Goal: Obtain resource: Download file/media

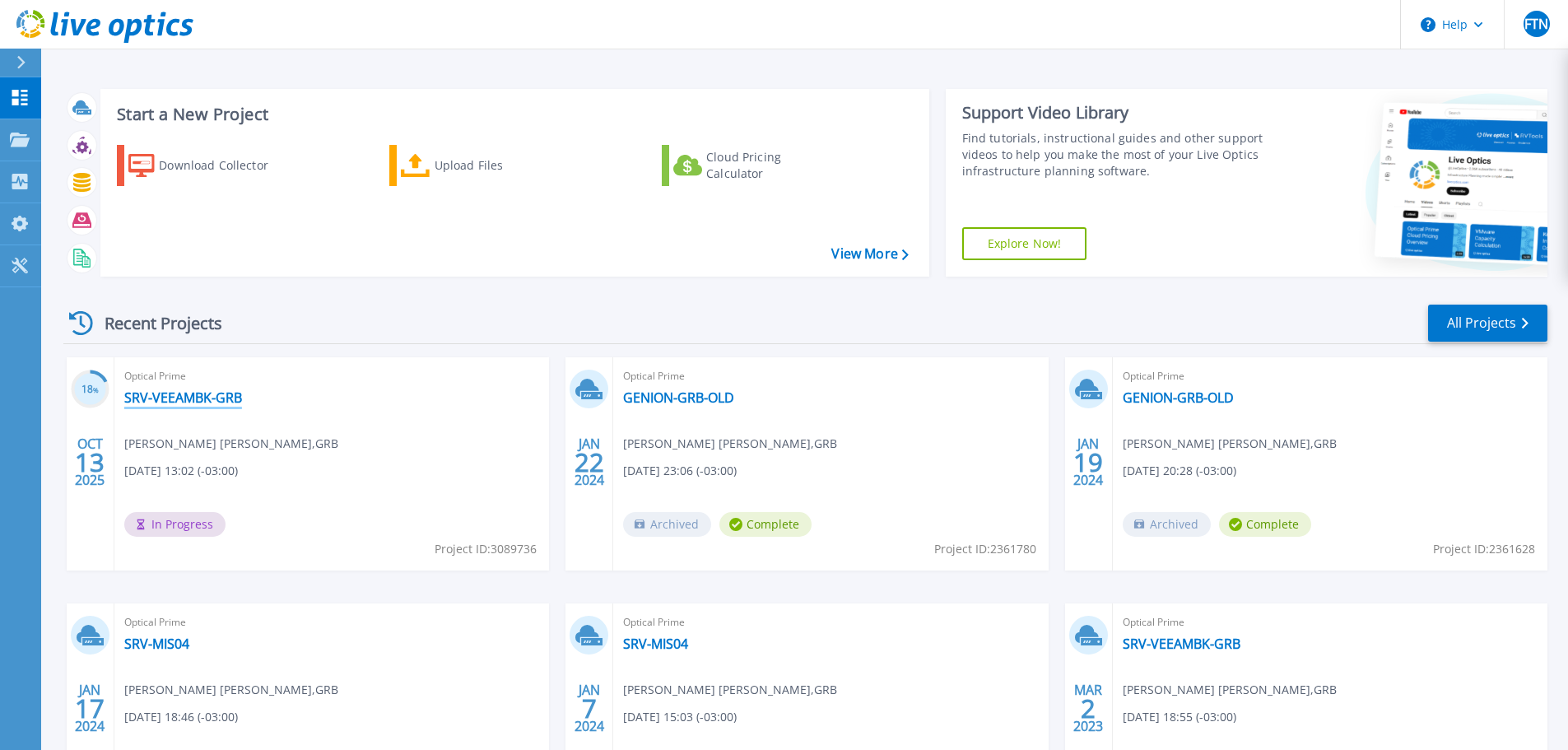
click at [162, 402] on link "SRV-VEEAMBK-GRB" at bounding box center [184, 397] width 118 height 16
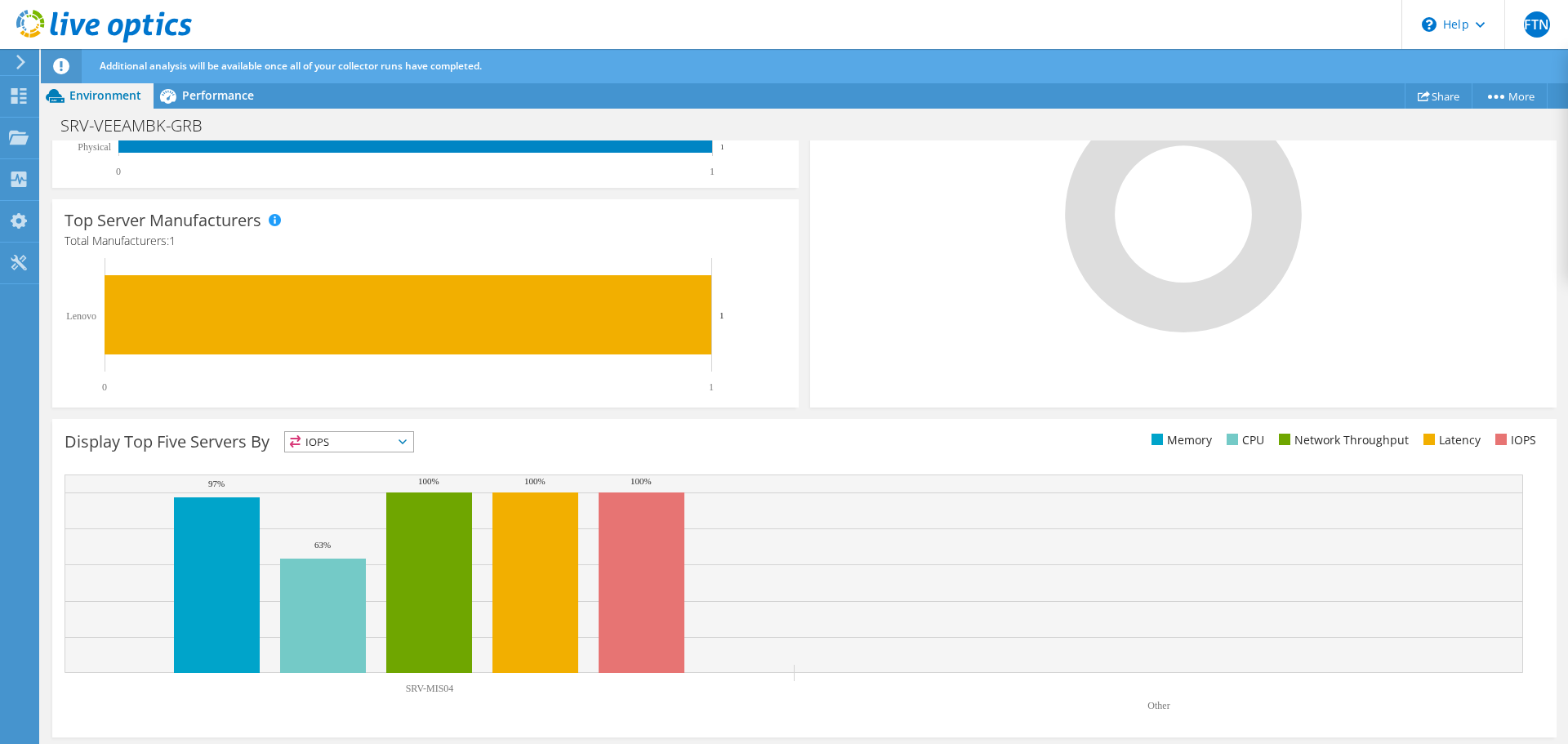
scroll to position [442, 0]
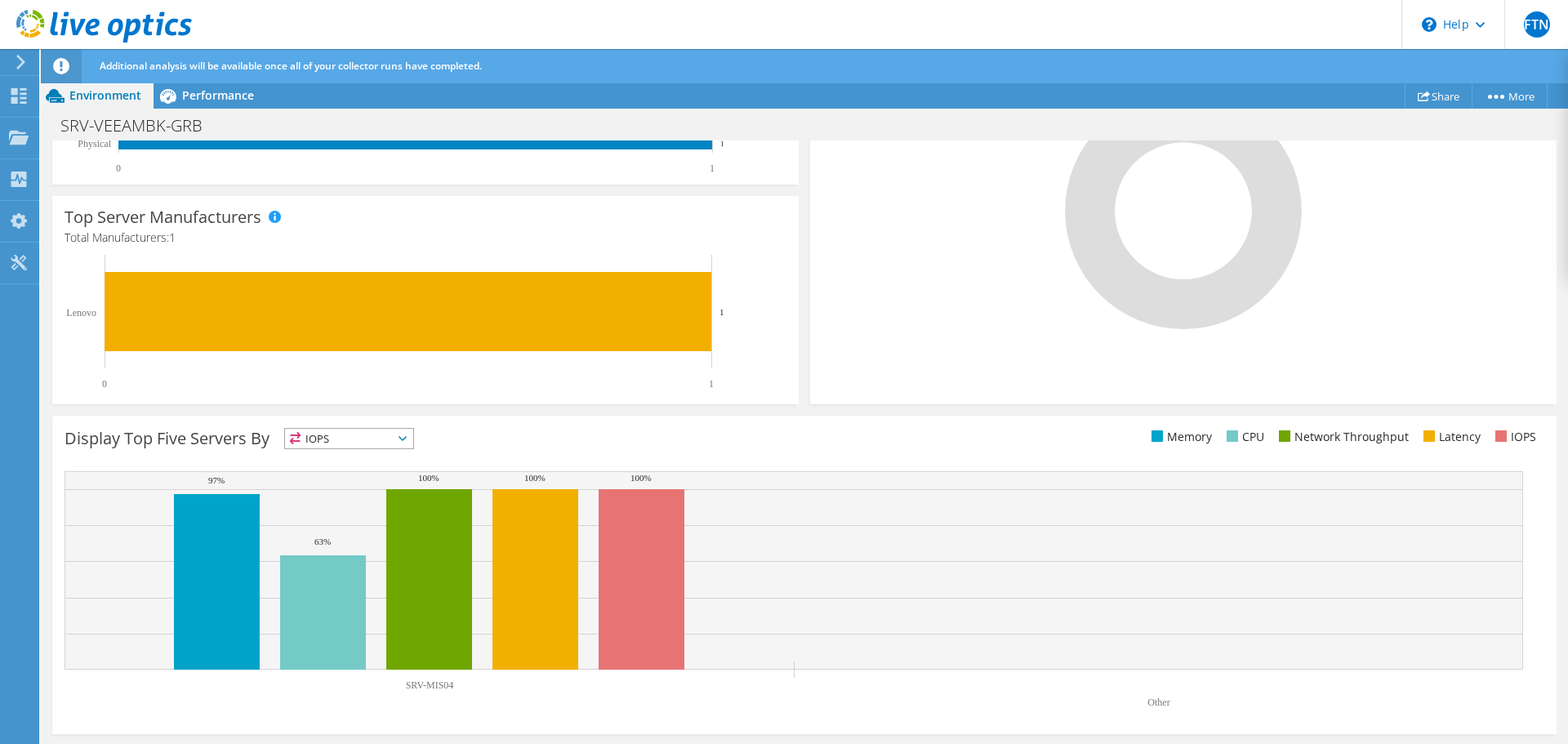
click at [385, 448] on span "IOPS" at bounding box center [349, 438] width 128 height 20
click at [337, 479] on li "Memory" at bounding box center [349, 482] width 128 height 23
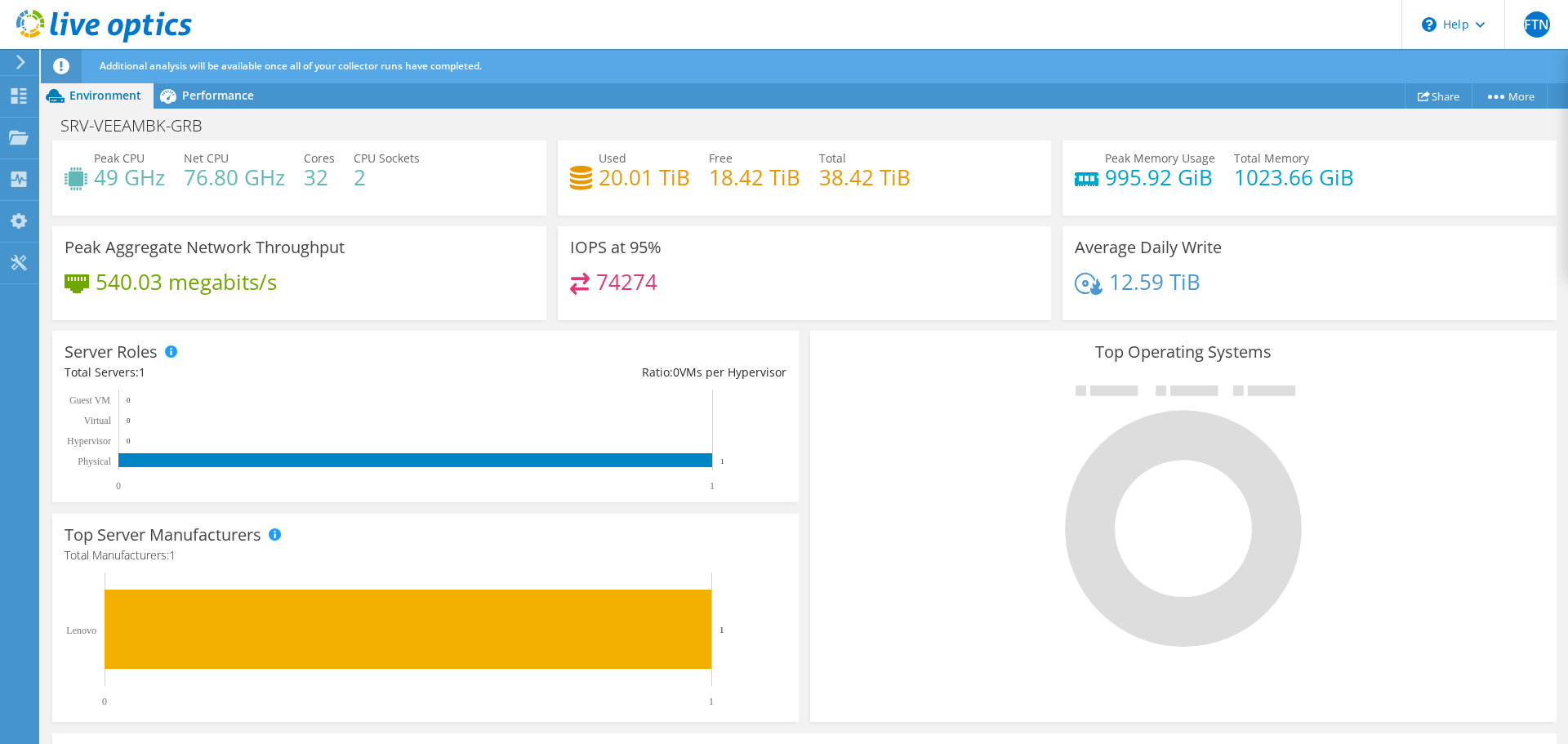
scroll to position [115, 0]
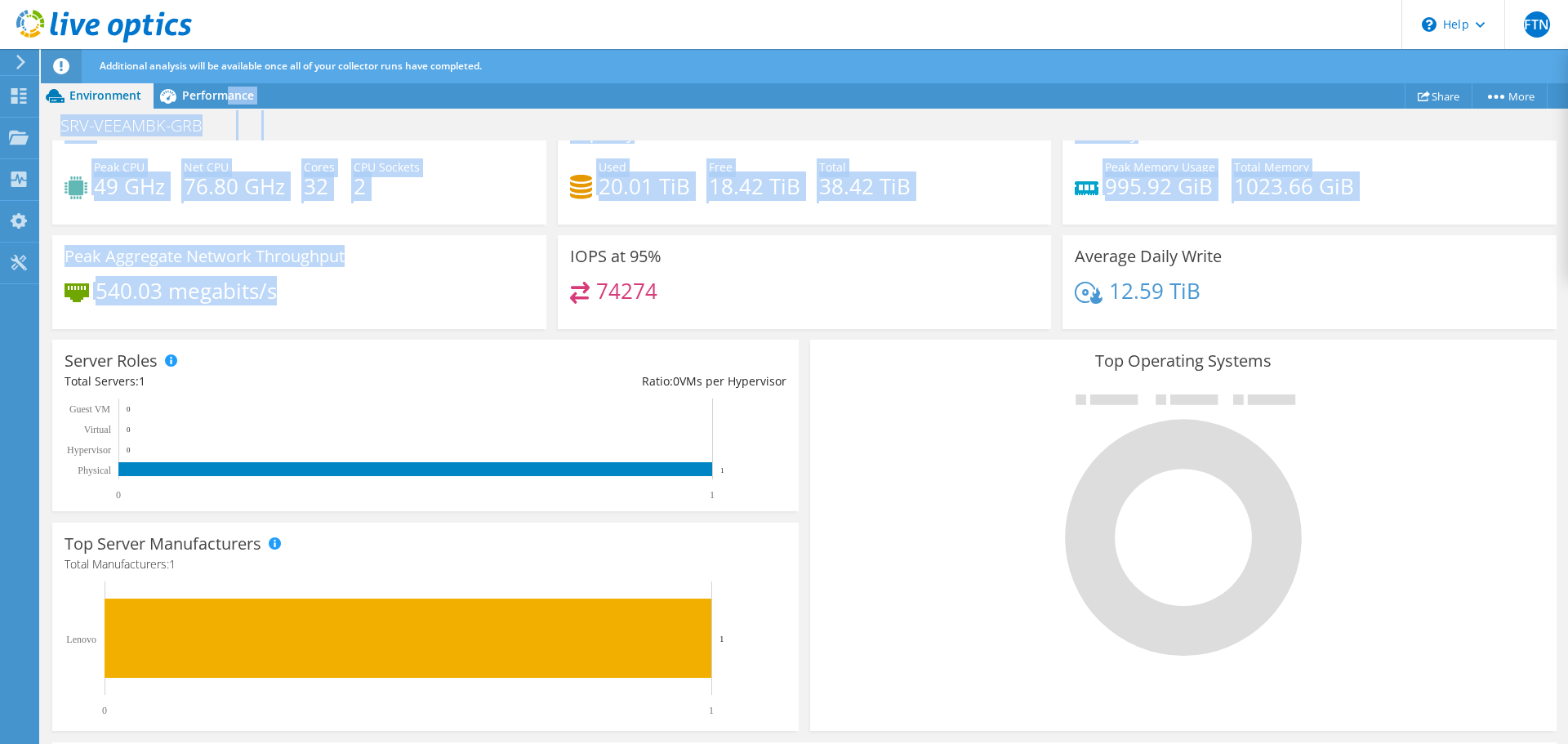
drag, startPoint x: 228, startPoint y: 99, endPoint x: 346, endPoint y: 300, distance: 233.1
click at [345, 300] on div "Project Actions Project Actions Share More Project Details" at bounding box center [804, 430] width 1527 height 695
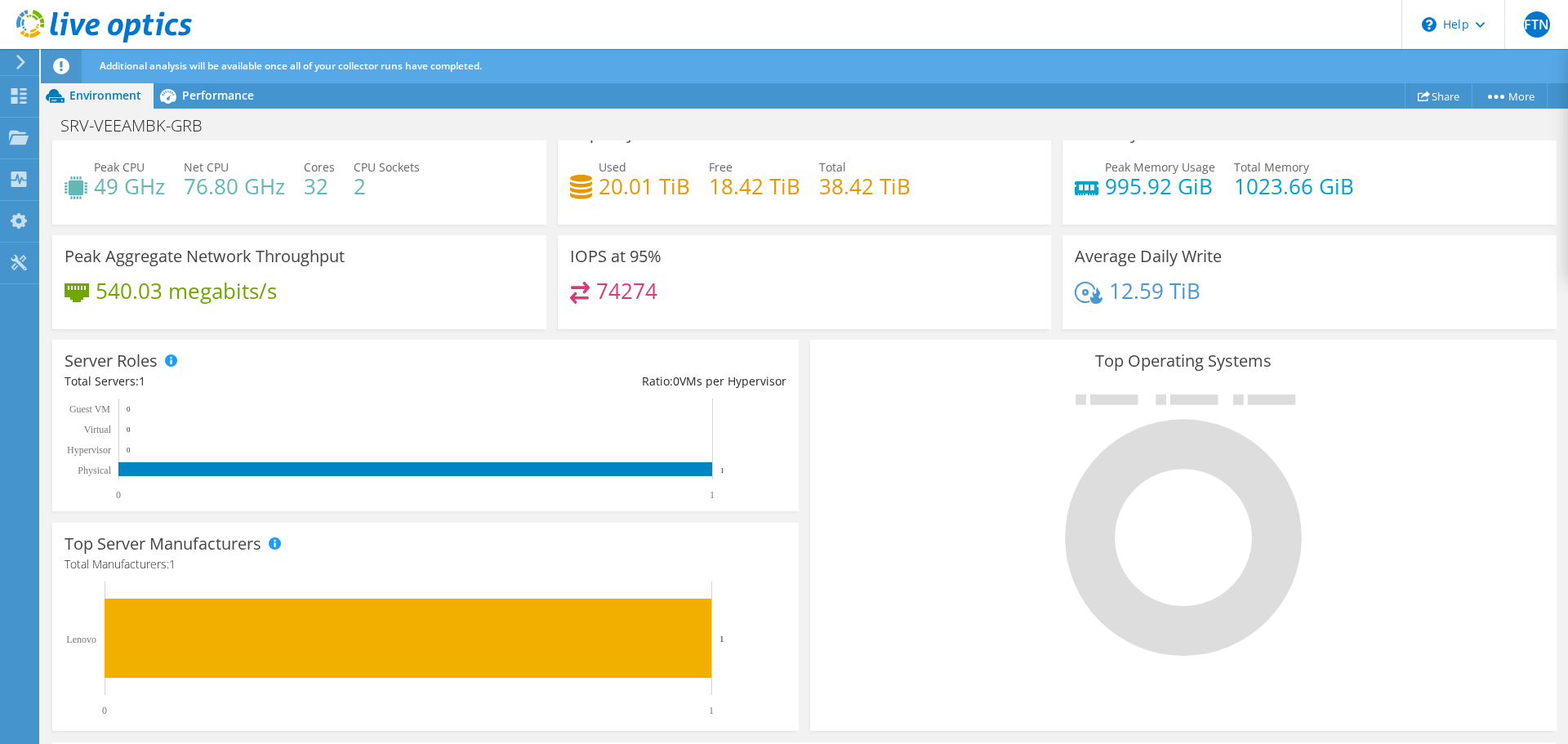
click at [385, 287] on div "540.03 megabits/s" at bounding box center [298, 298] width 469 height 34
drag, startPoint x: 100, startPoint y: 294, endPoint x: 161, endPoint y: 300, distance: 61.3
click at [161, 300] on h4 "540.03 megabits/s" at bounding box center [186, 290] width 181 height 18
drag, startPoint x: 632, startPoint y: 290, endPoint x: 566, endPoint y: 290, distance: 66.0
click at [570, 290] on div "74274" at bounding box center [804, 298] width 469 height 35
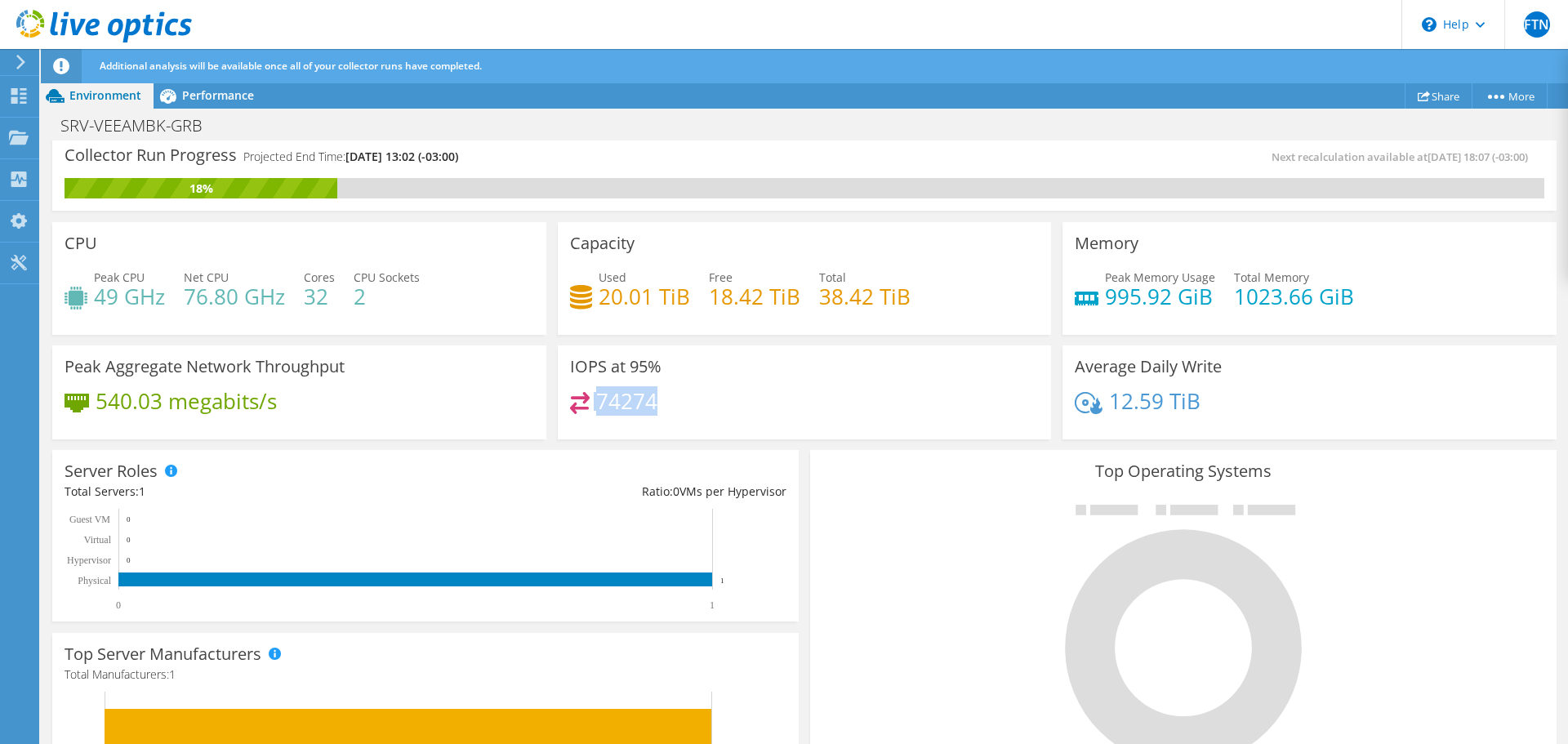
scroll to position [0, 0]
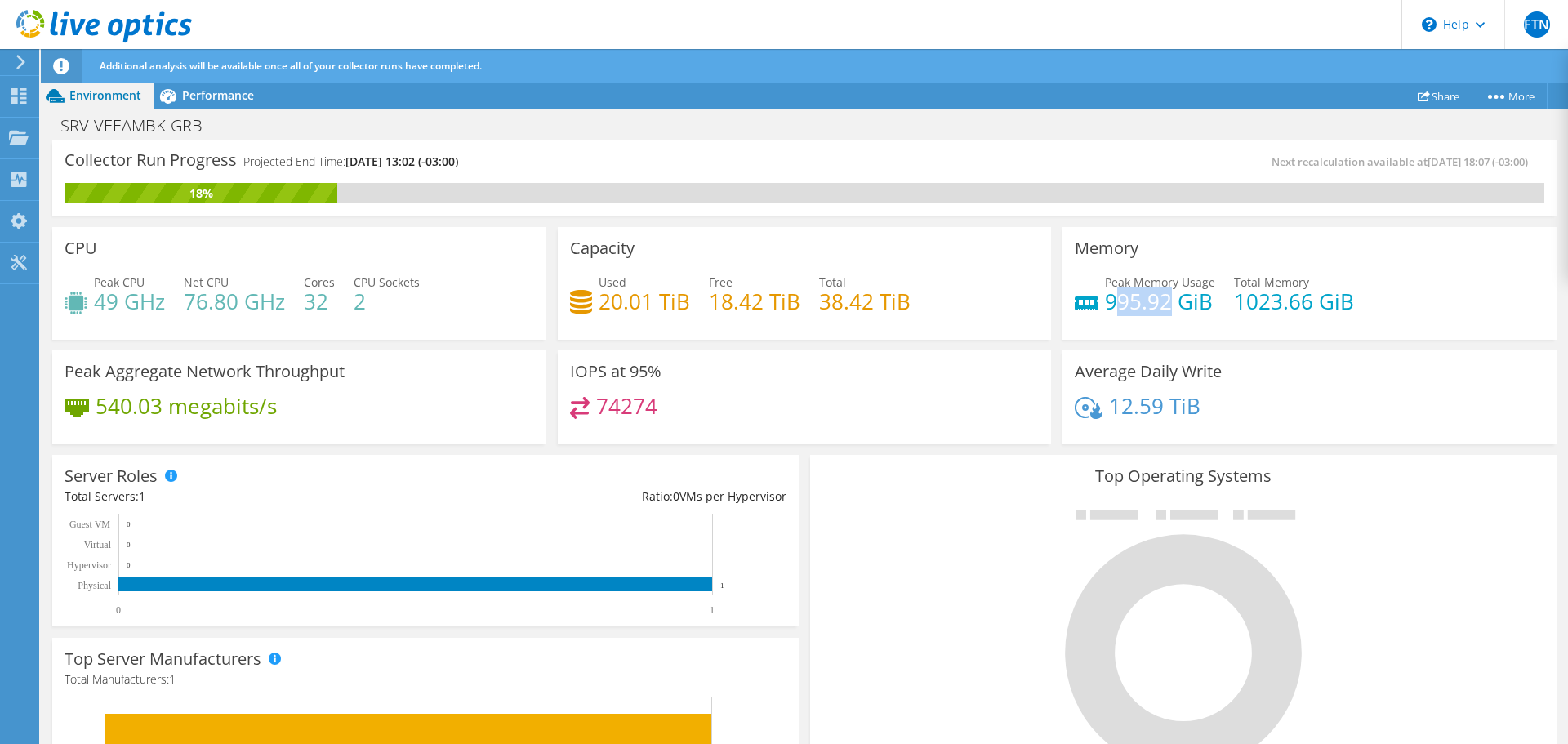
drag, startPoint x: 1105, startPoint y: 311, endPoint x: 1166, endPoint y: 311, distance: 61.0
click at [1166, 311] on h4 "995.92 GiB" at bounding box center [1160, 301] width 110 height 18
click at [1085, 328] on div "Memory Peak Memory Usage 995.92 GiB Total Memory 1023.66 GiB" at bounding box center [1309, 283] width 494 height 112
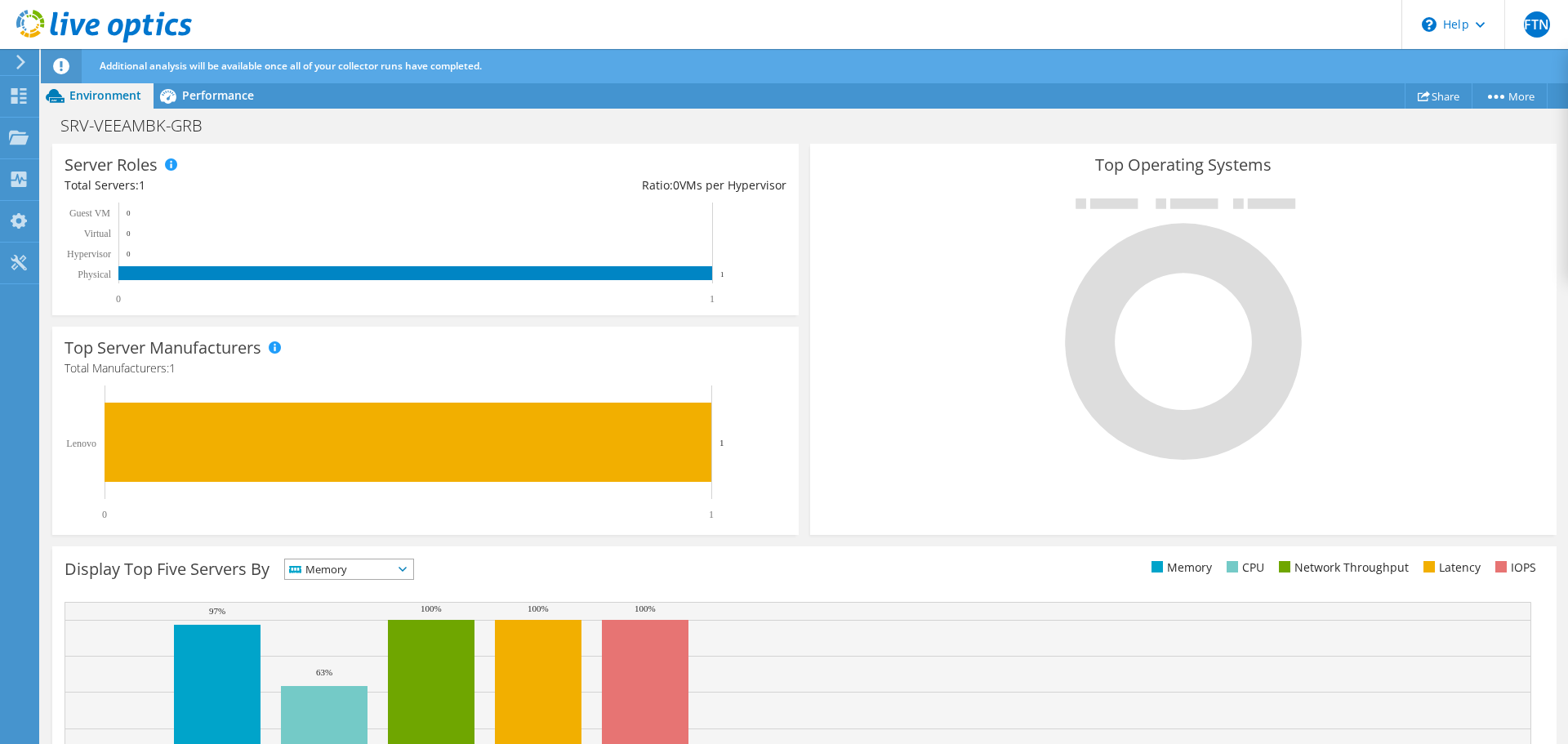
scroll to position [442, 0]
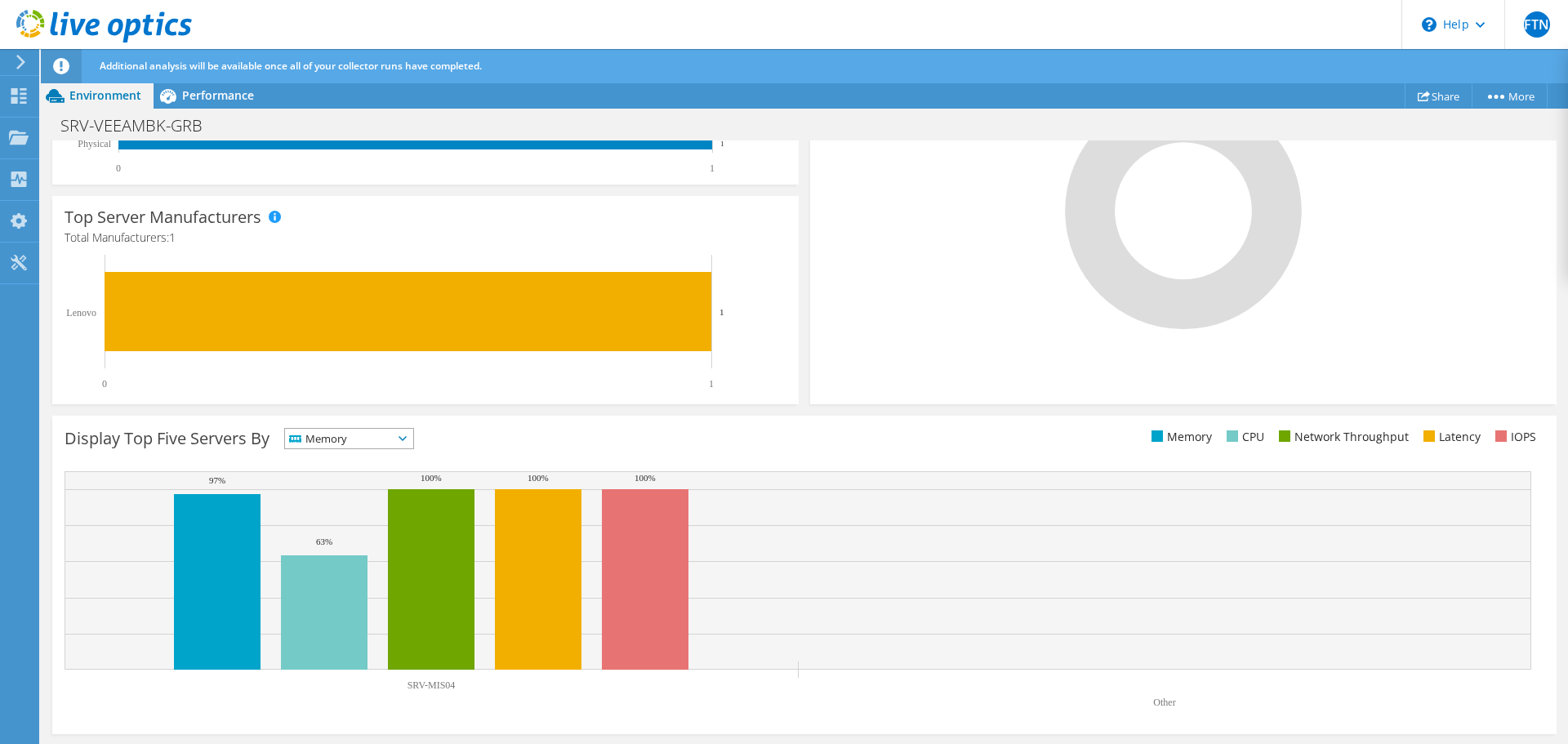
click at [407, 439] on icon at bounding box center [402, 438] width 8 height 5
click at [357, 501] on li "CPU" at bounding box center [349, 505] width 128 height 23
click at [361, 446] on span "CPU" at bounding box center [339, 438] width 108 height 20
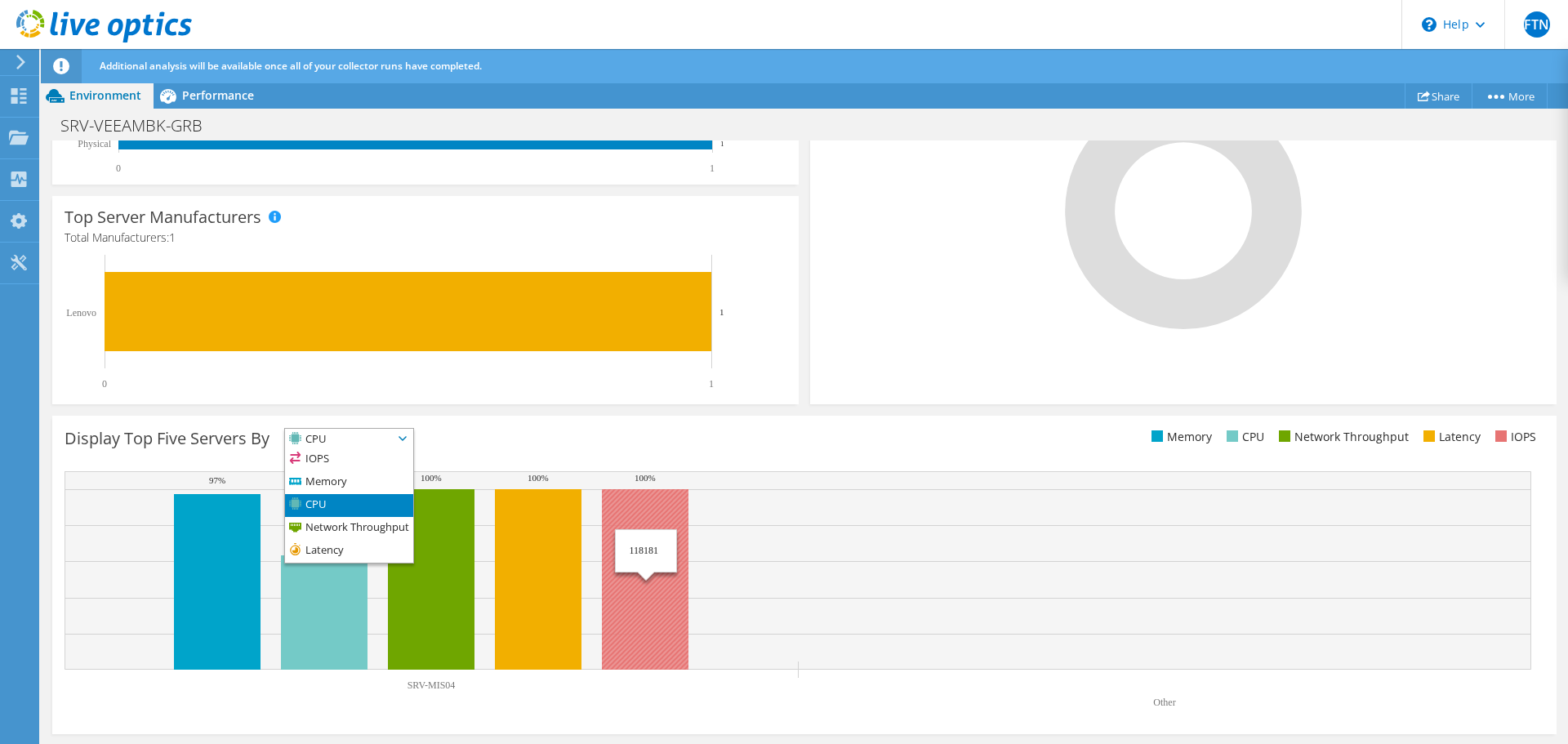
click at [821, 569] on rect at bounding box center [798, 570] width 1467 height 198
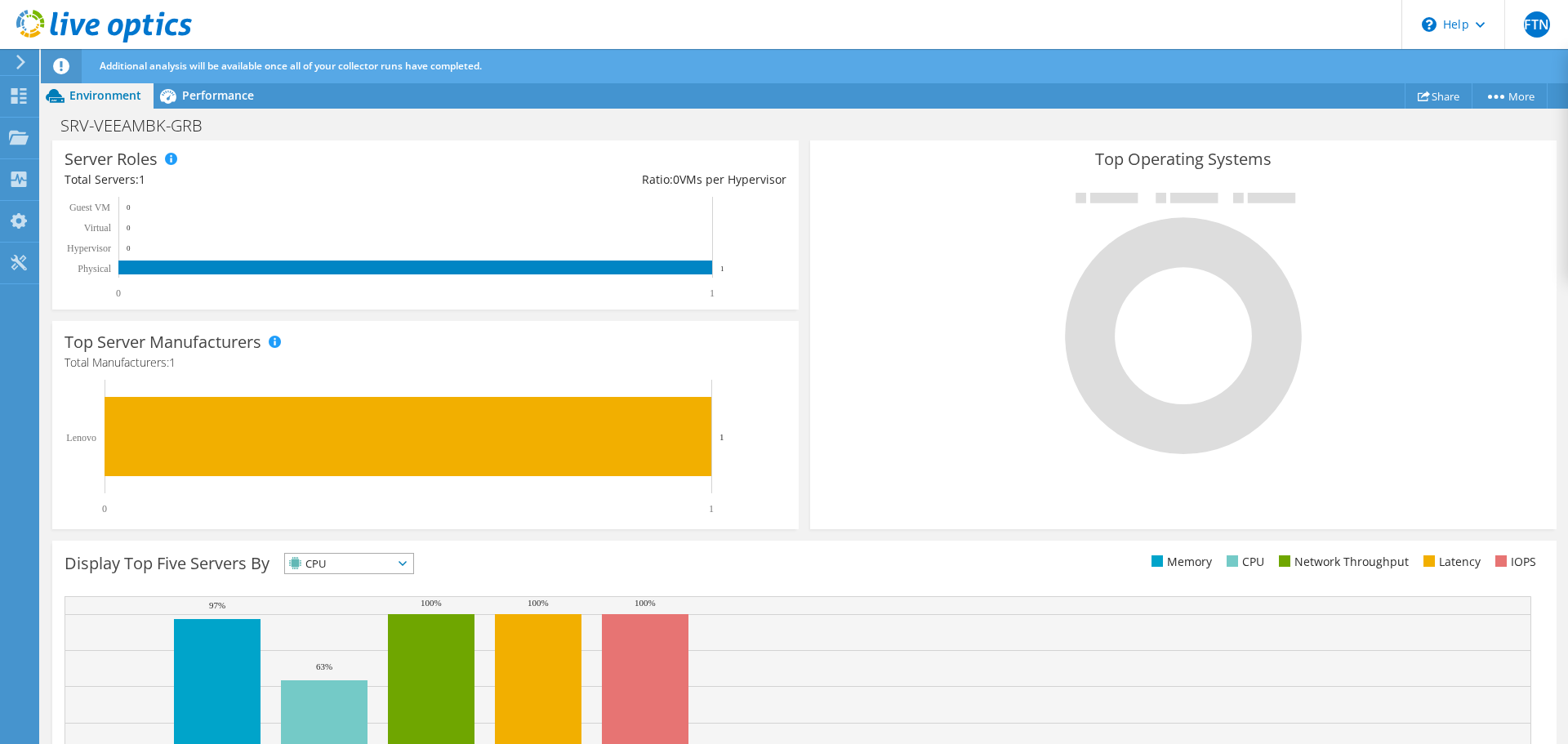
scroll to position [115, 0]
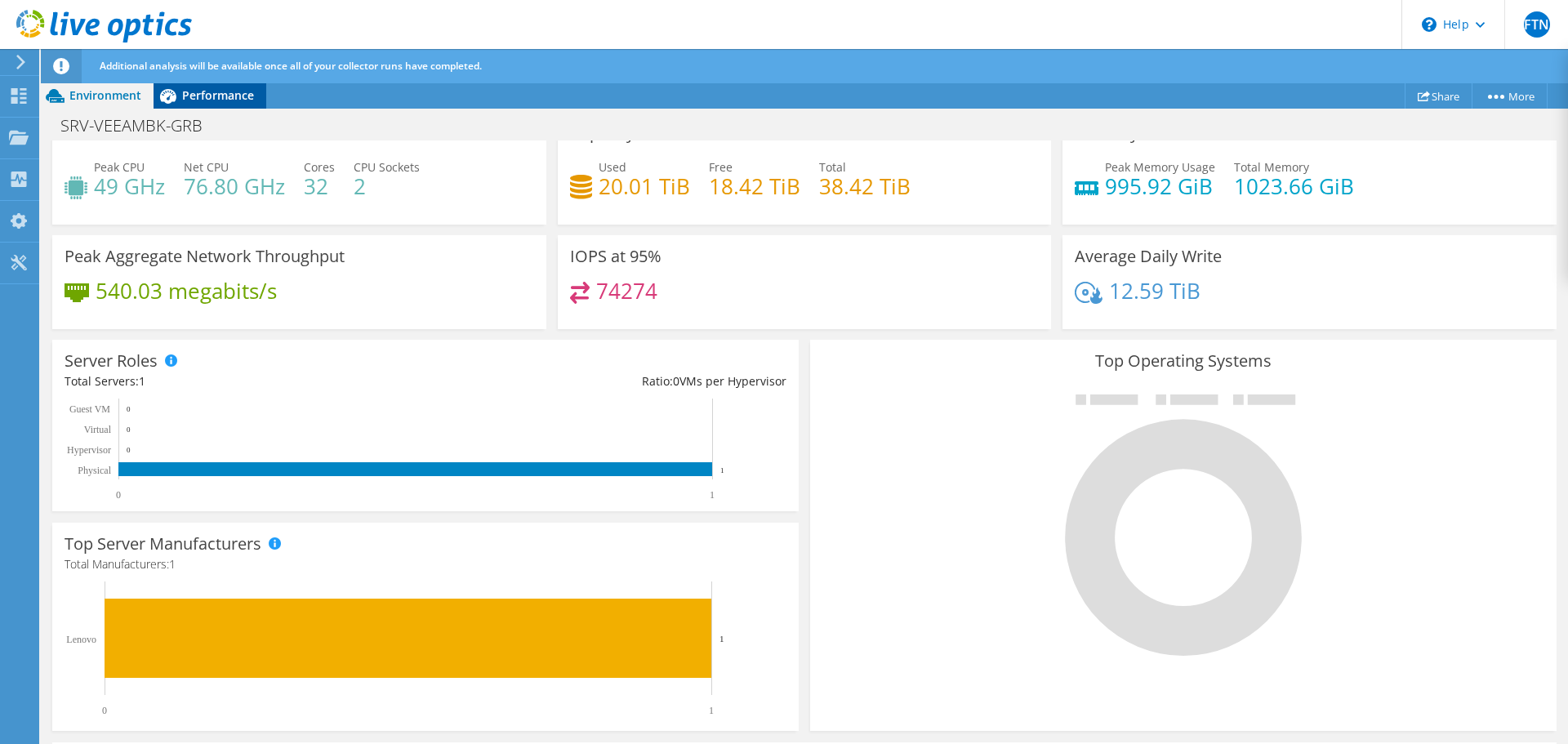
click at [222, 101] on span "Performance" at bounding box center [218, 95] width 72 height 15
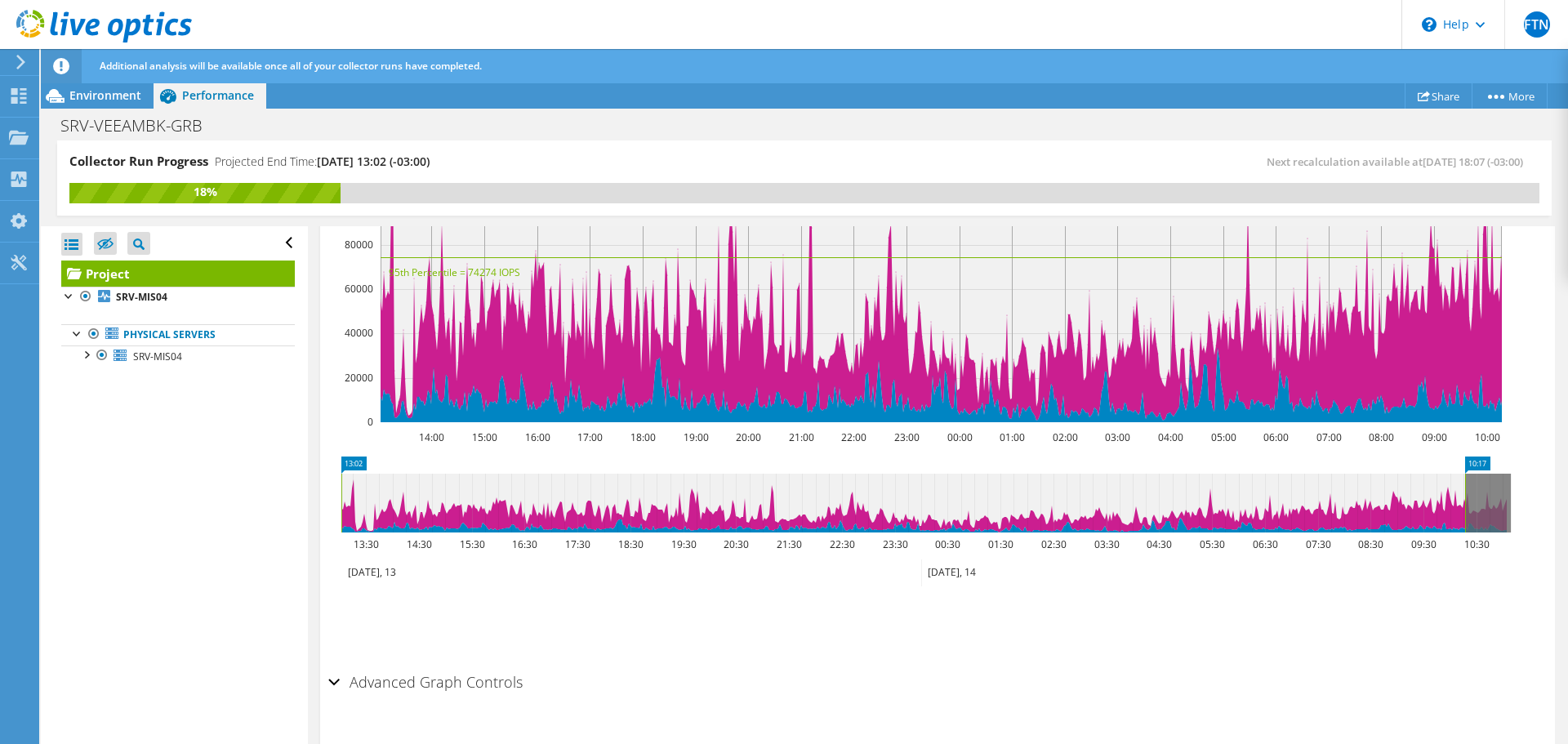
scroll to position [0, 0]
click at [104, 248] on icon at bounding box center [105, 245] width 16 height 12
click at [0, 0] on input "checkbox" at bounding box center [0, 0] width 0 height 0
click at [105, 247] on icon at bounding box center [105, 244] width 16 height 12
click at [0, 0] on input "checkbox" at bounding box center [0, 0] width 0 height 0
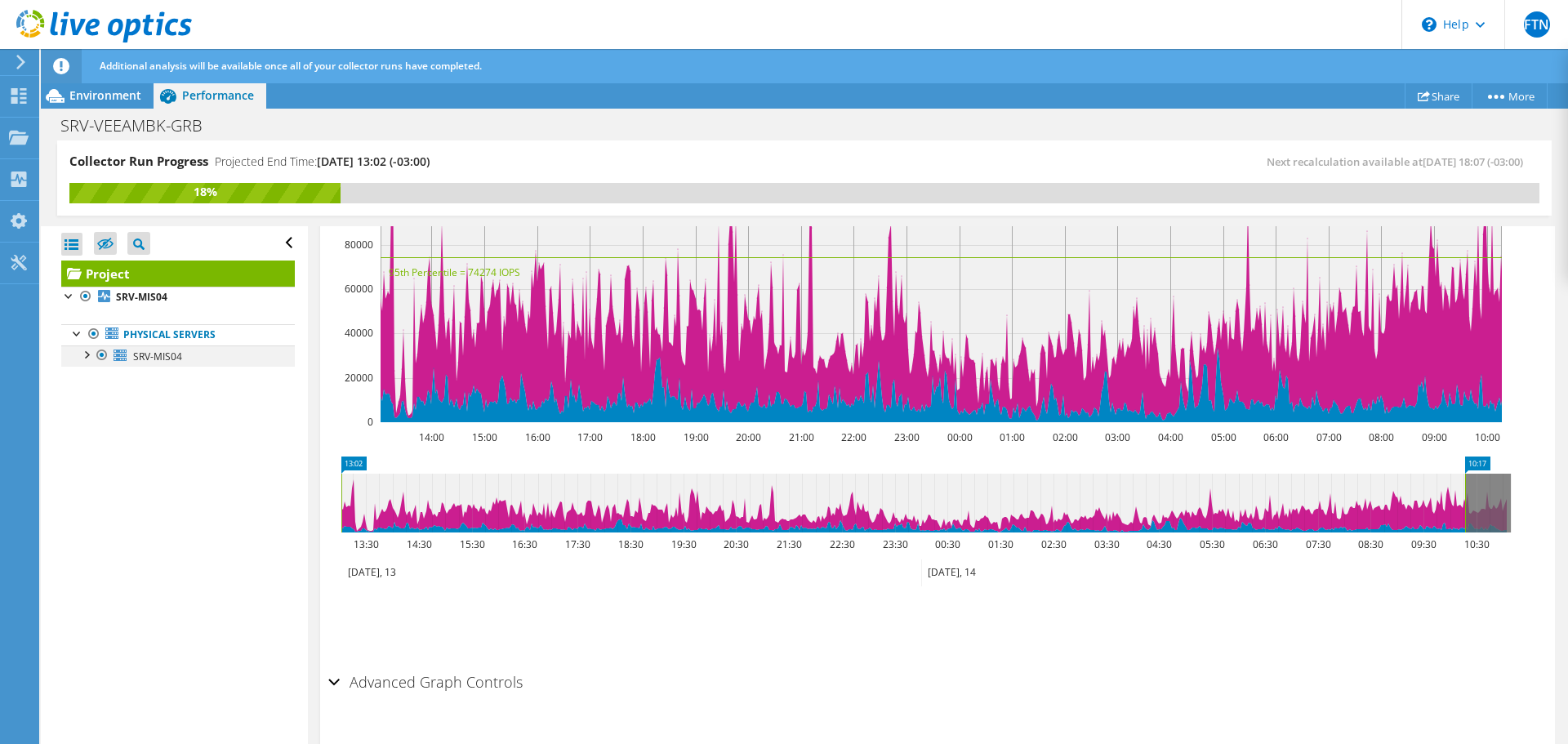
click at [90, 360] on div at bounding box center [85, 353] width 16 height 16
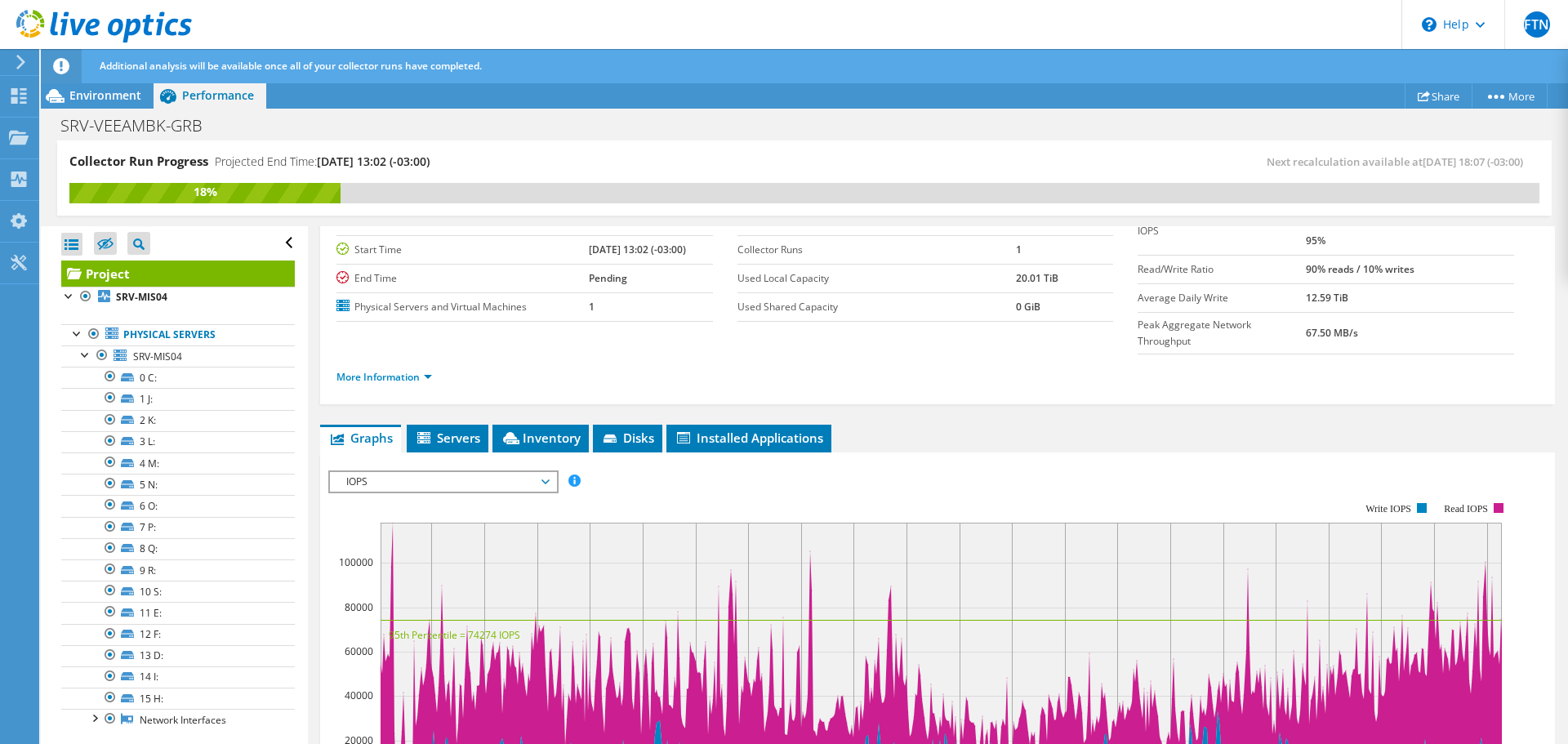
scroll to position [163, 0]
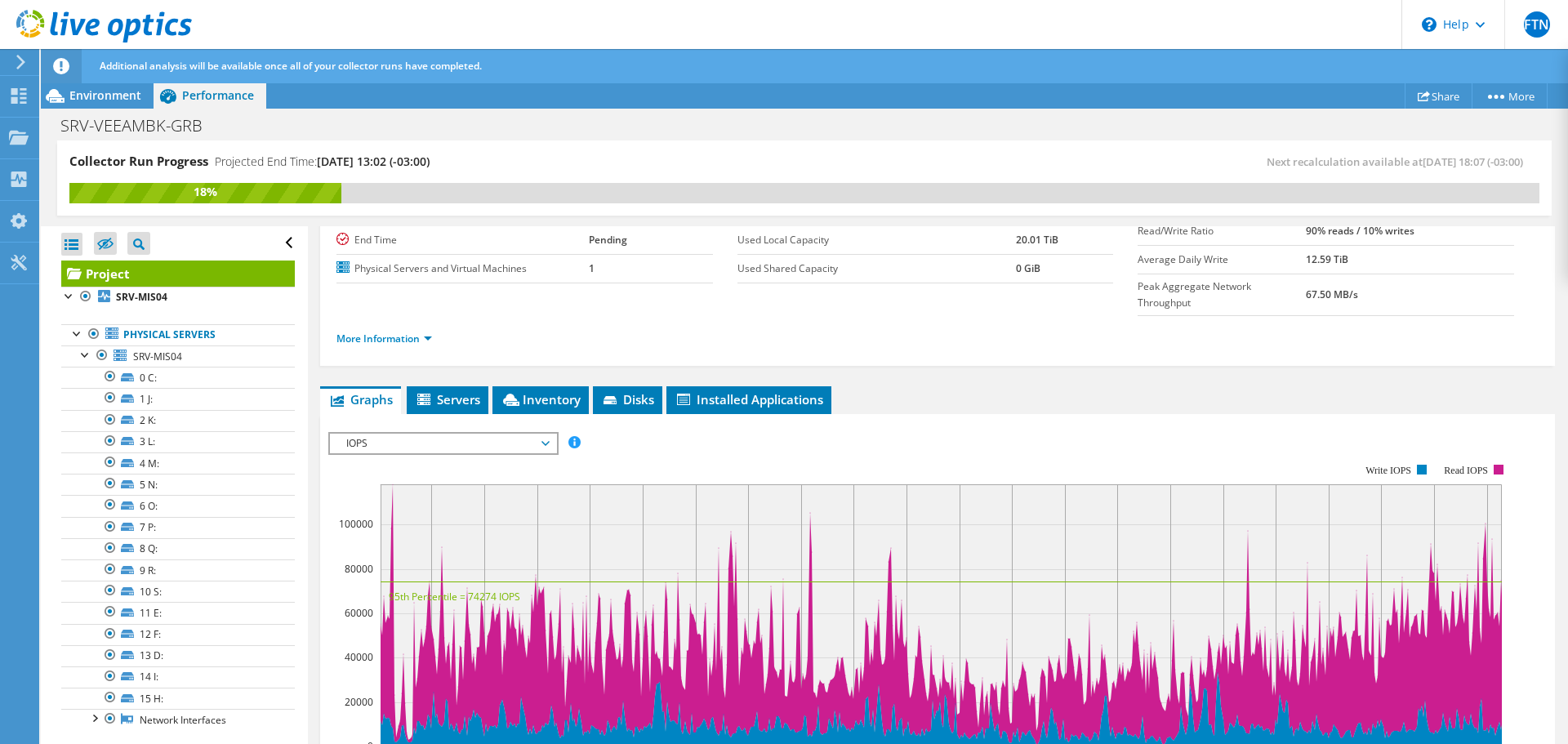
click at [430, 433] on span "IOPS" at bounding box center [443, 443] width 210 height 20
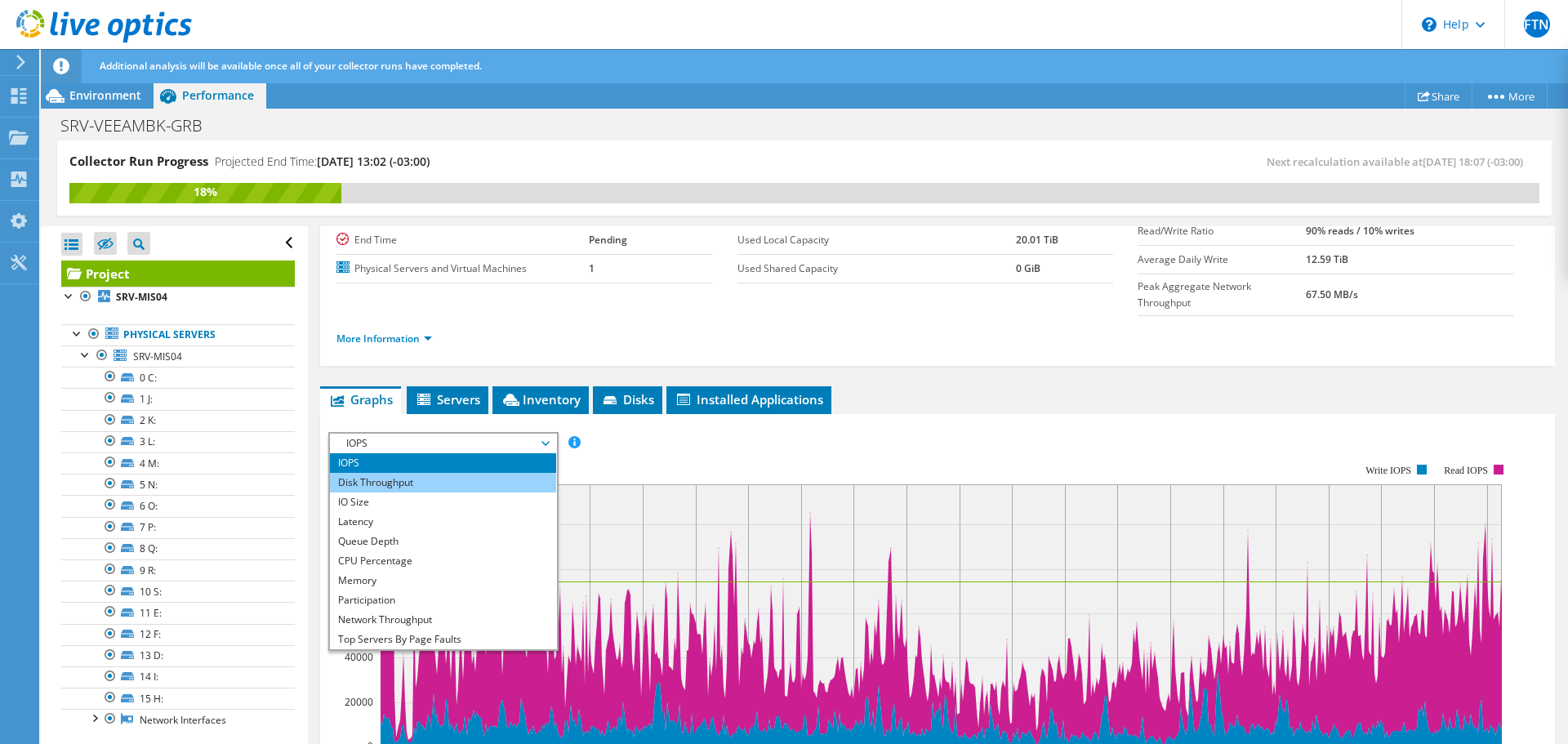
click at [400, 473] on li "Disk Throughput" at bounding box center [444, 482] width 227 height 20
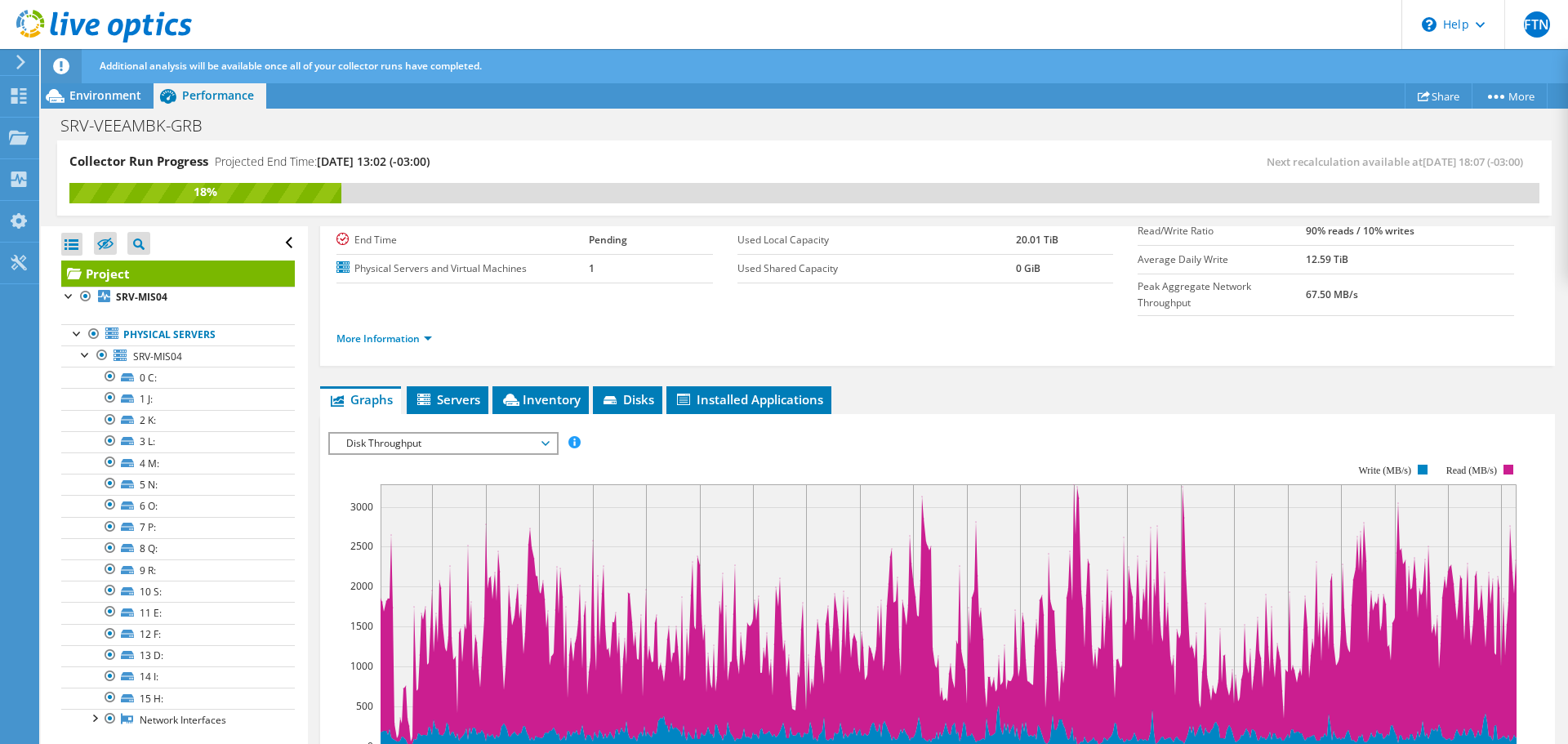
click at [427, 433] on span "Disk Throughput" at bounding box center [443, 443] width 210 height 20
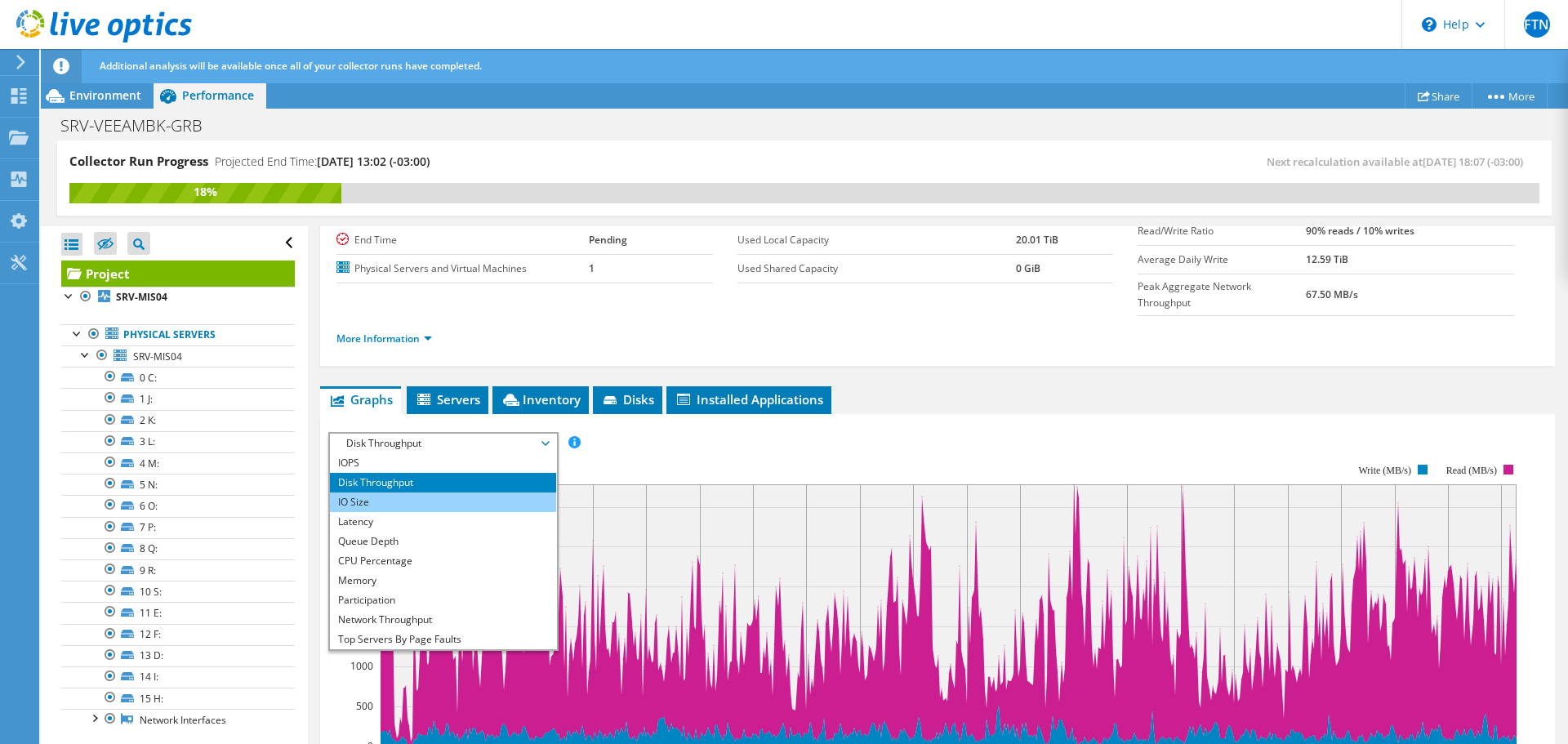
click at [394, 493] on li "IO Size" at bounding box center [444, 502] width 227 height 20
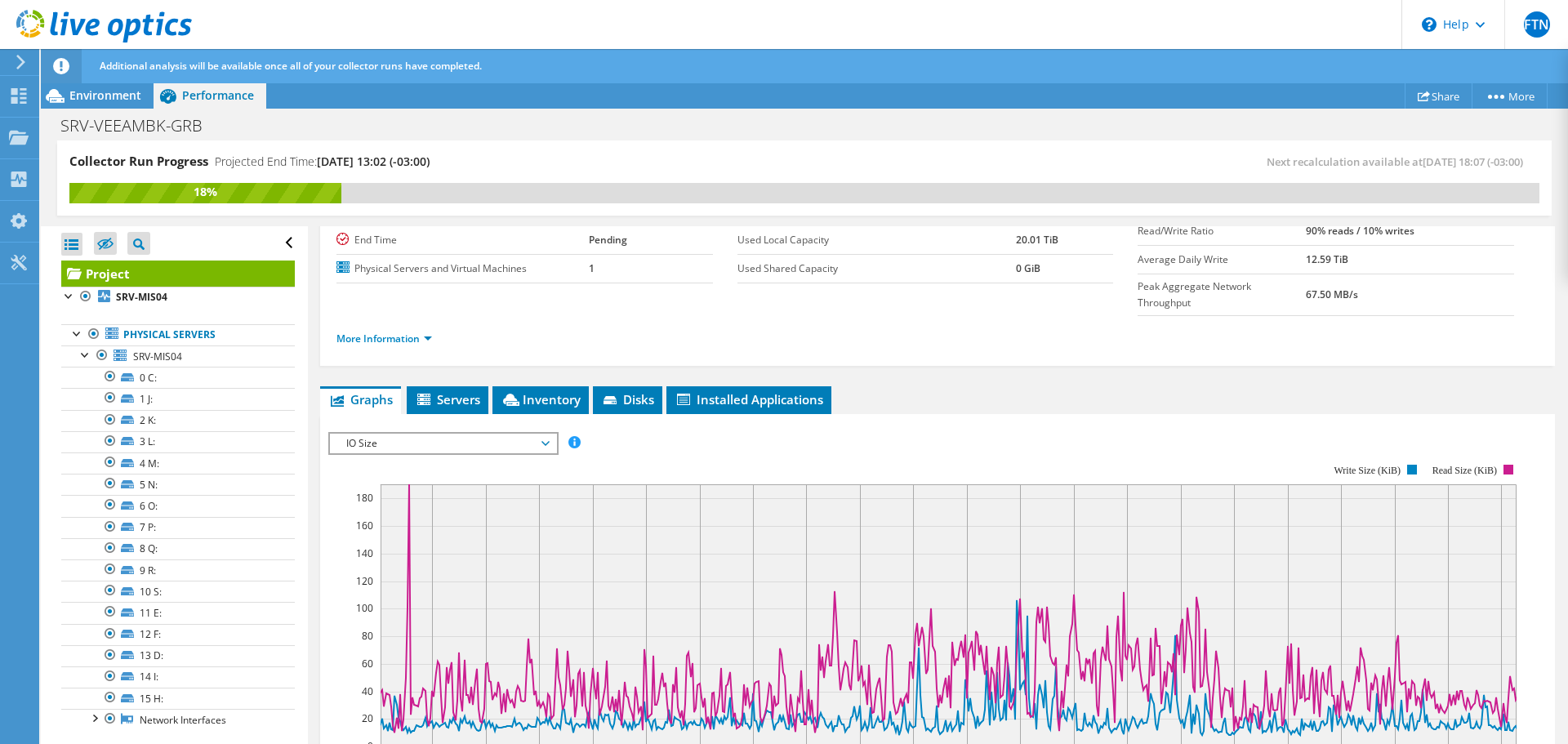
click at [441, 433] on span "IO Size" at bounding box center [443, 443] width 210 height 20
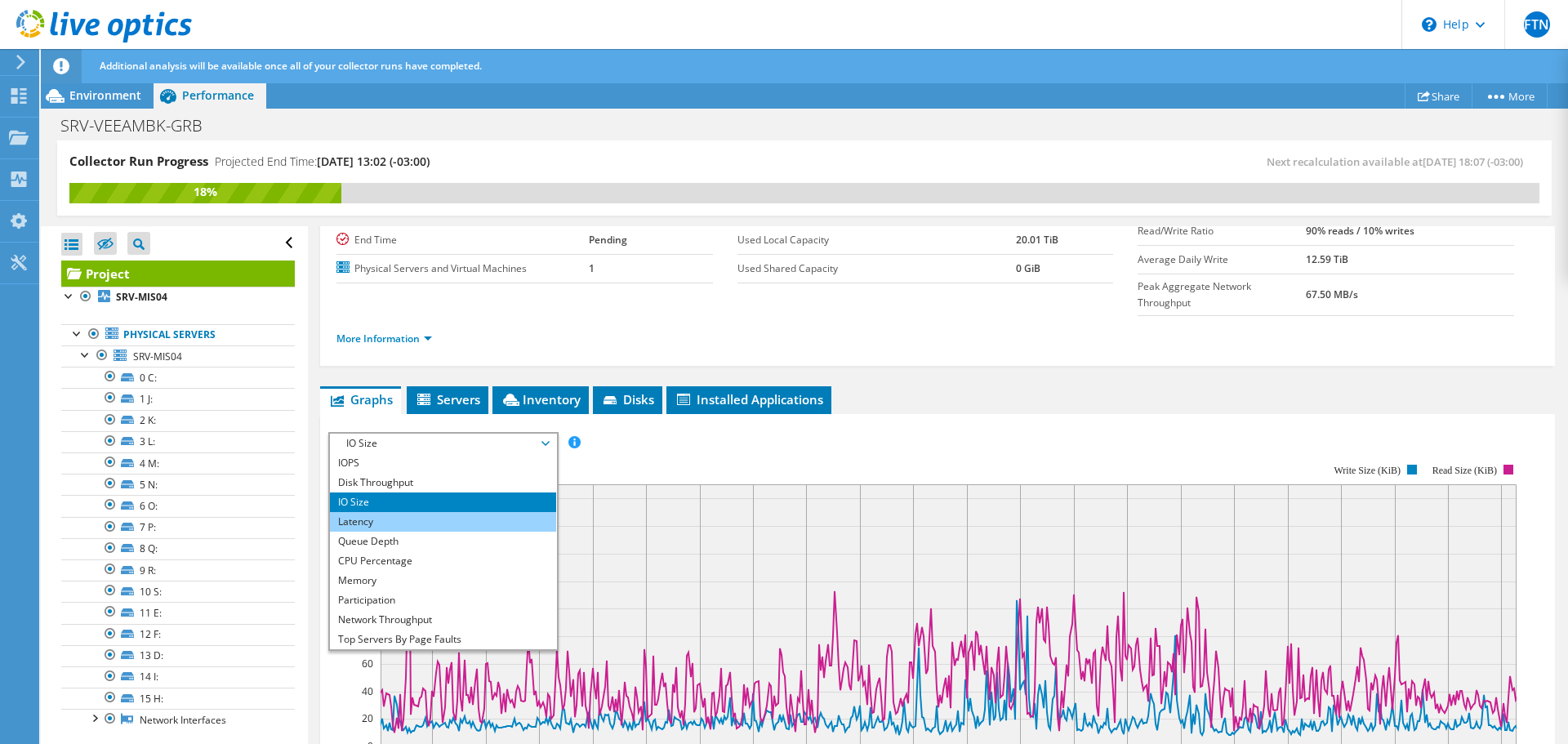
click at [418, 512] on li "Latency" at bounding box center [444, 521] width 227 height 20
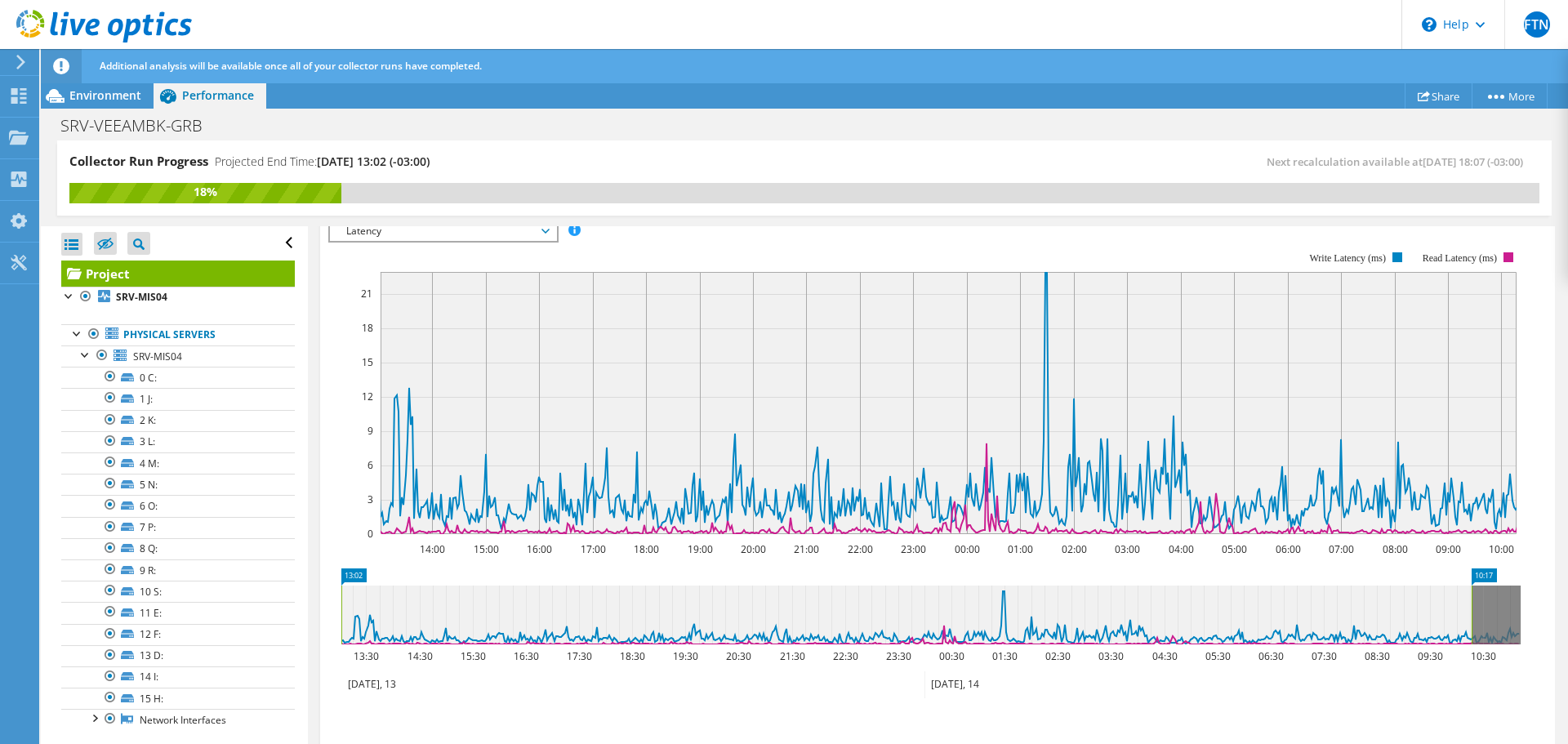
scroll to position [488, 0]
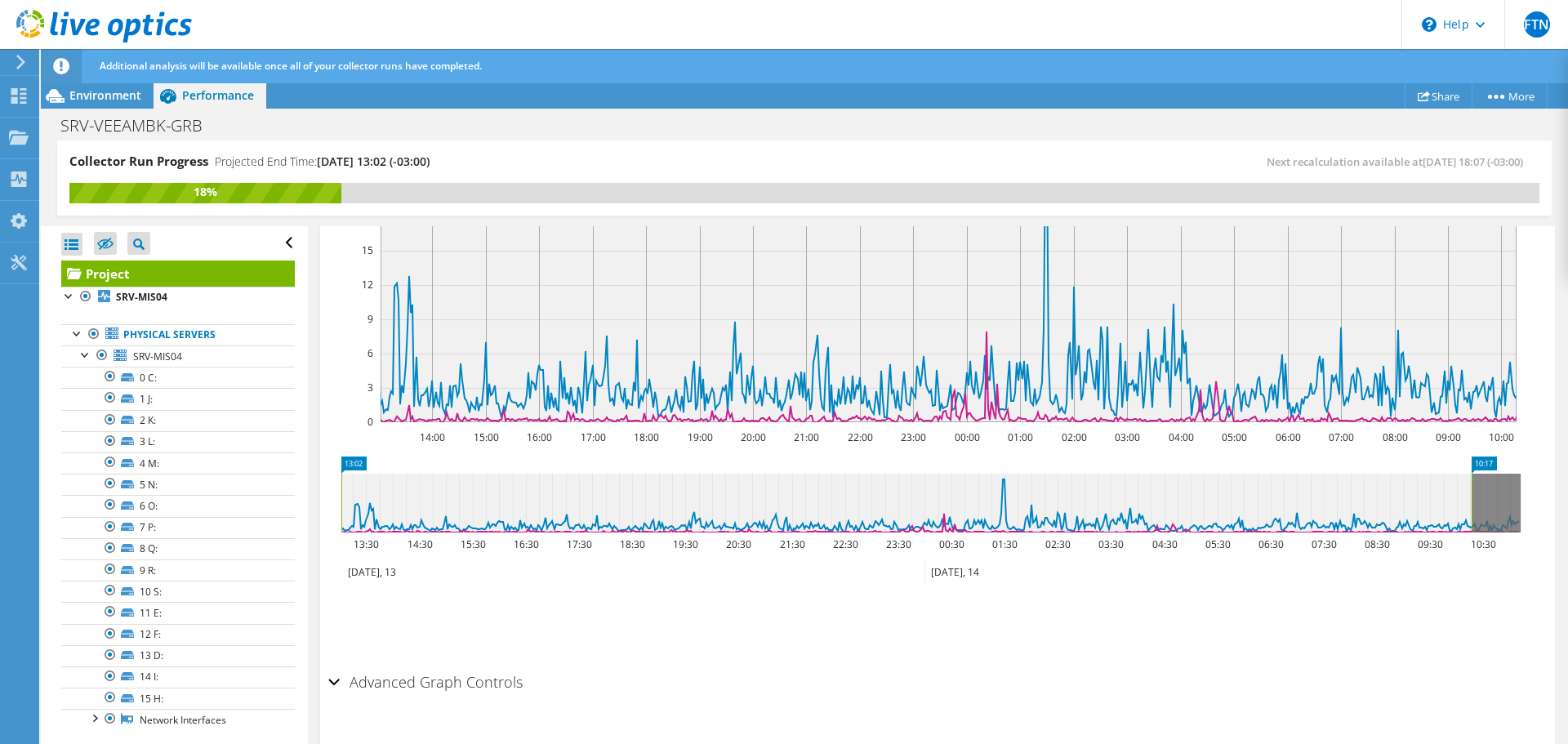
click at [338, 666] on div "Advanced Graph Controls" at bounding box center [937, 683] width 1219 height 35
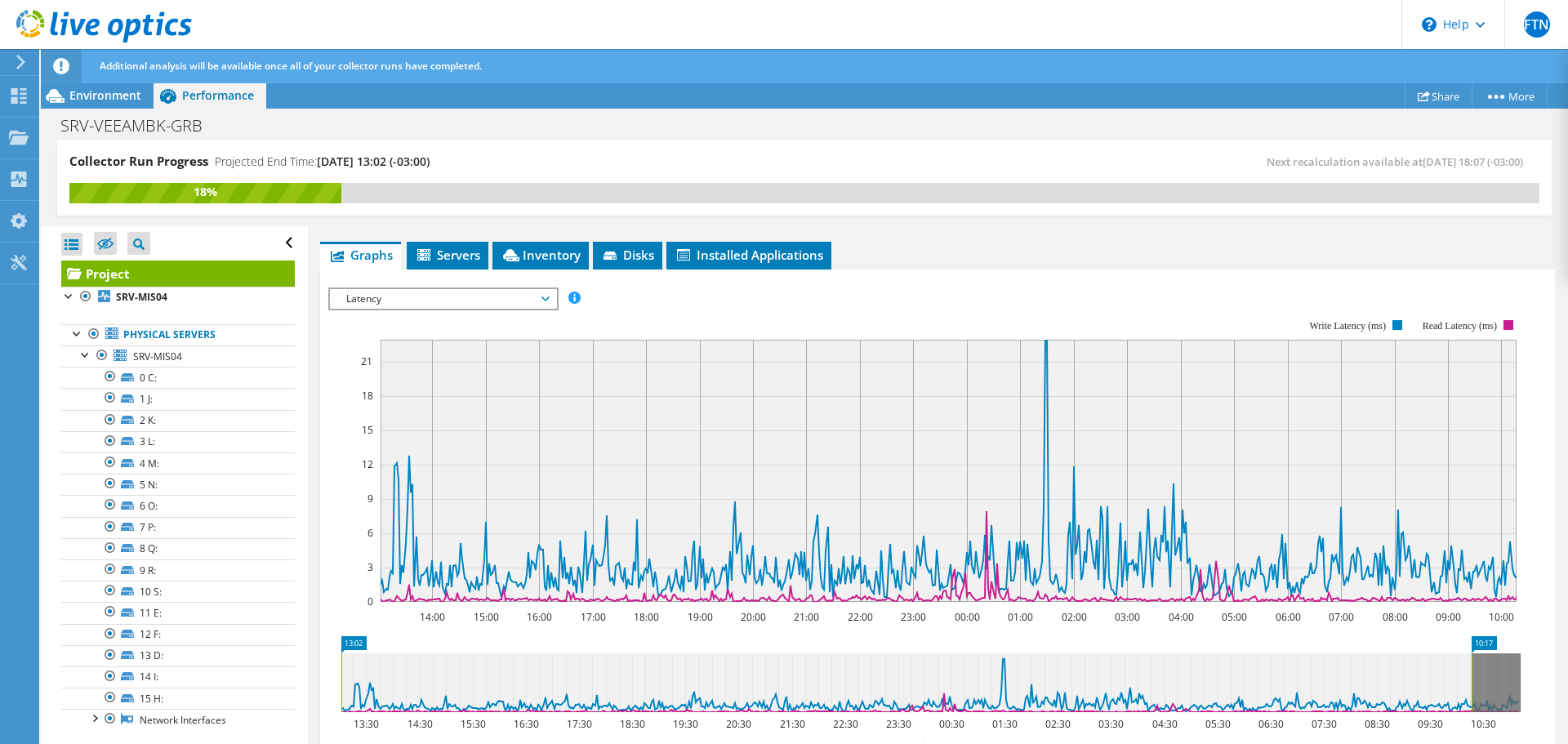
scroll to position [144, 0]
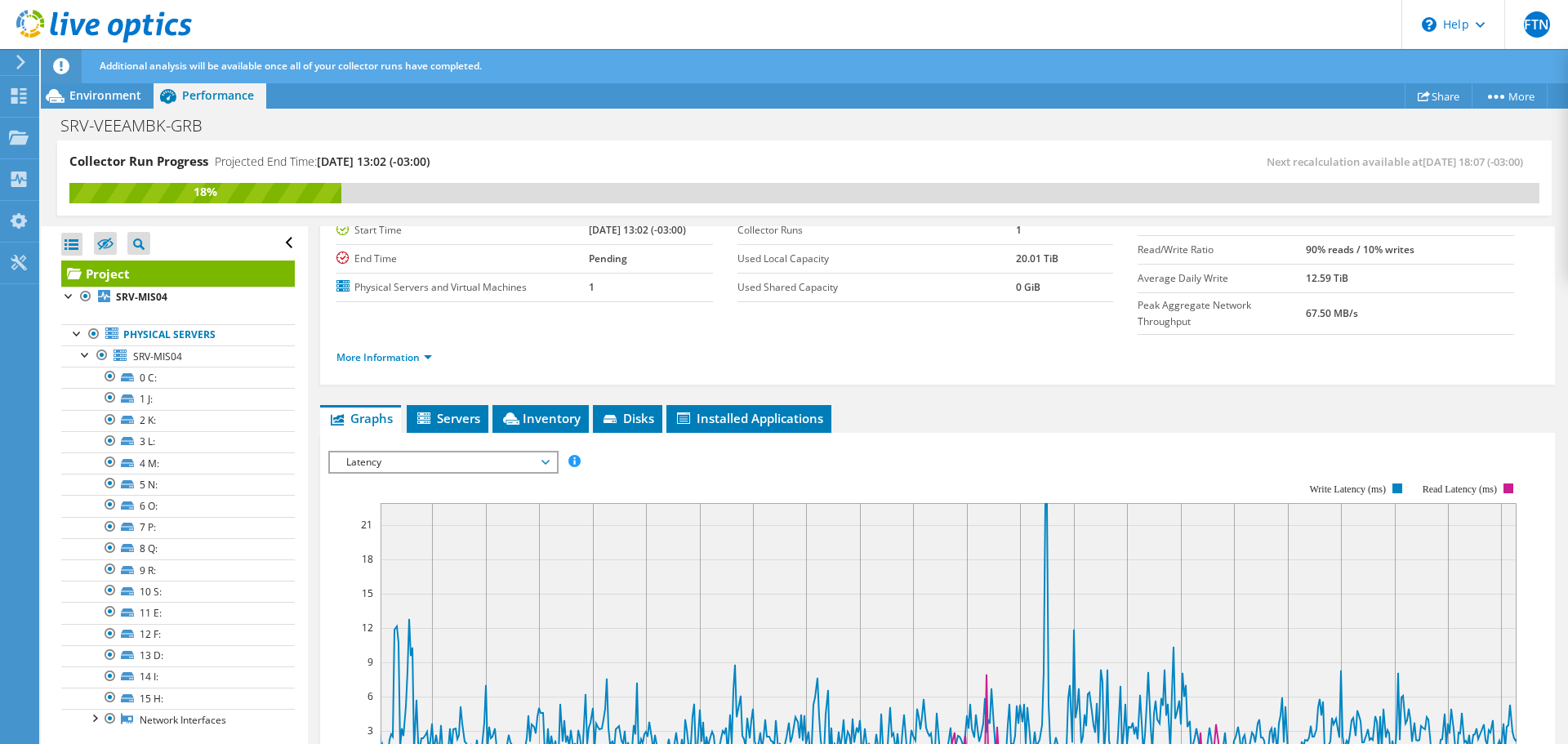
click at [549, 460] on icon at bounding box center [546, 462] width 8 height 5
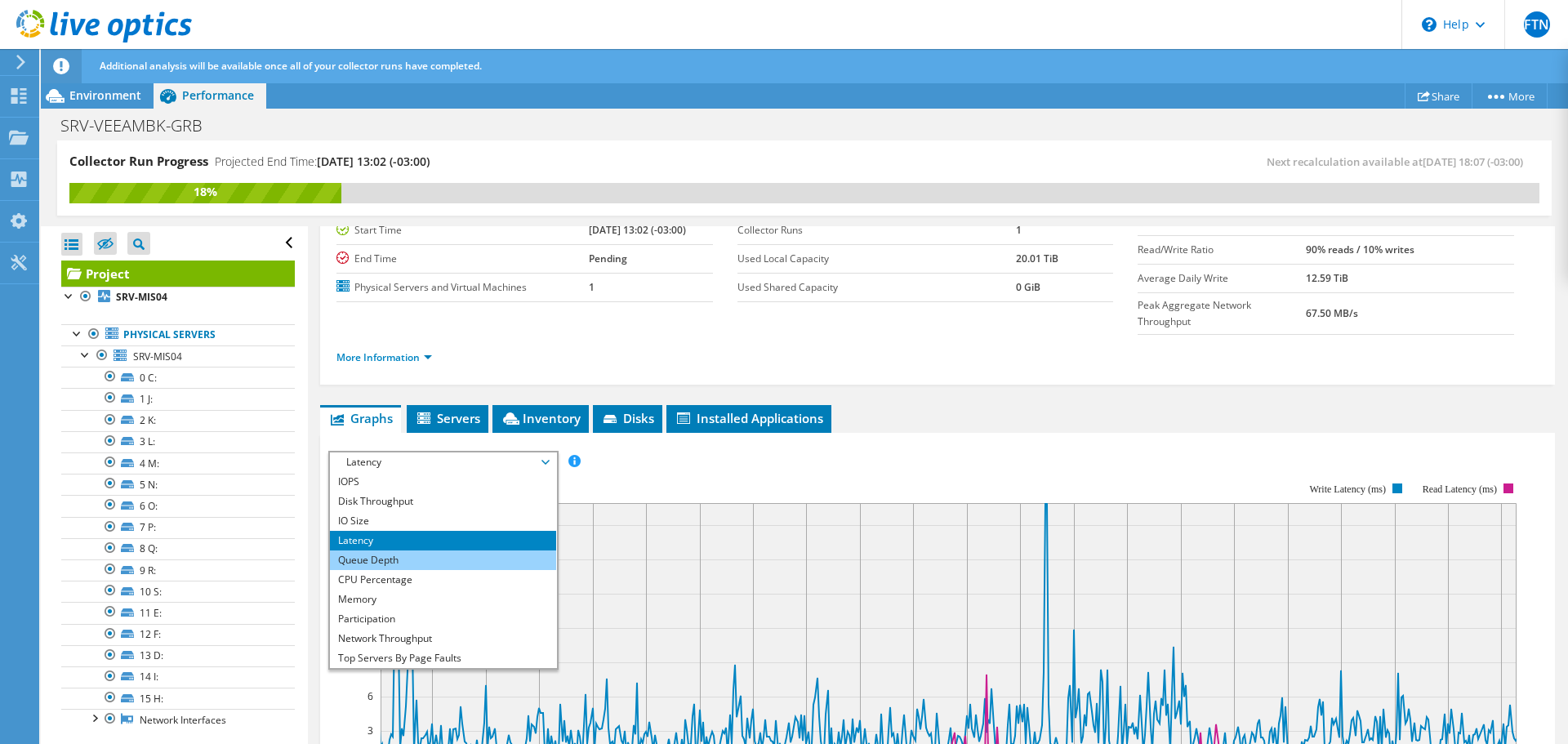
click at [429, 550] on li "Queue Depth" at bounding box center [444, 560] width 227 height 20
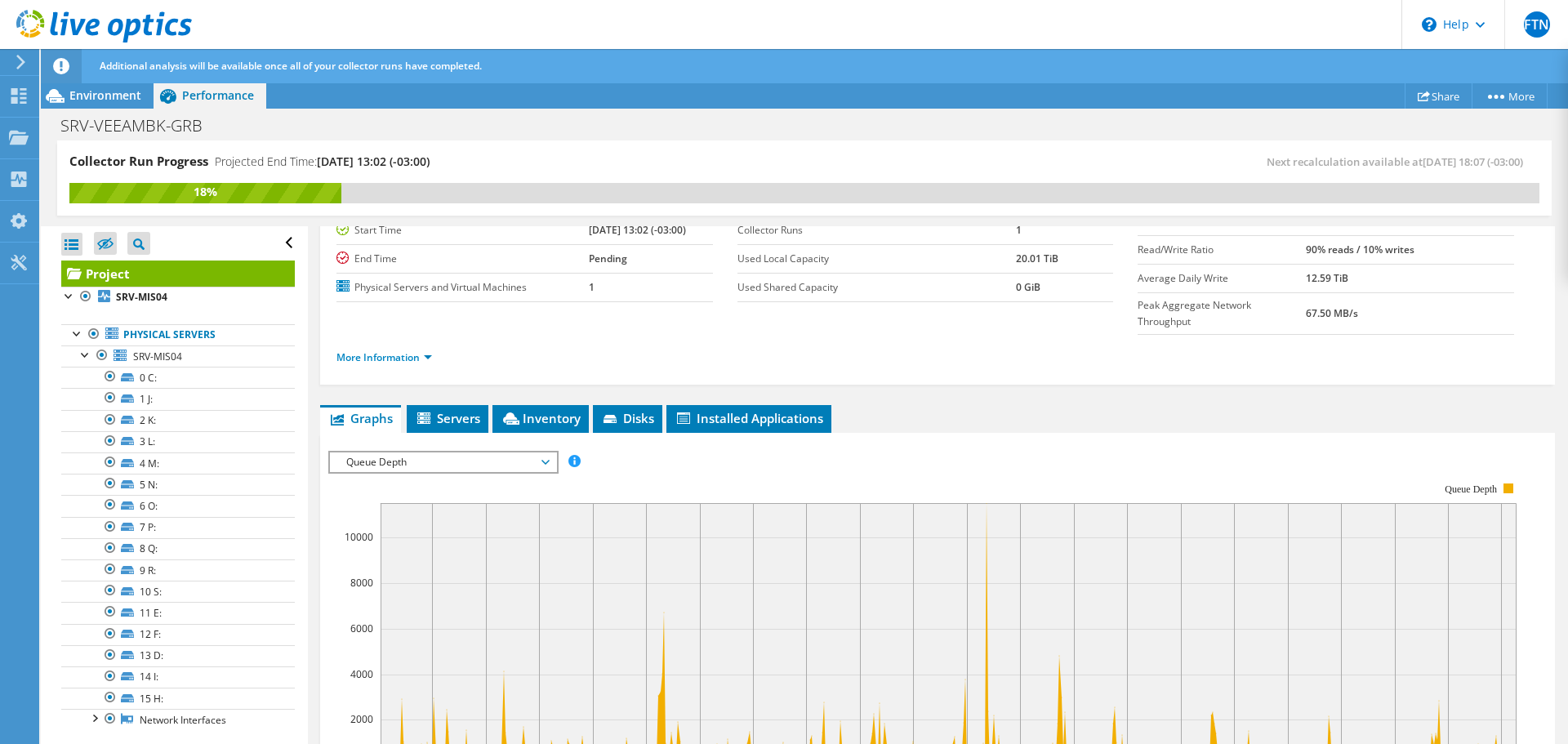
click at [546, 452] on span "Queue Depth" at bounding box center [443, 462] width 210 height 20
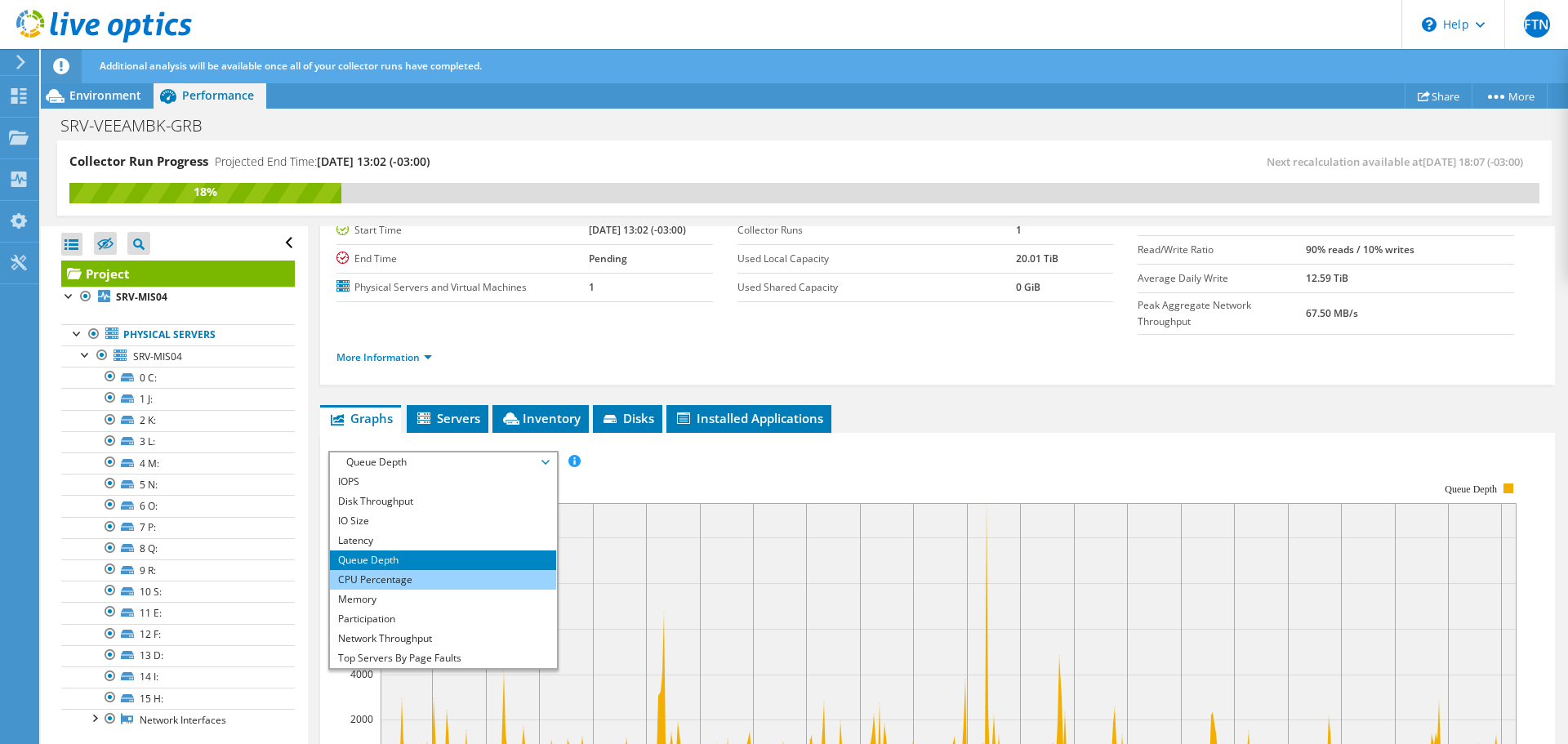
click at [447, 570] on li "CPU Percentage" at bounding box center [444, 580] width 227 height 20
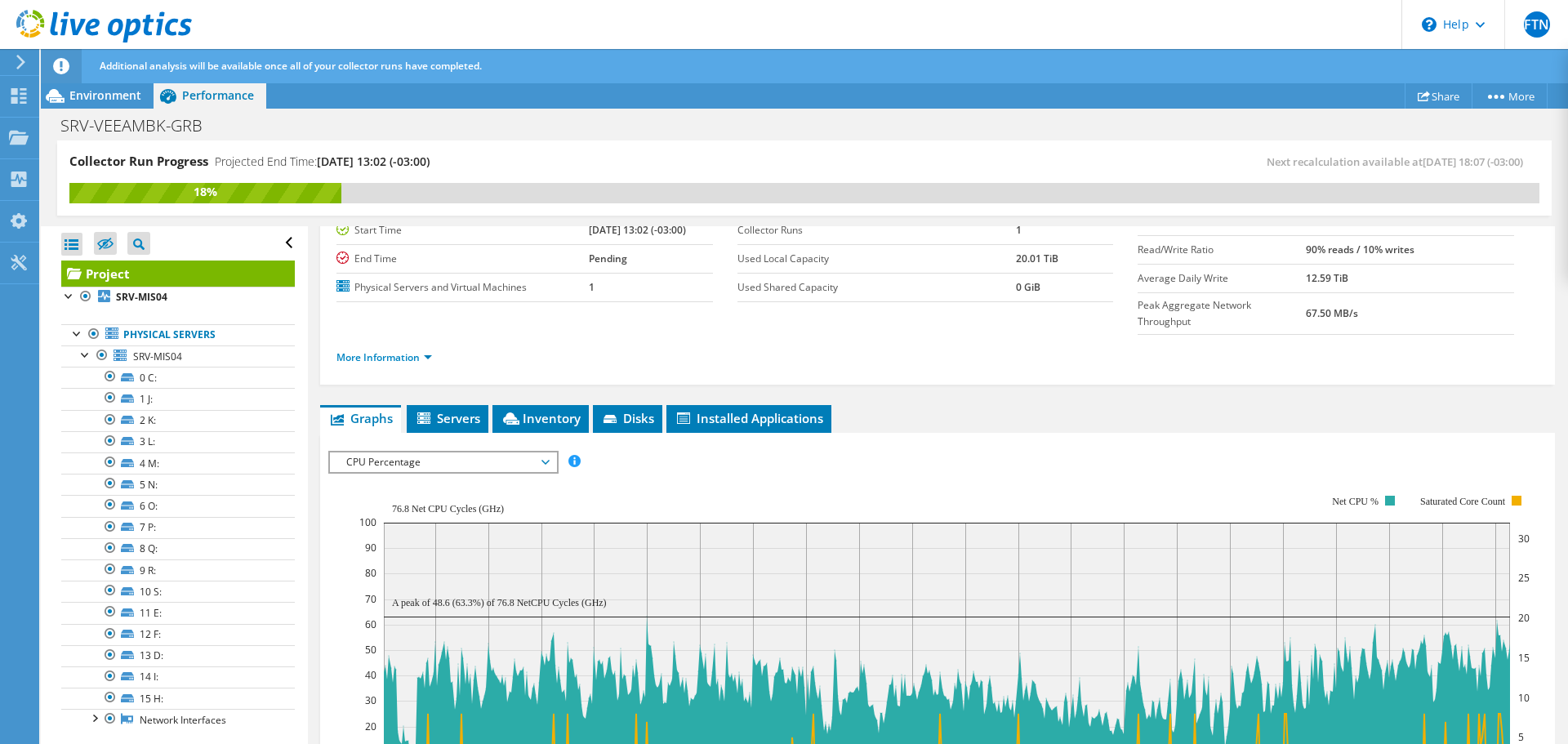
click at [540, 452] on span "CPU Percentage" at bounding box center [443, 462] width 210 height 20
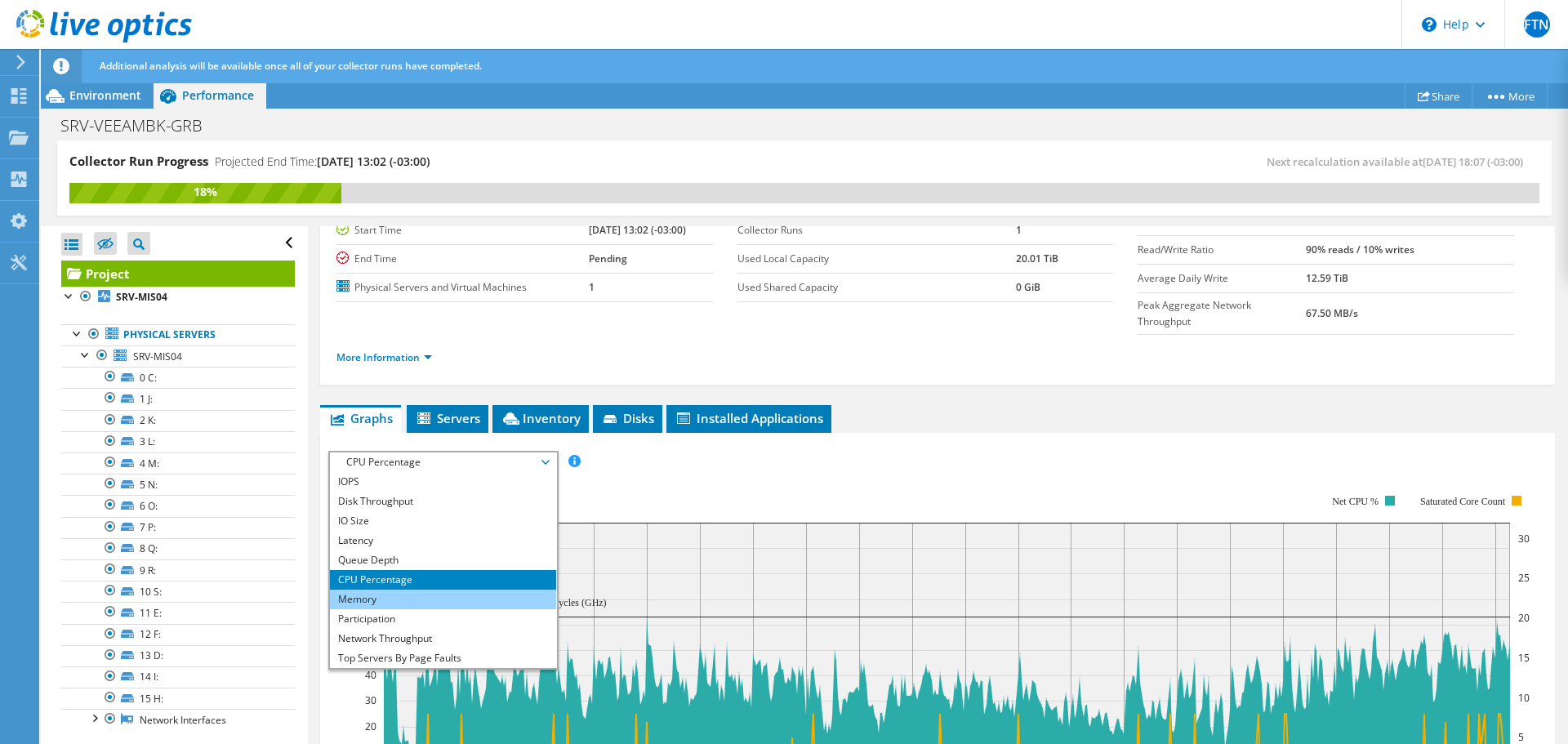
click at [413, 590] on li "Memory" at bounding box center [444, 600] width 227 height 20
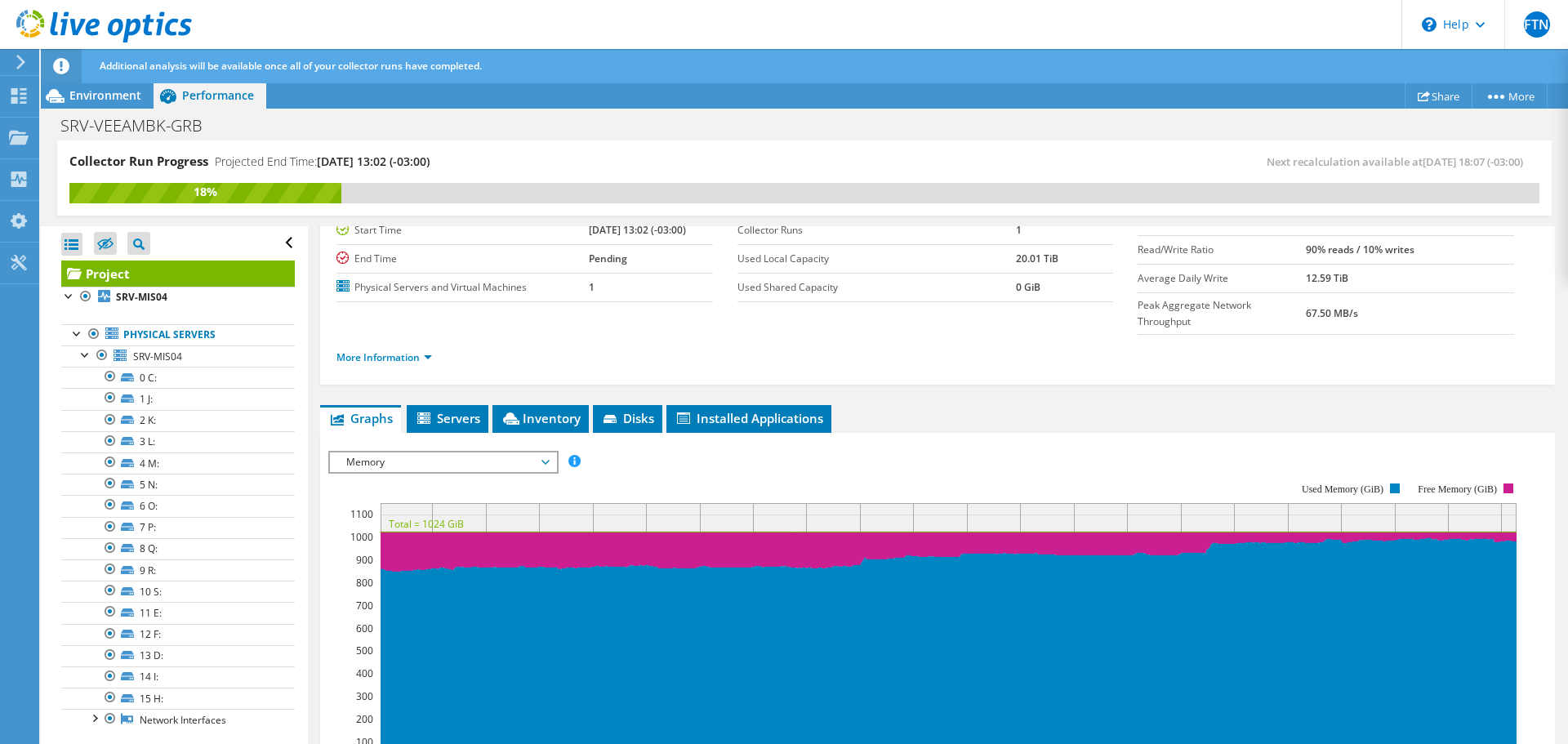
click at [542, 452] on span "Memory" at bounding box center [443, 462] width 210 height 20
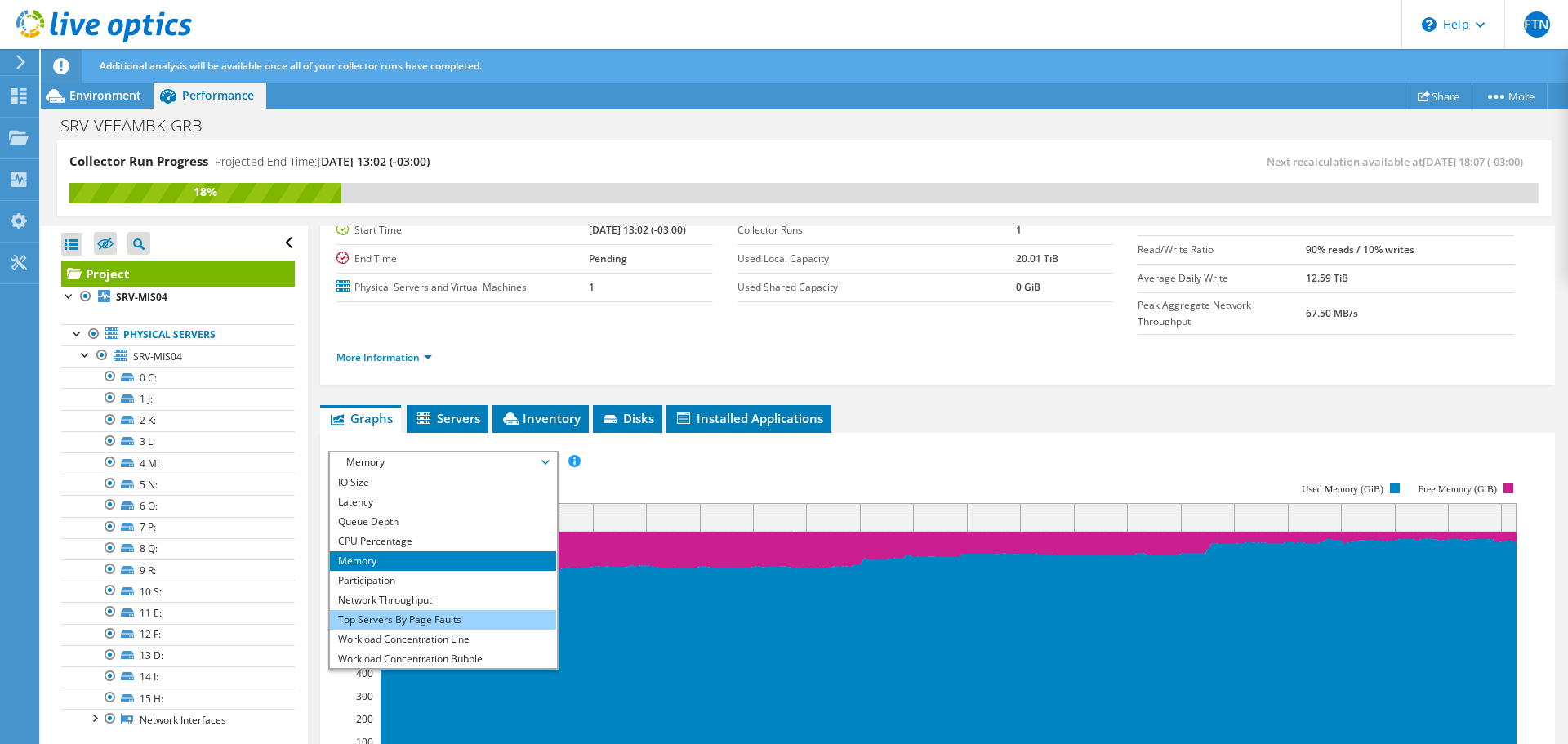
scroll to position [59, 0]
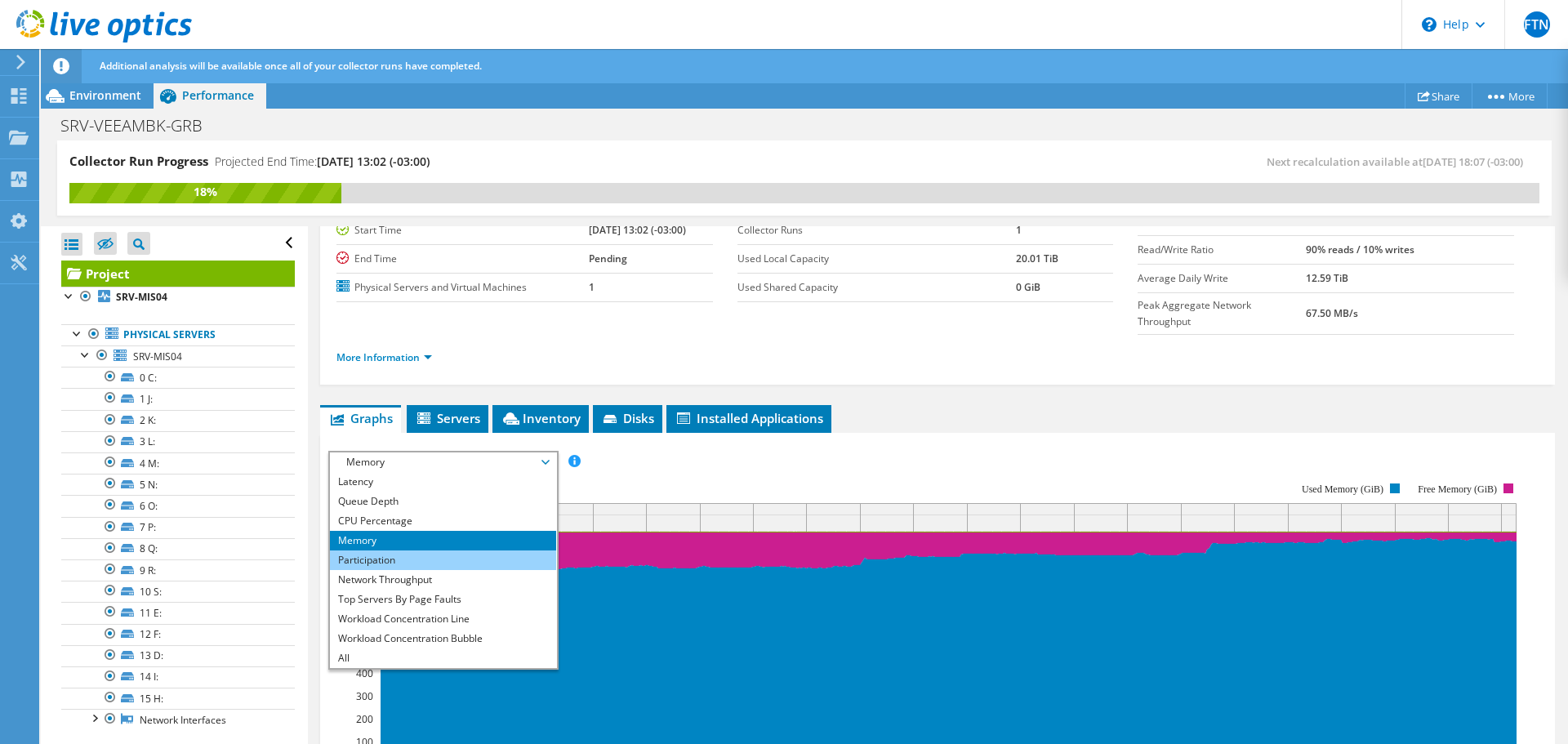
click at [445, 550] on li "Participation" at bounding box center [444, 560] width 227 height 20
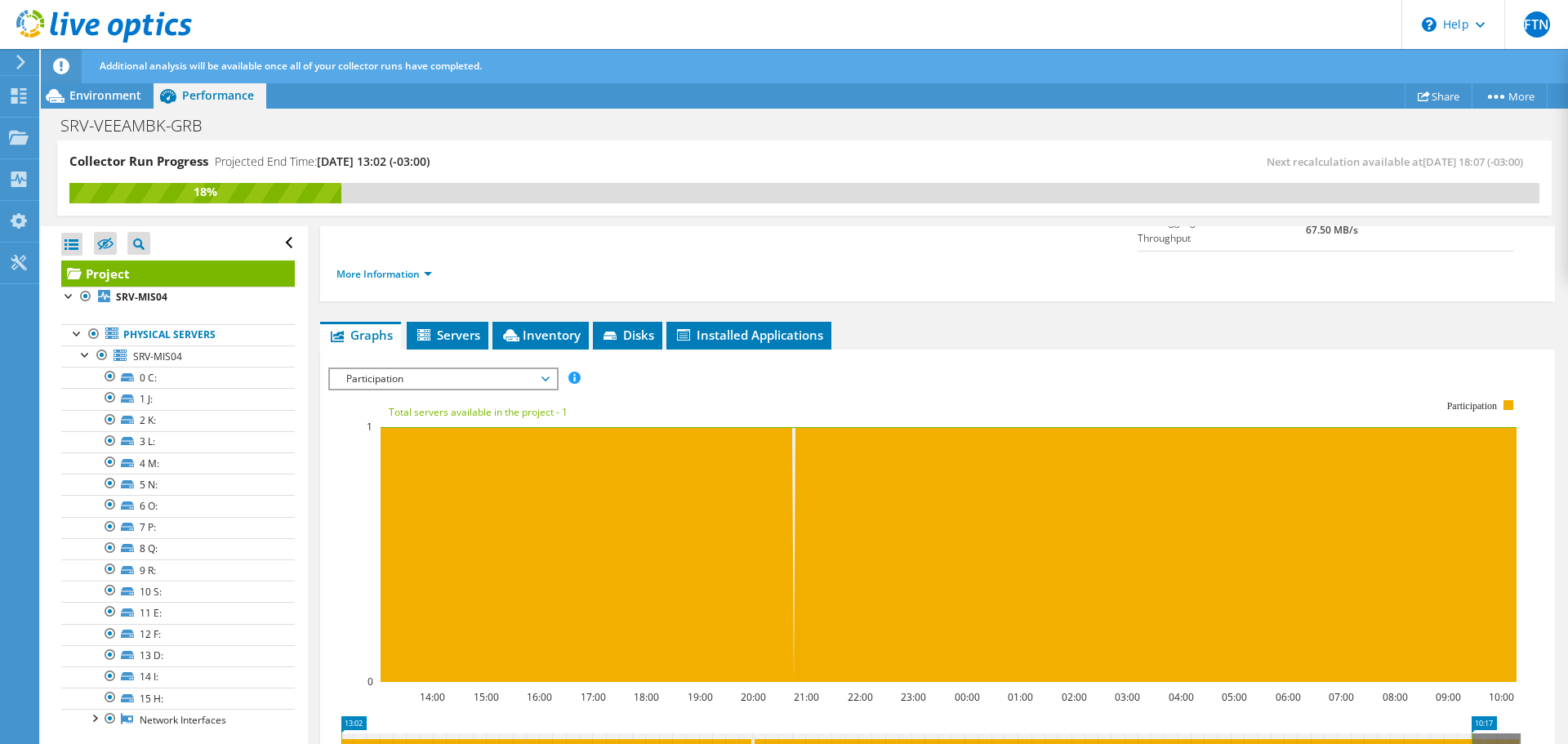
scroll to position [227, 0]
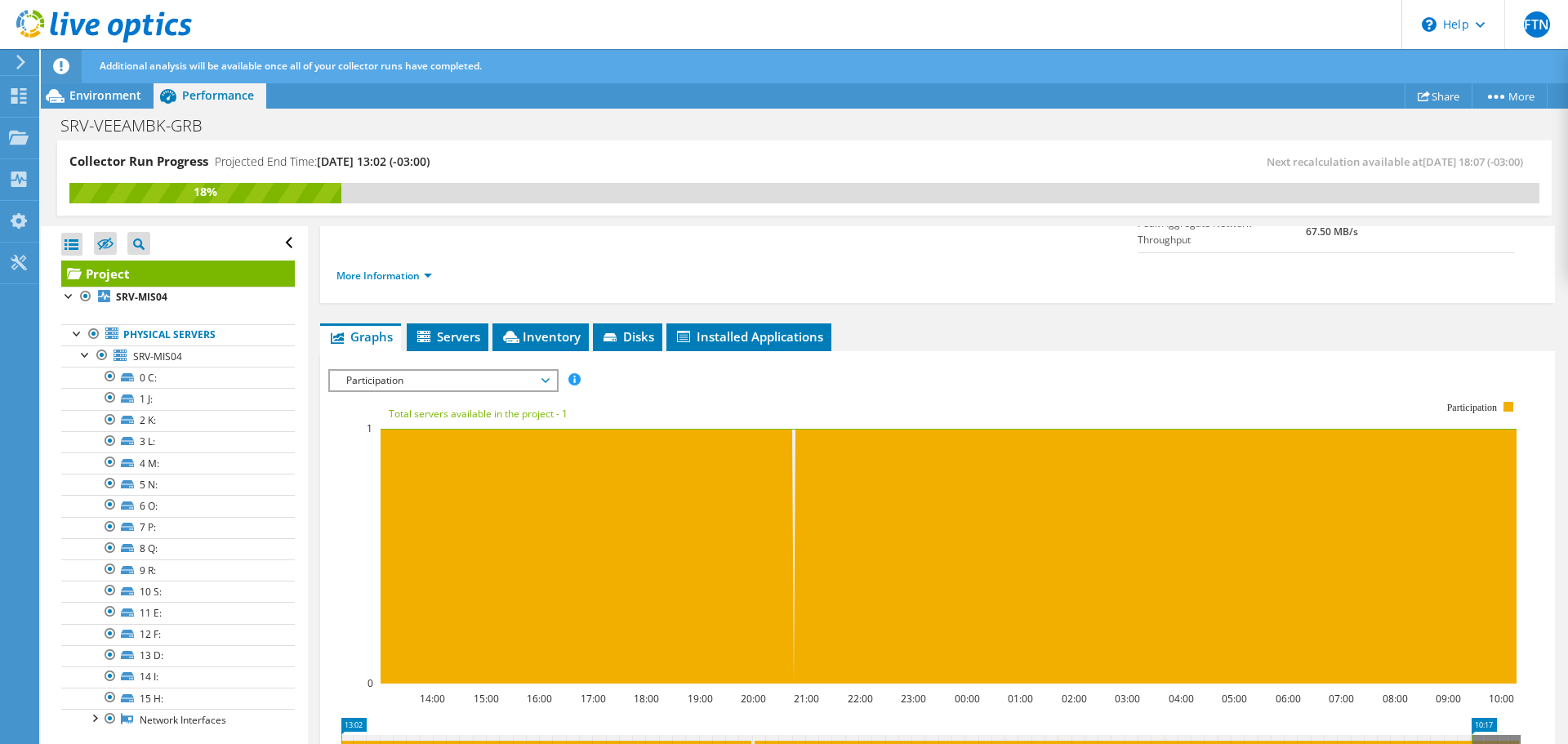
click at [546, 371] on span "Participation" at bounding box center [443, 380] width 210 height 20
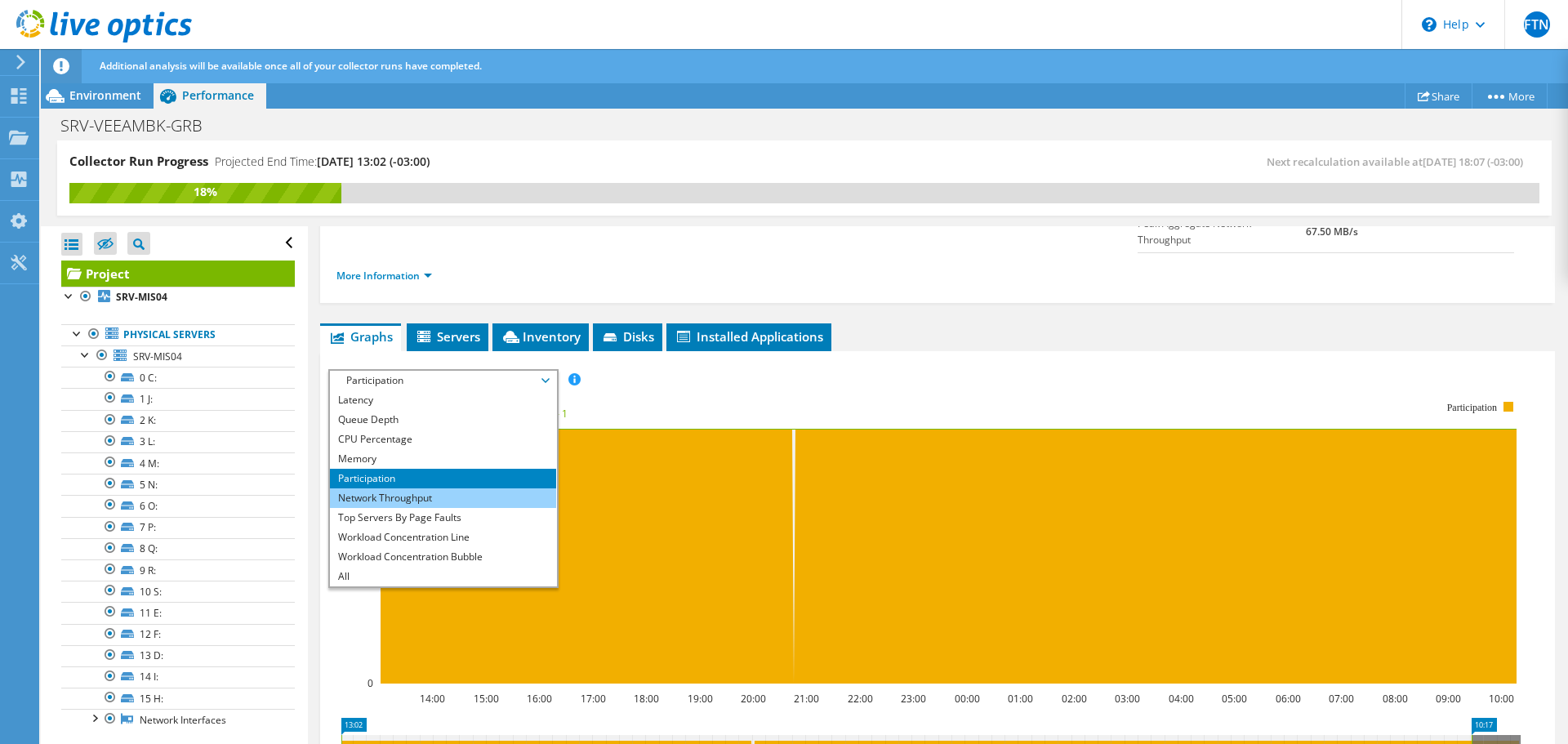
click at [469, 488] on li "Network Throughput" at bounding box center [444, 498] width 227 height 20
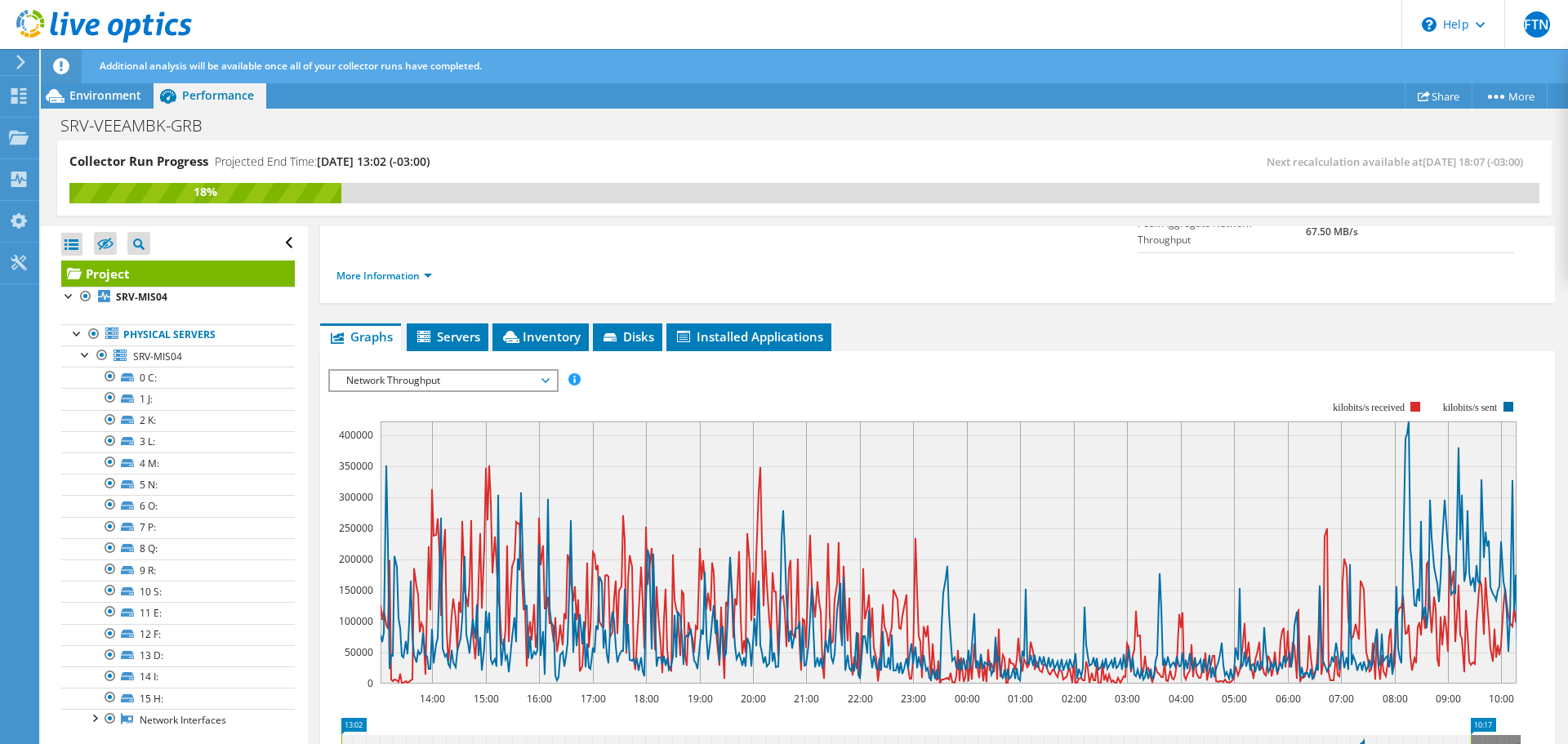
click at [539, 371] on span "Network Throughput" at bounding box center [443, 380] width 210 height 20
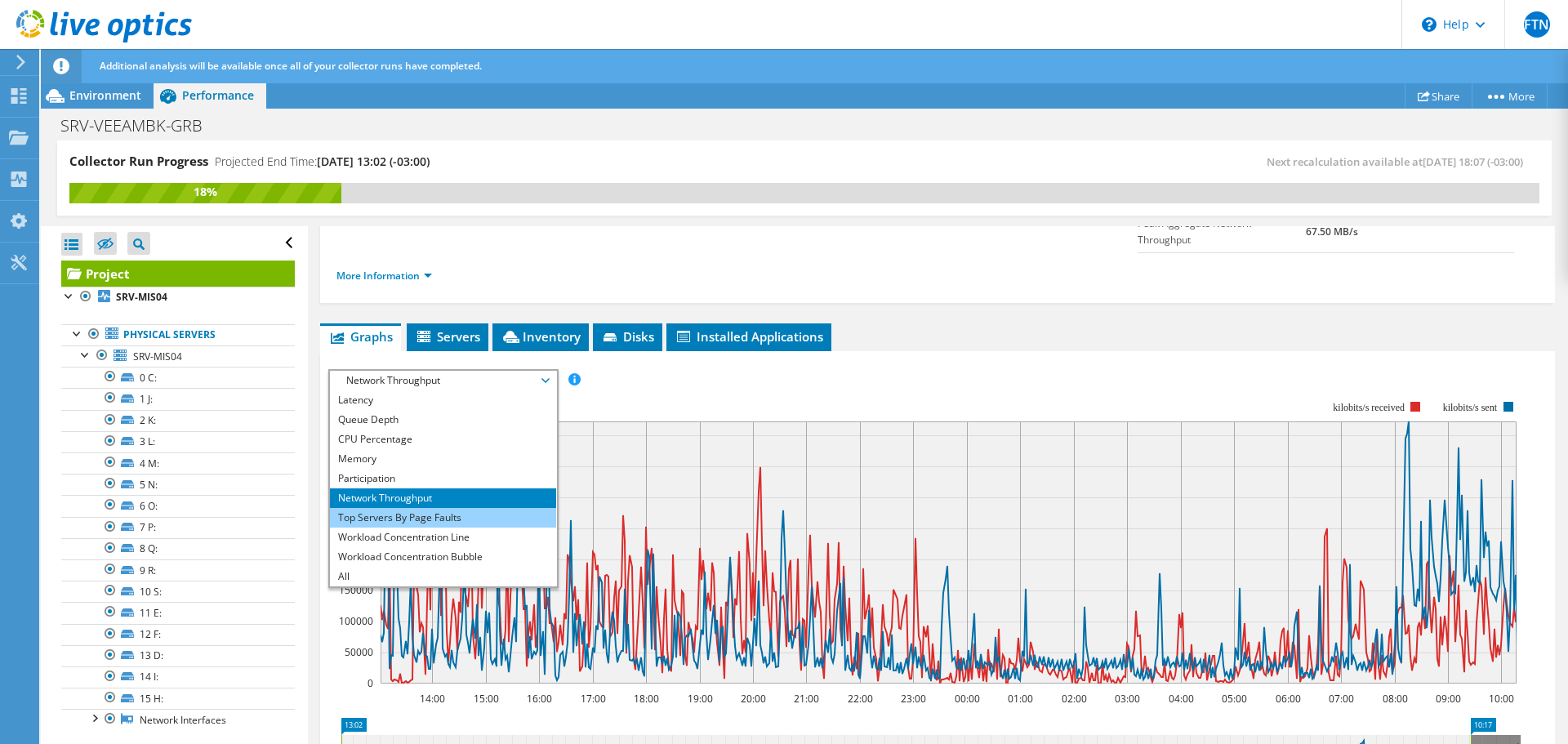
click at [466, 508] on li "Top Servers By Page Faults" at bounding box center [444, 517] width 227 height 20
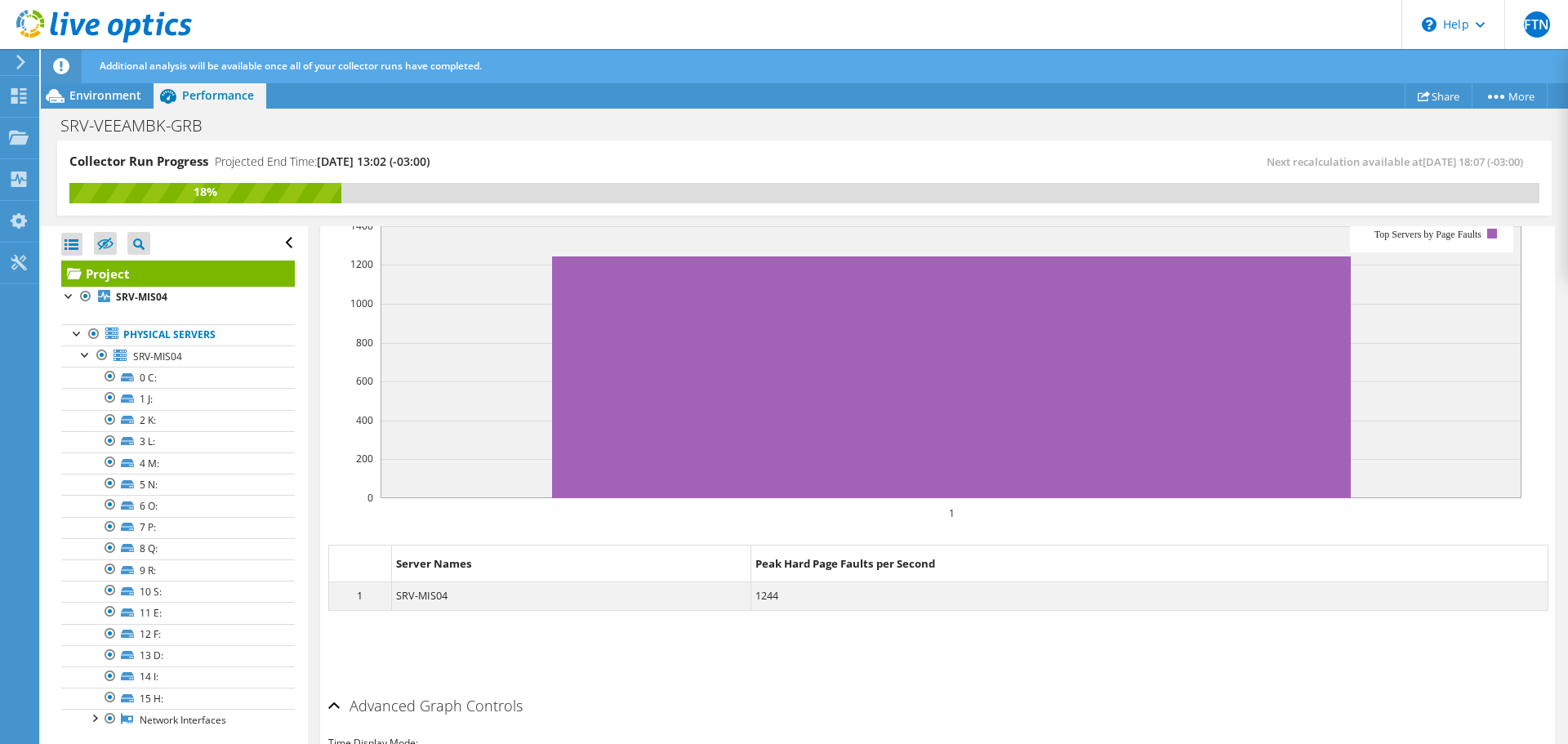
scroll to position [268, 0]
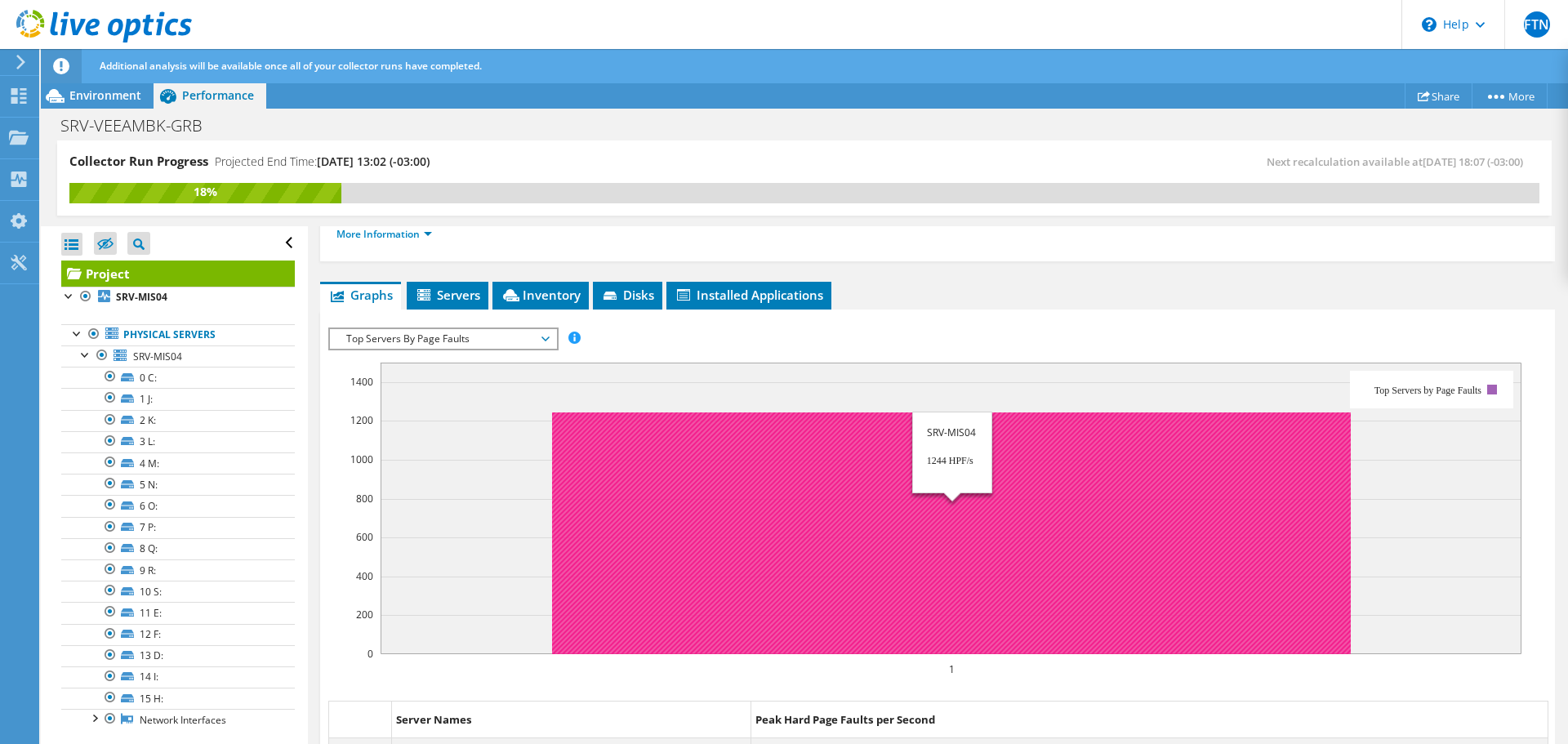
click at [790, 458] on rect at bounding box center [952, 533] width 799 height 242
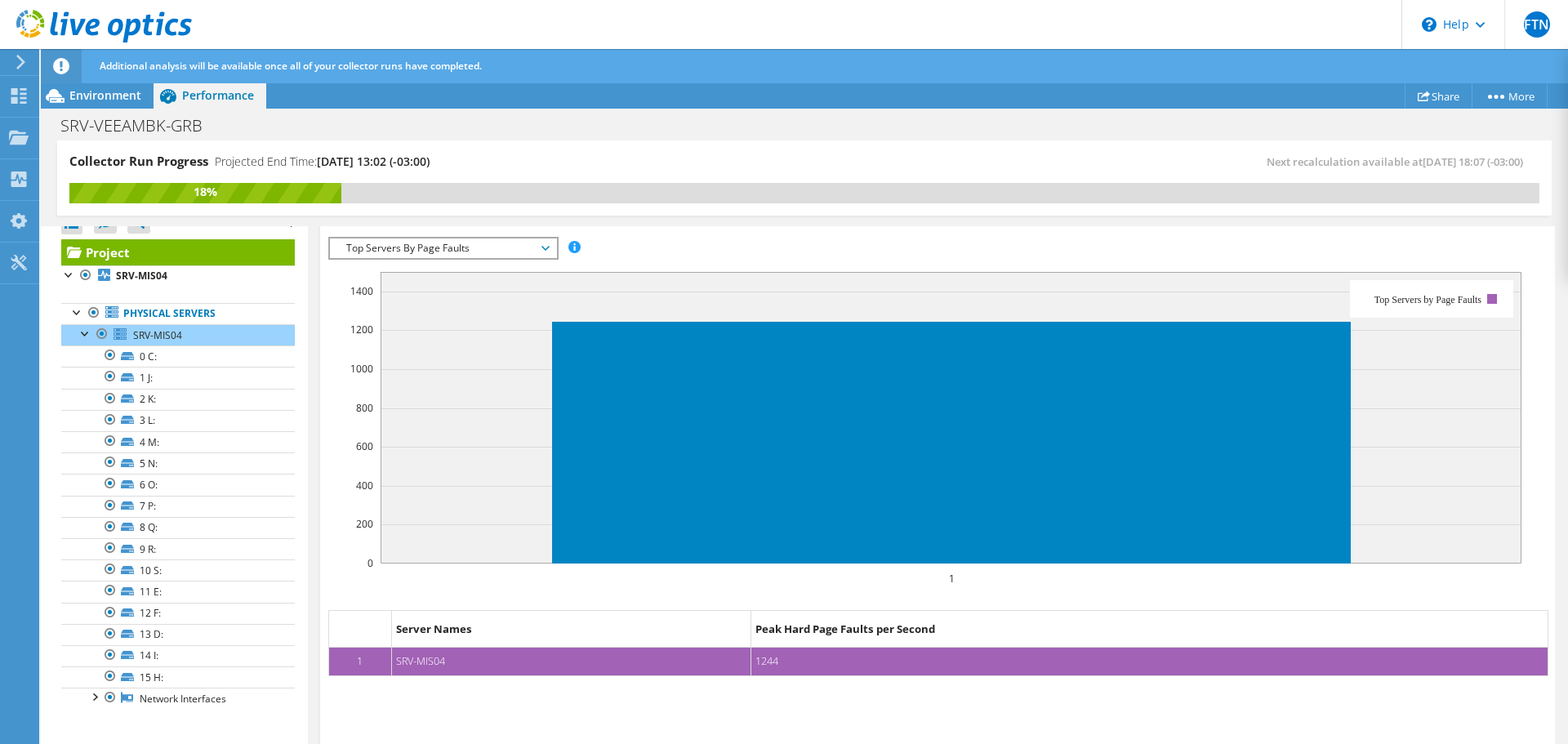
scroll to position [431, 0]
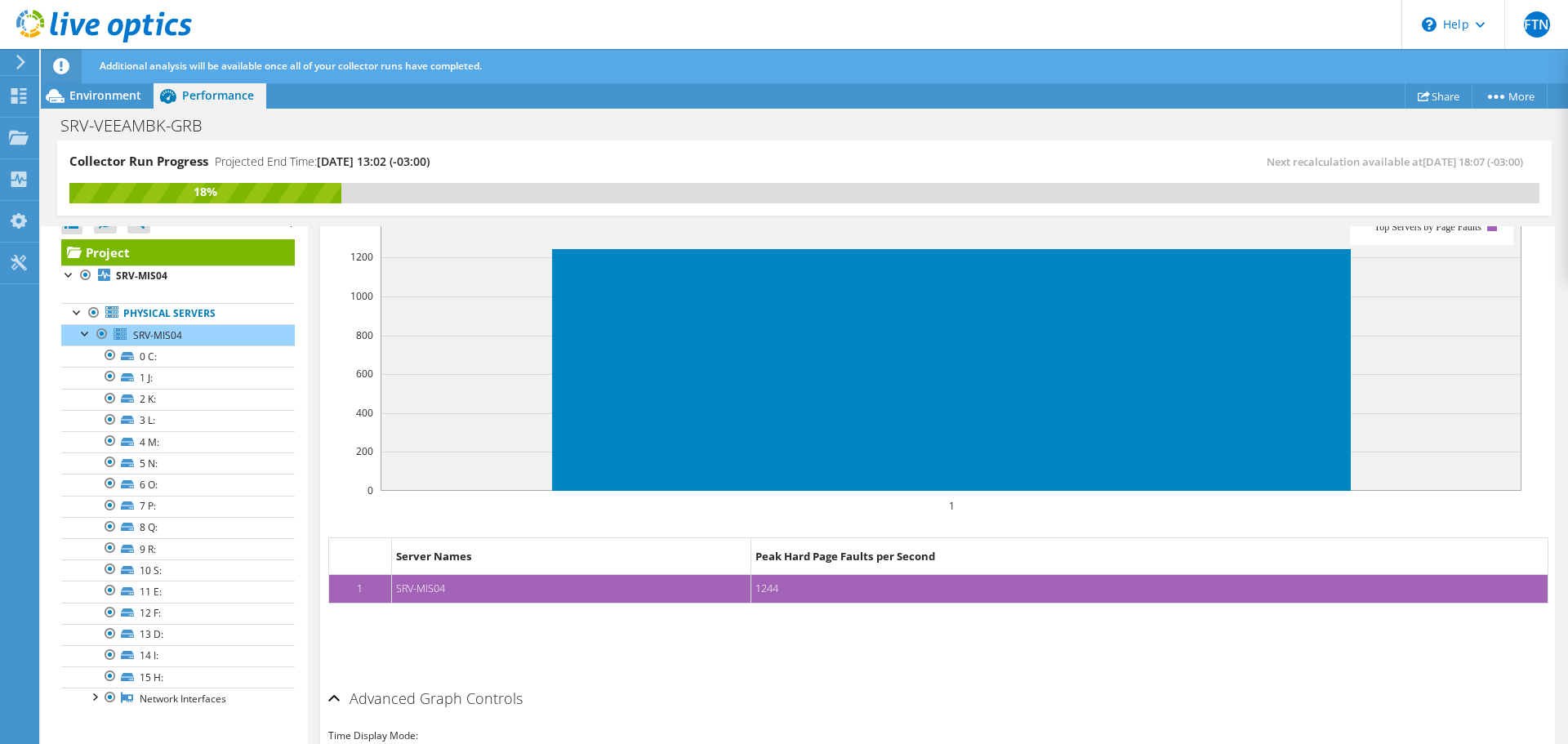
click at [503, 575] on dd "SRV-MIS04" at bounding box center [572, 588] width 361 height 27
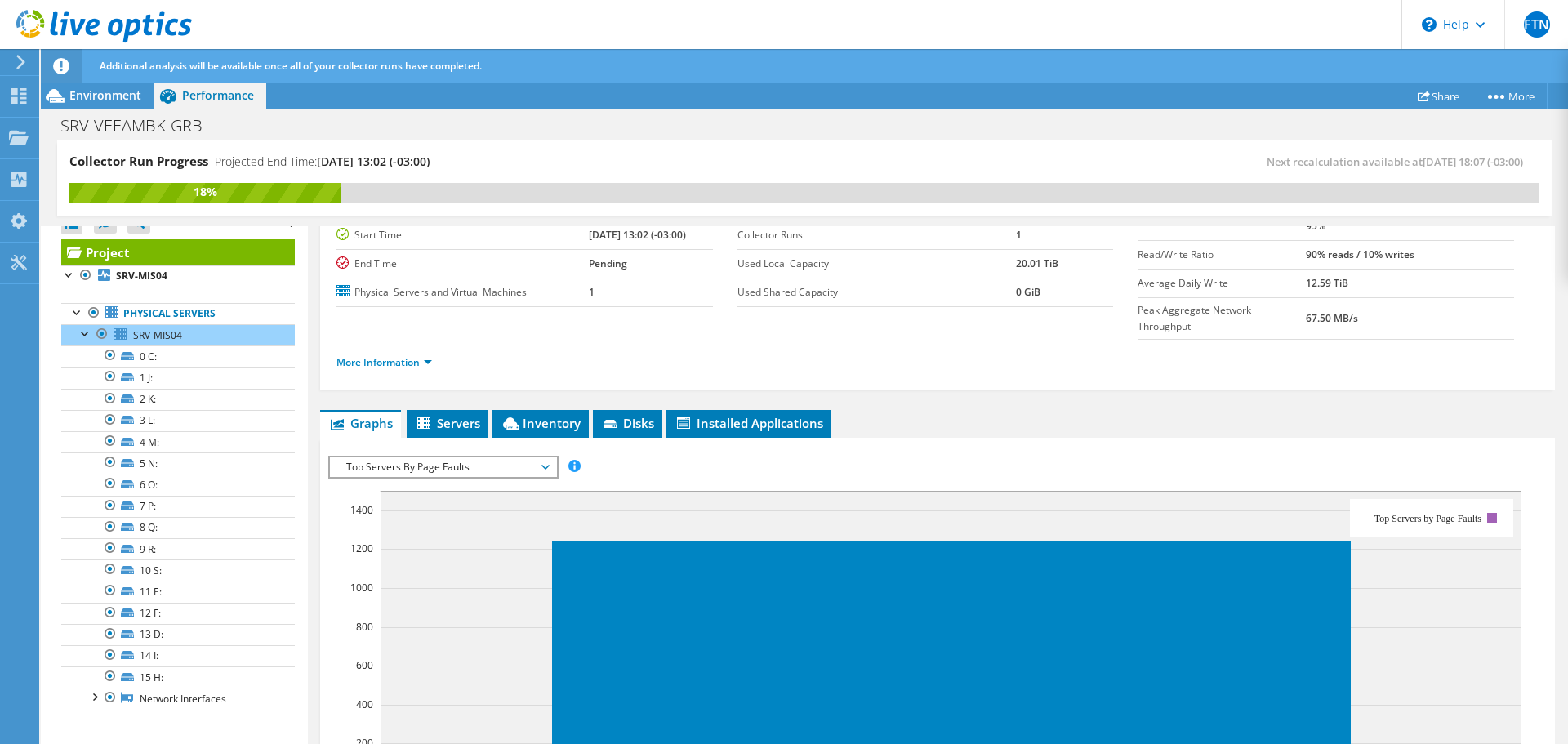
scroll to position [105, 0]
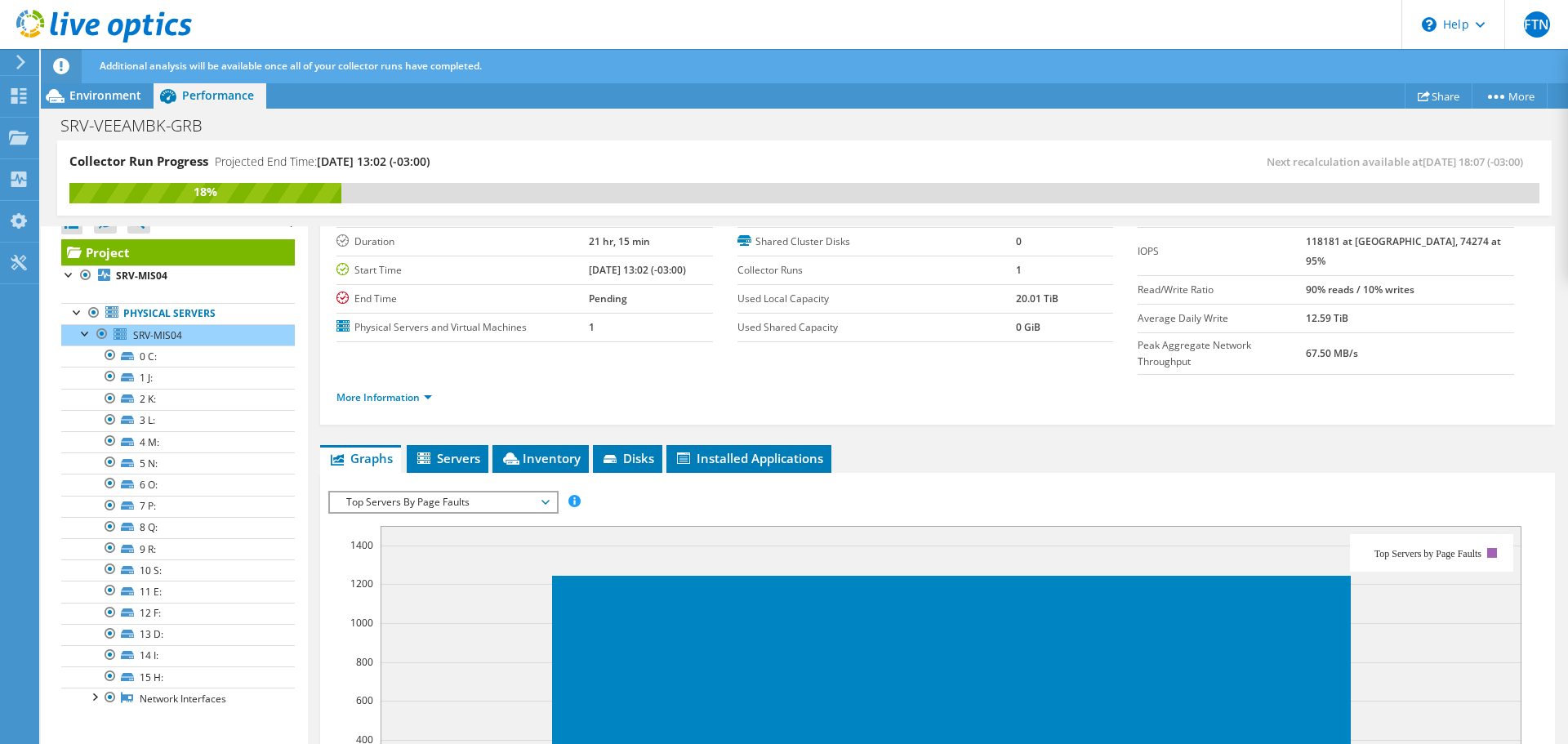
click at [447, 493] on span "Top Servers By Page Faults" at bounding box center [443, 502] width 210 height 20
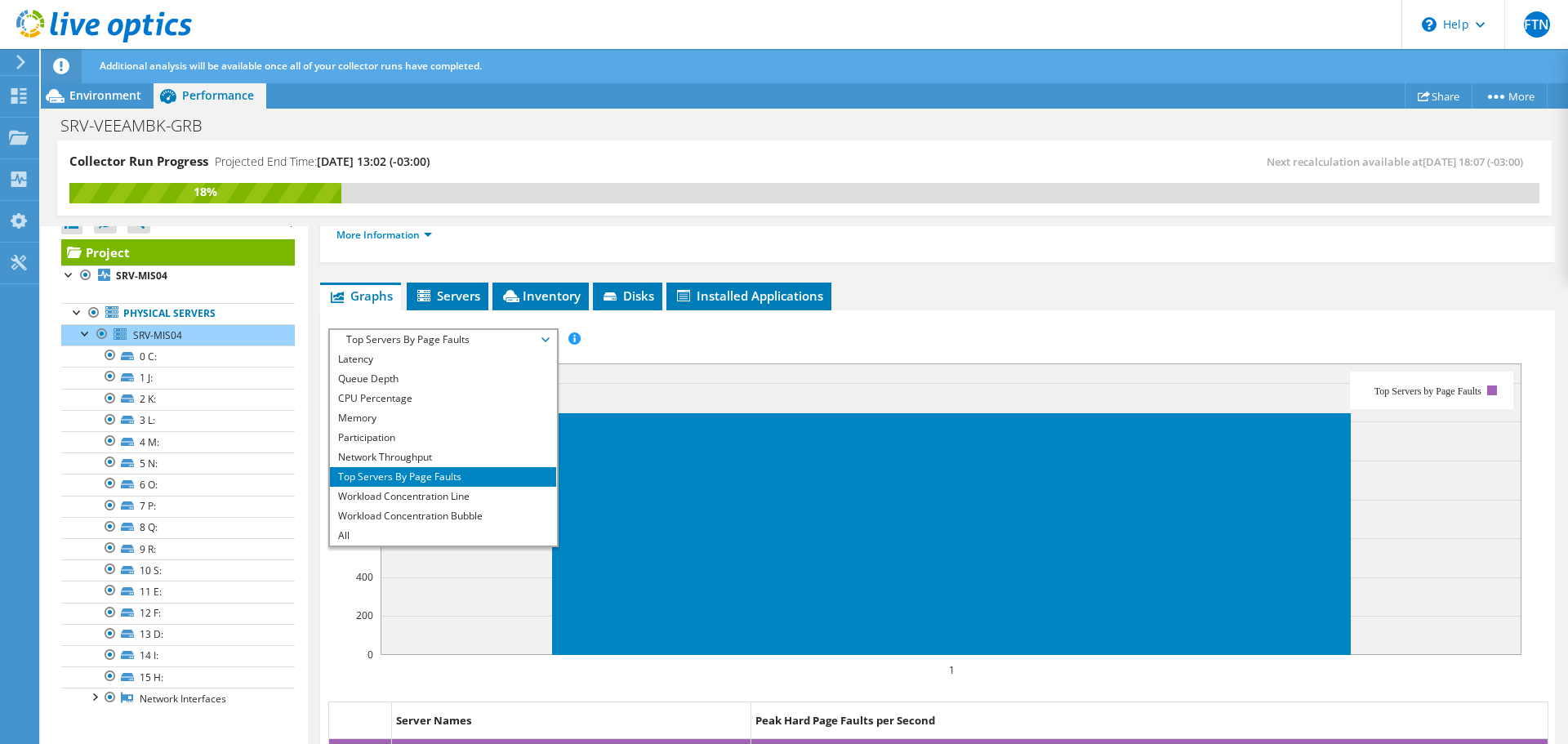
scroll to position [268, 0]
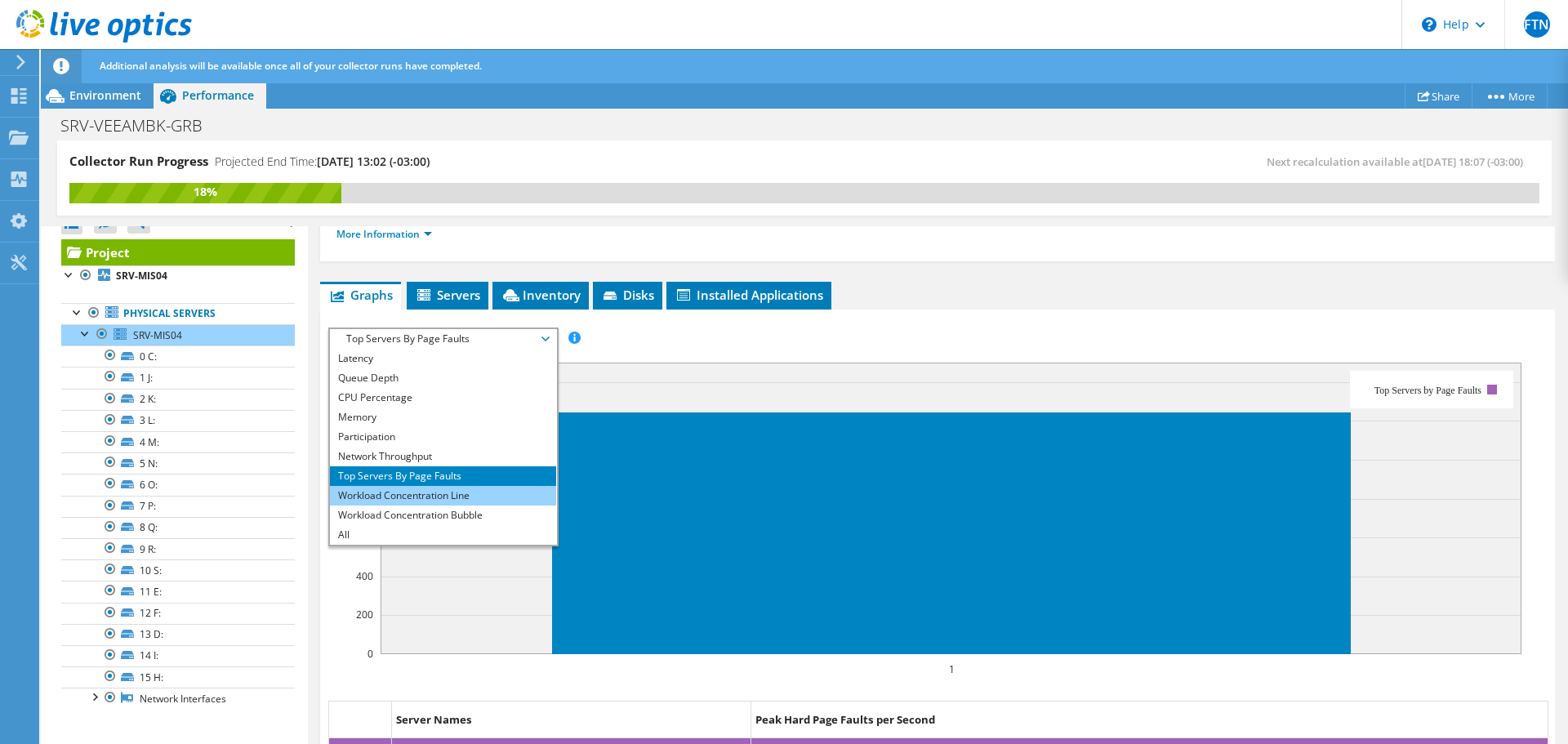
click at [445, 486] on li "Workload Concentration Line" at bounding box center [444, 496] width 227 height 20
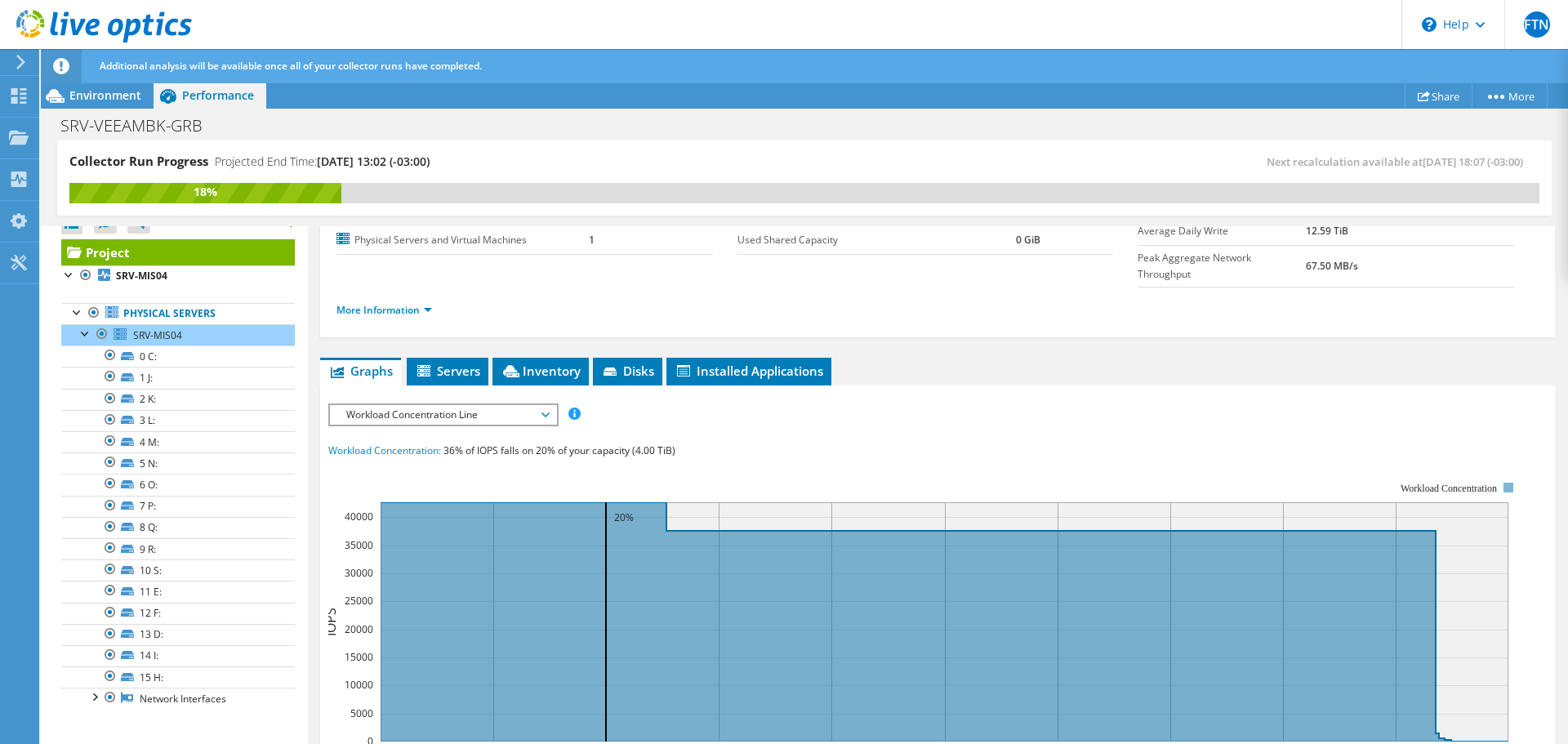
scroll to position [23, 0]
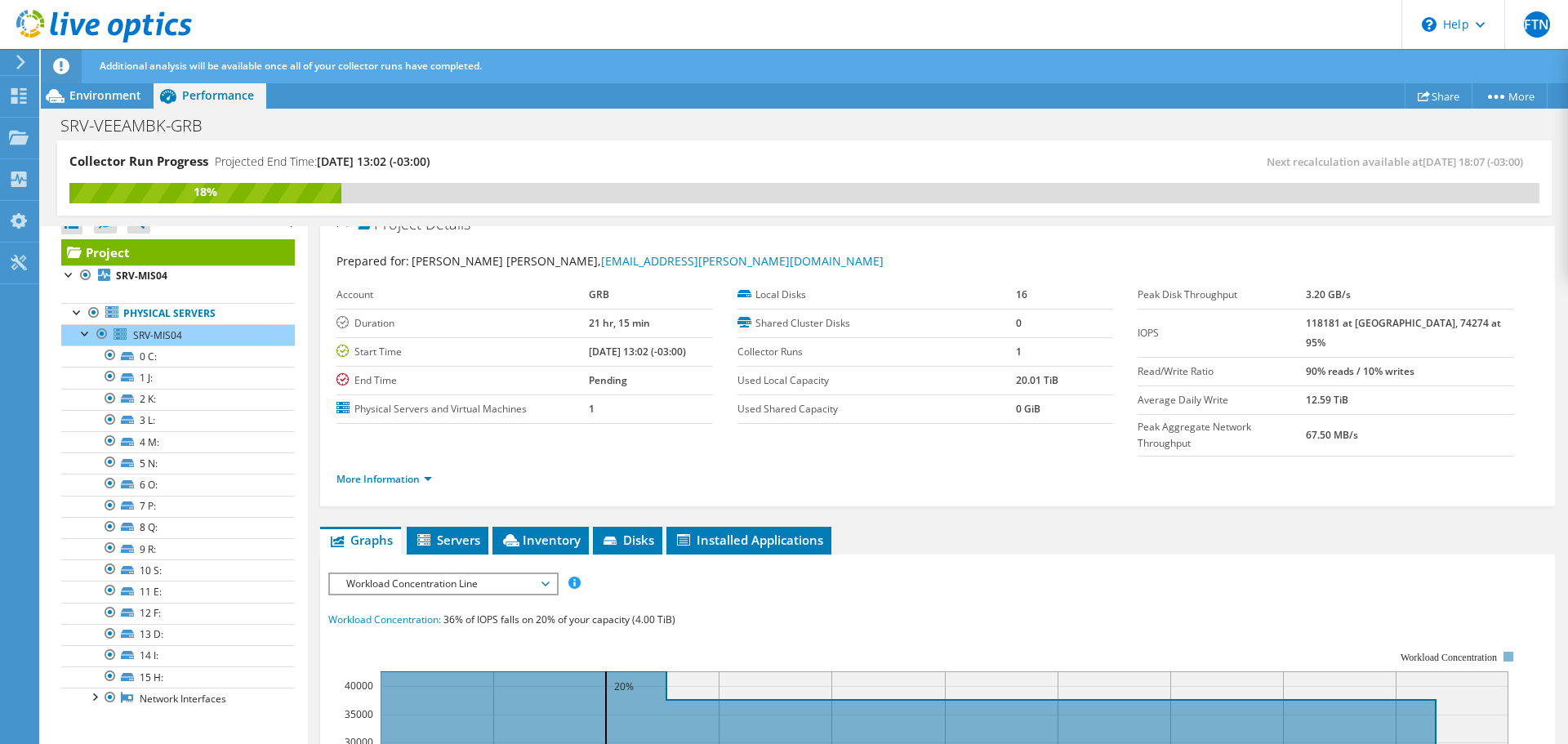
click at [545, 574] on span "Workload Concentration Line" at bounding box center [443, 583] width 210 height 20
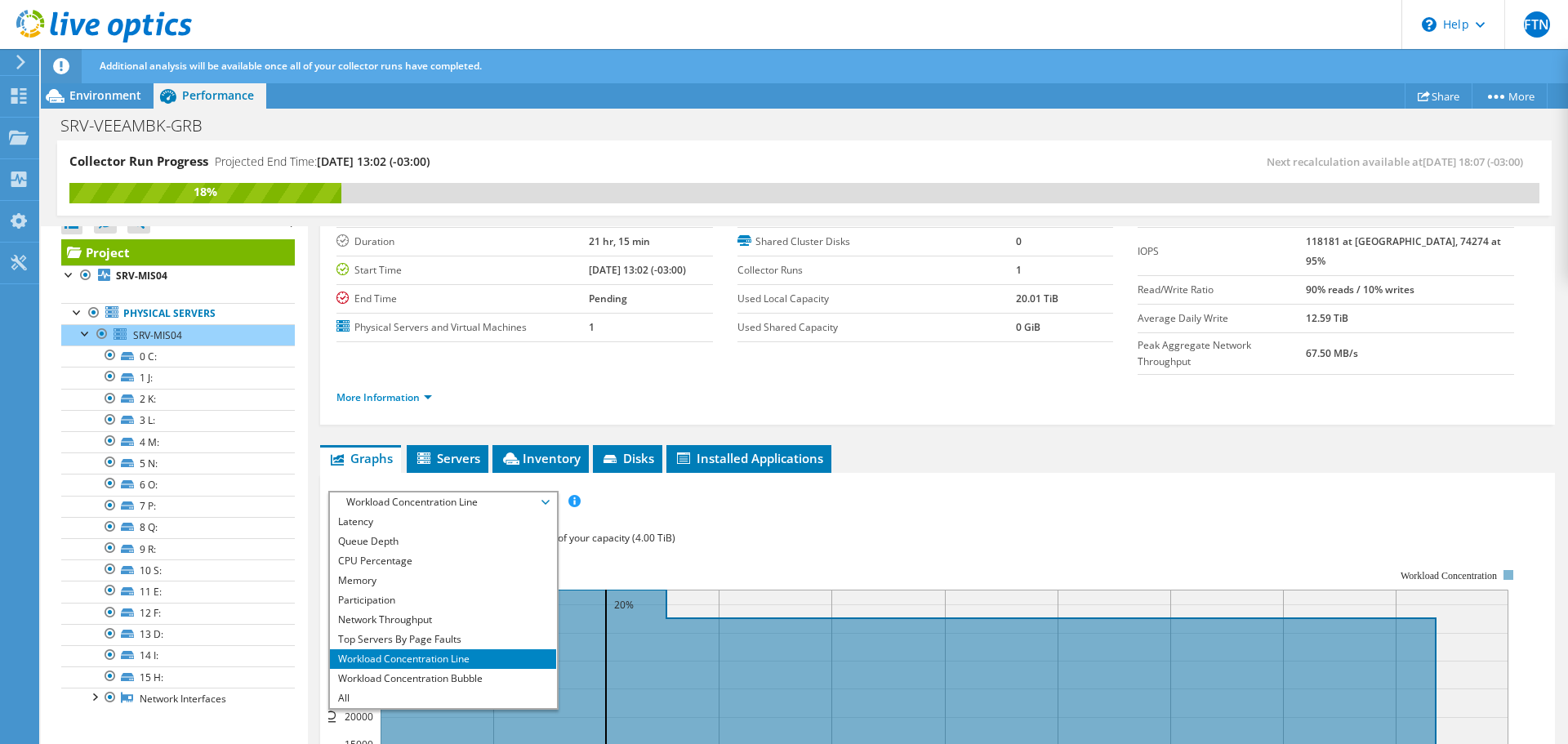
scroll to position [186, 0]
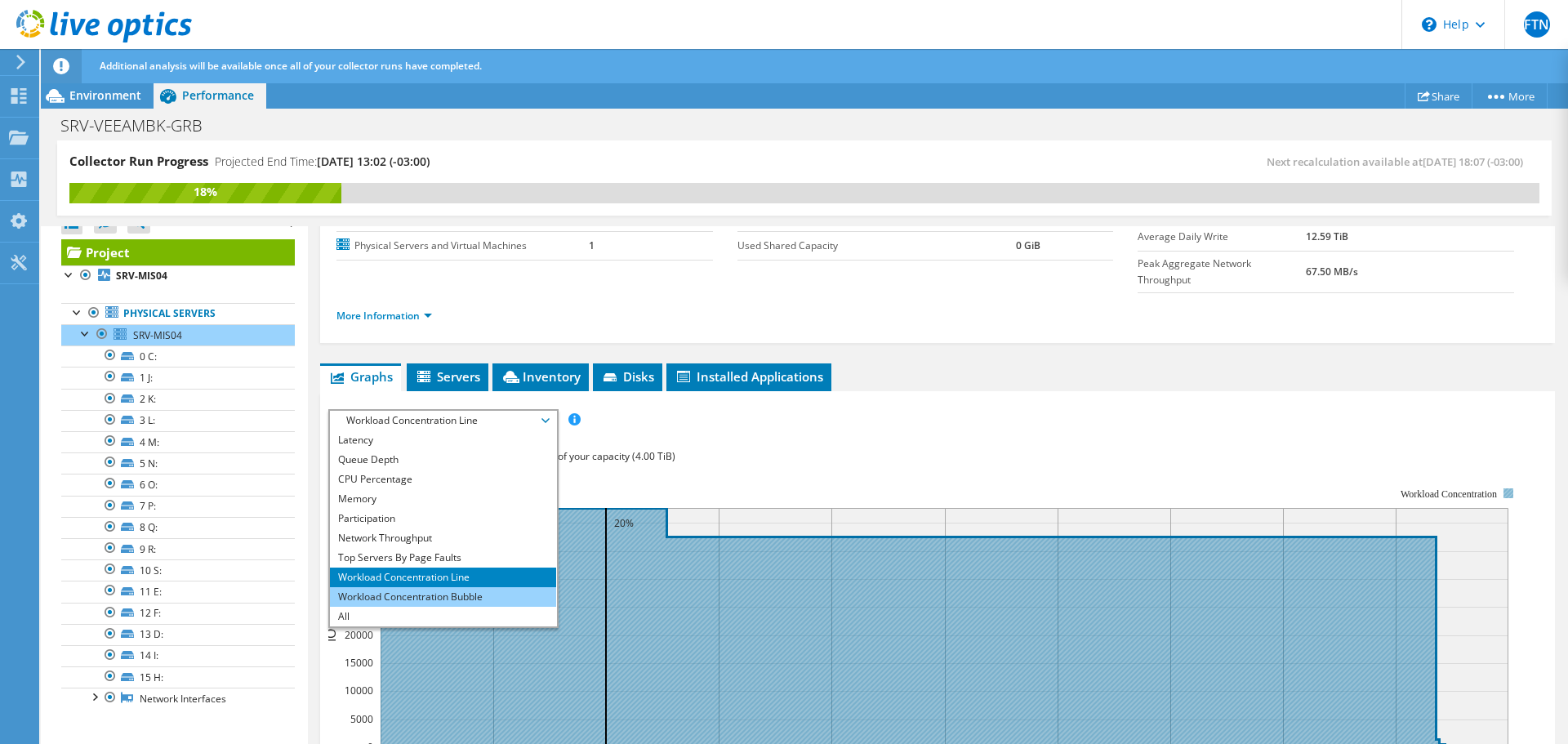
click at [464, 587] on li "Workload Concentration Bubble" at bounding box center [444, 597] width 227 height 20
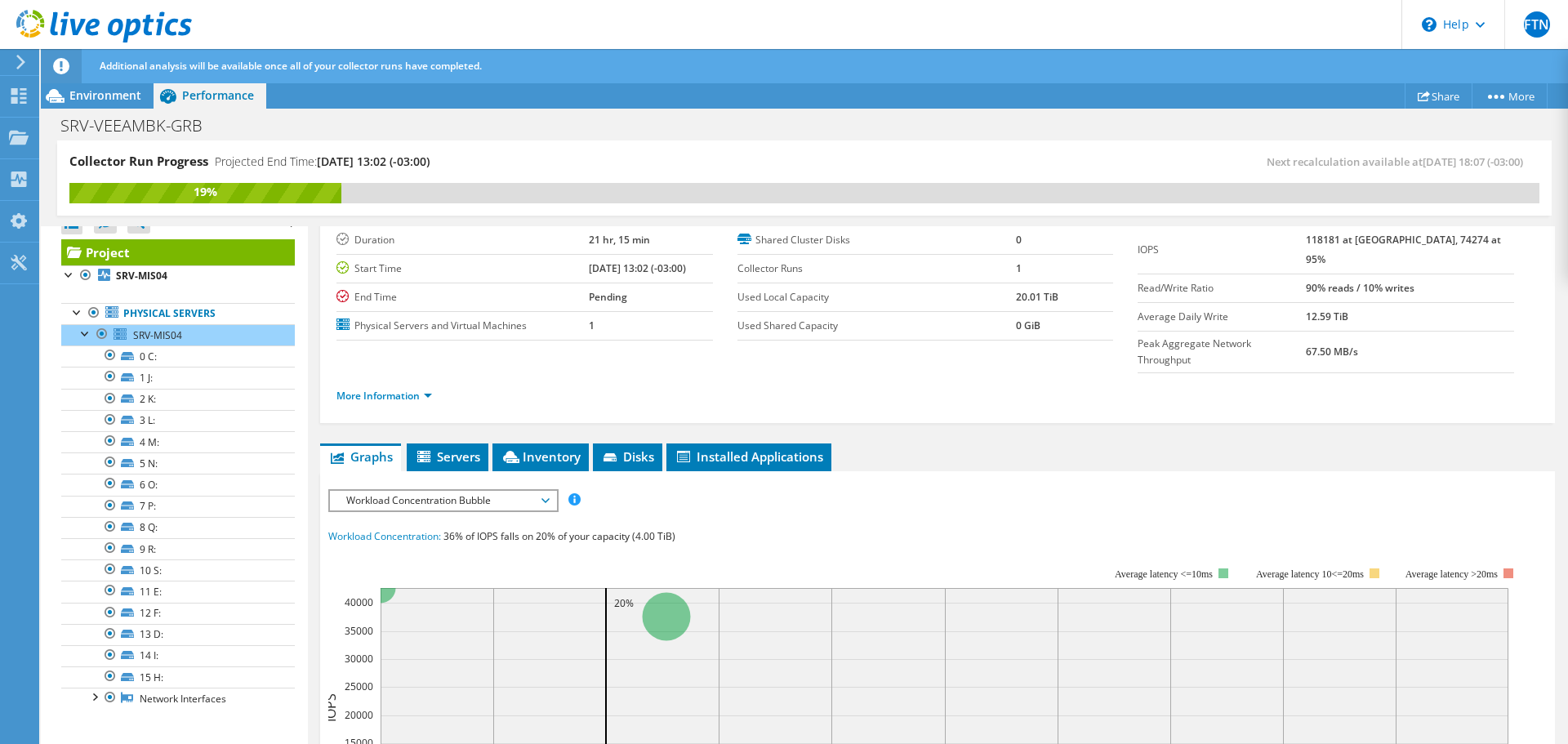
scroll to position [82, 0]
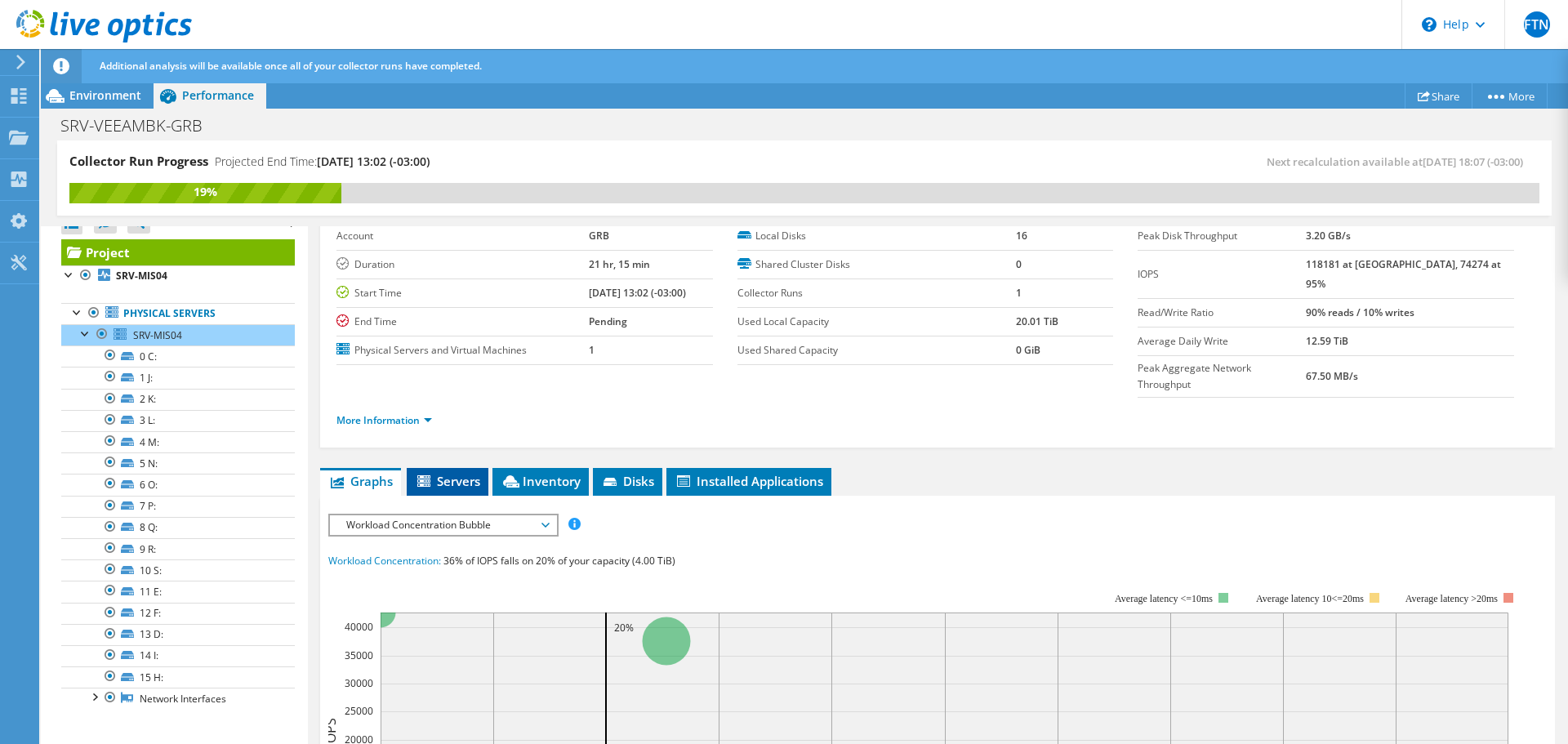
click at [452, 473] on span "Servers" at bounding box center [447, 481] width 65 height 16
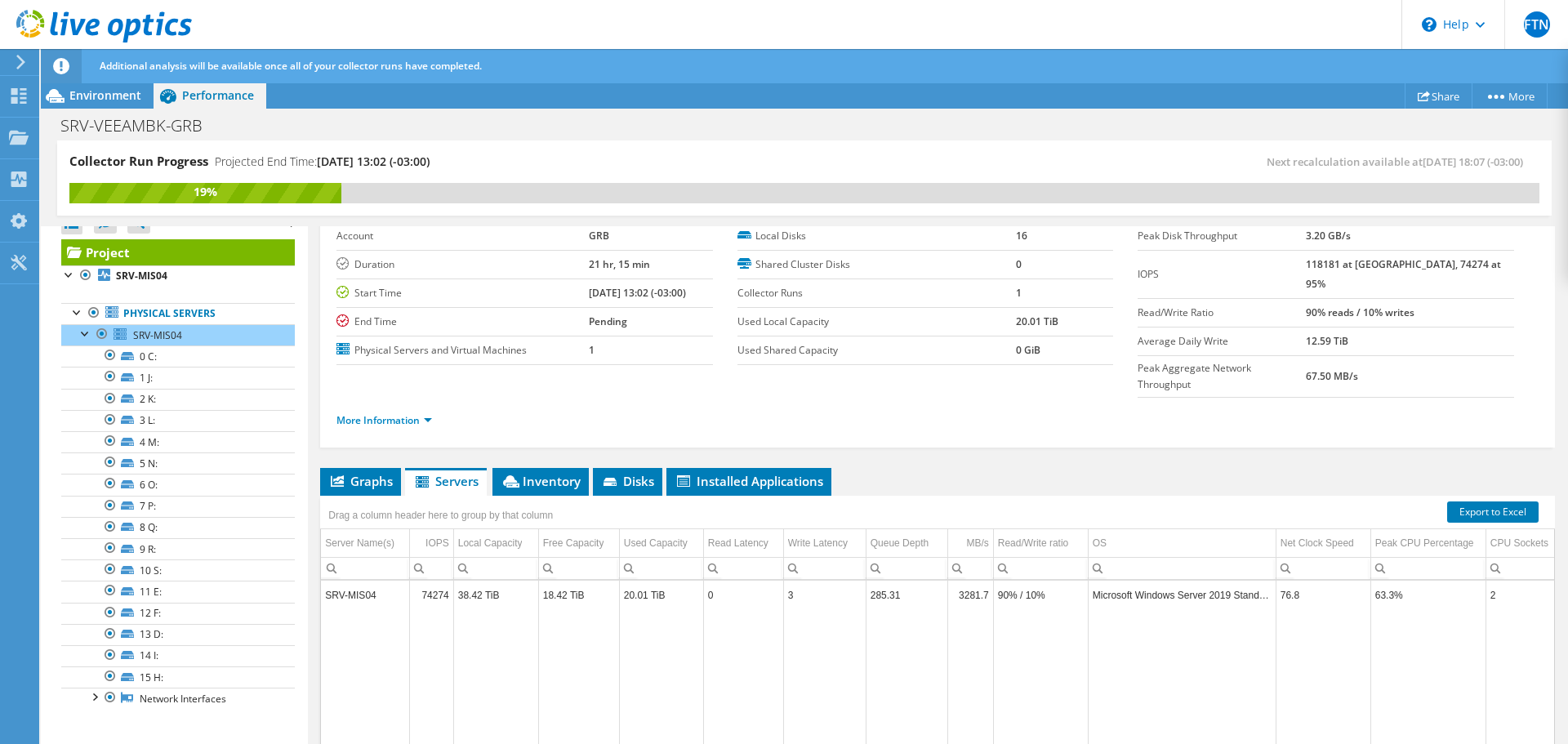
click at [789, 581] on td "3" at bounding box center [824, 595] width 82 height 28
click at [553, 473] on span "Inventory" at bounding box center [540, 481] width 80 height 16
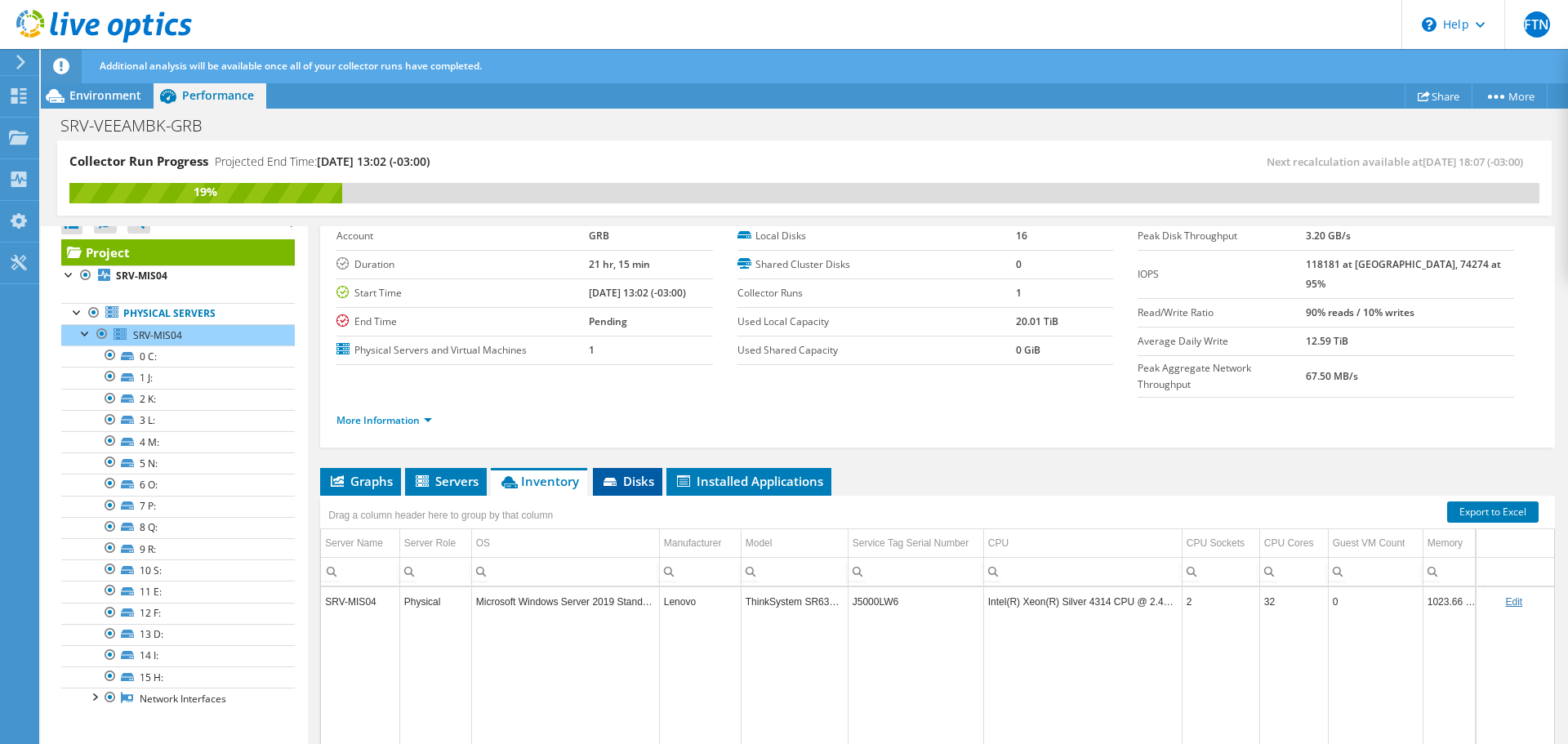
click at [624, 473] on span "Disks" at bounding box center [628, 481] width 53 height 16
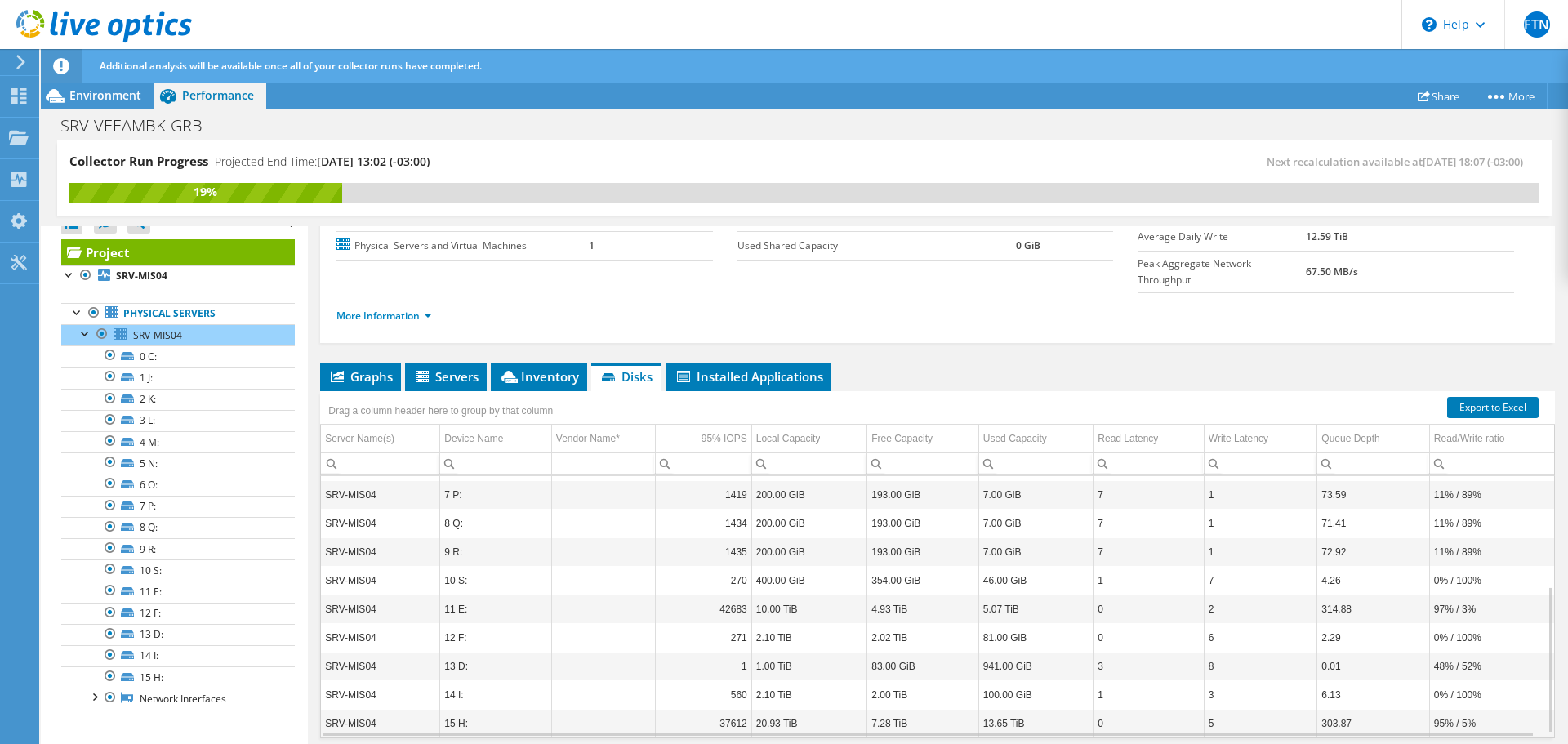
scroll to position [209, 0]
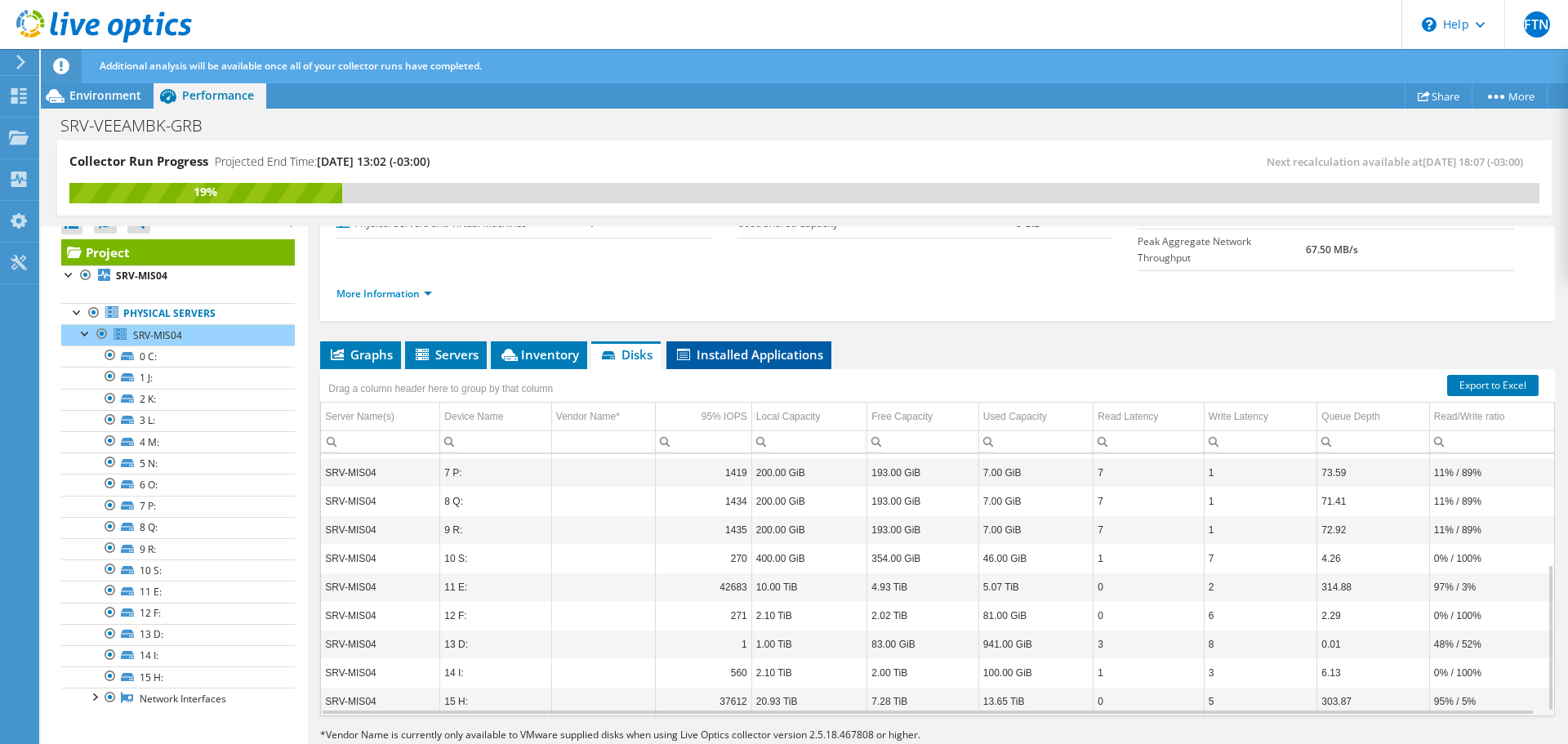
click at [737, 347] on span "Installed Applications" at bounding box center [749, 354] width 148 height 16
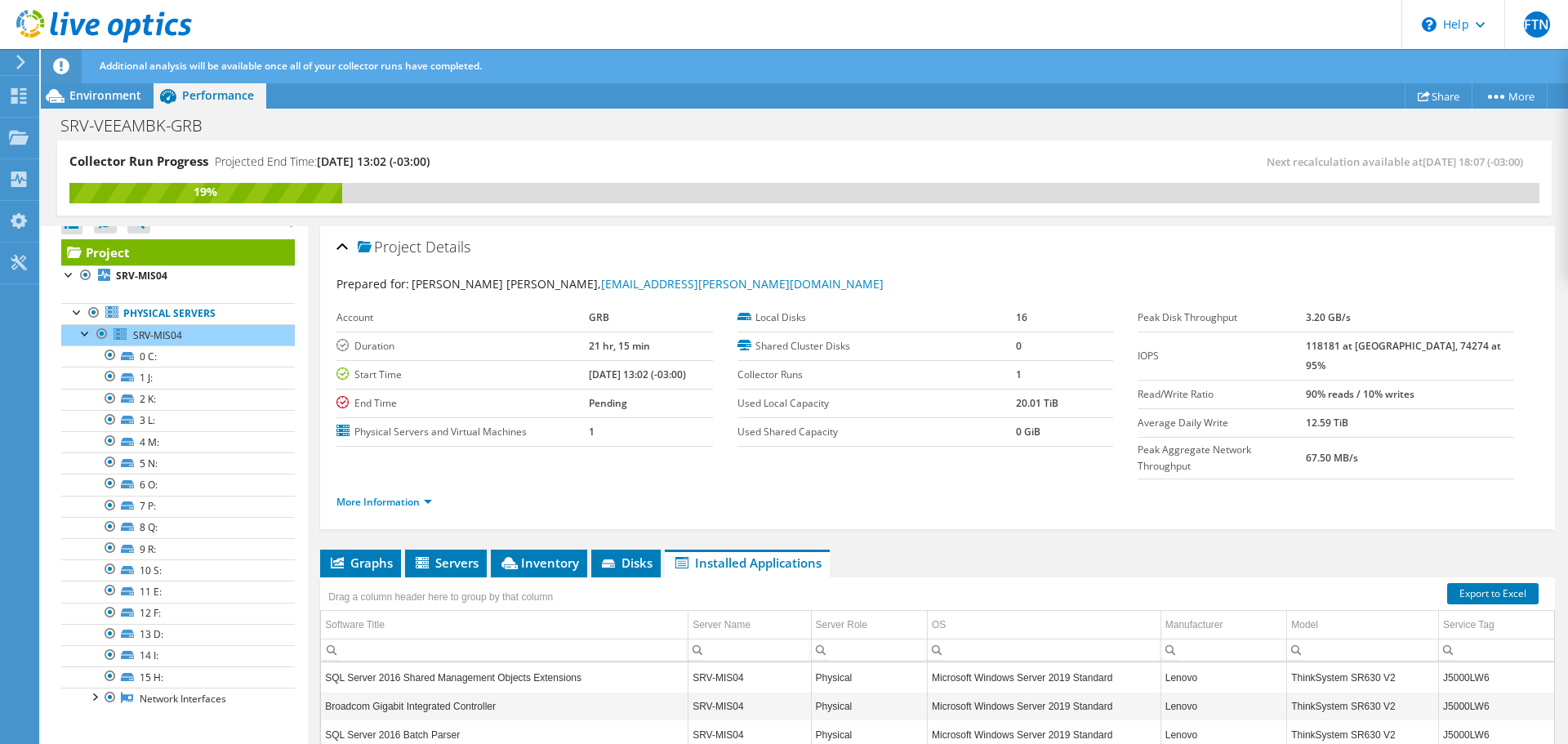
scroll to position [759, 0]
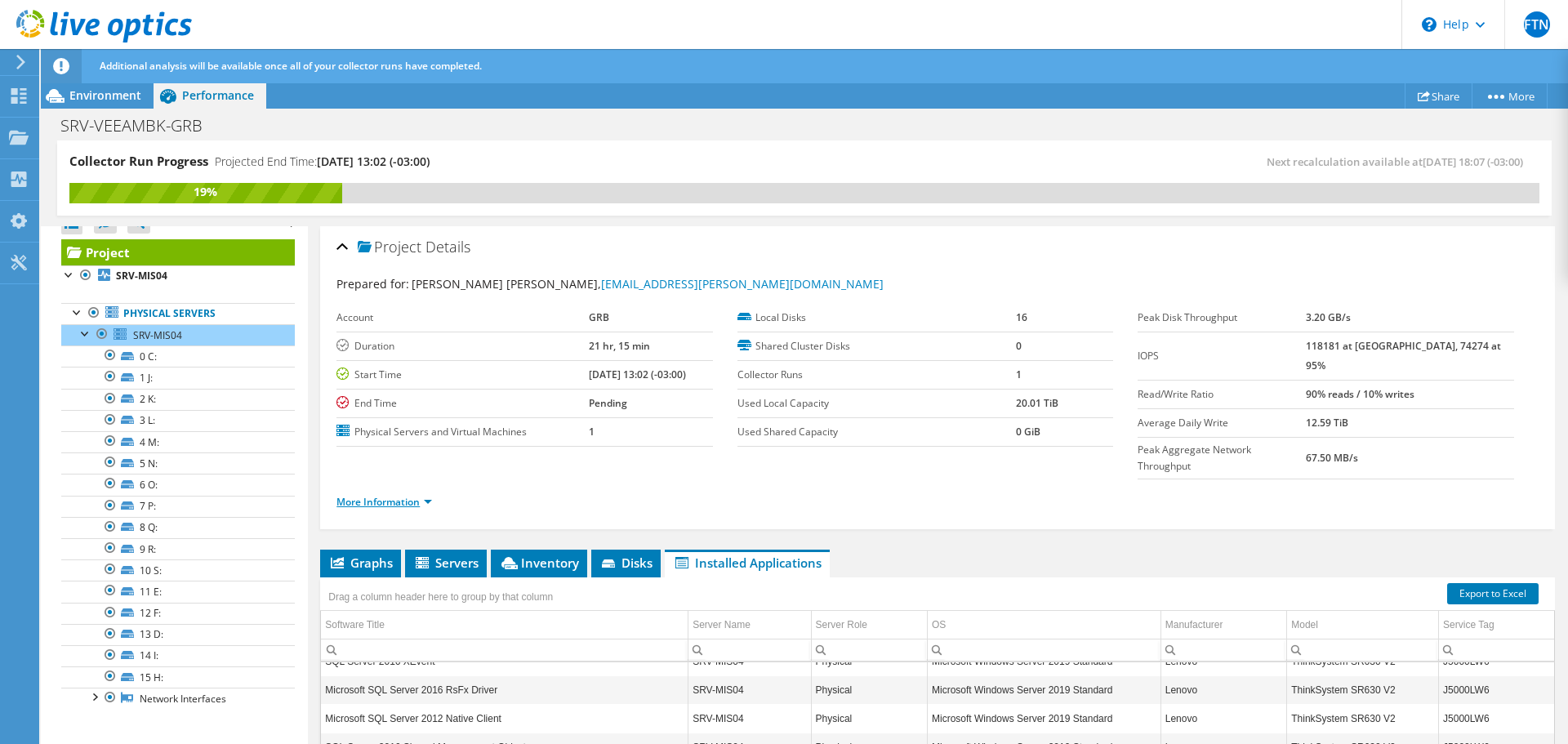
click at [421, 495] on link "More Information" at bounding box center [383, 501] width 95 height 14
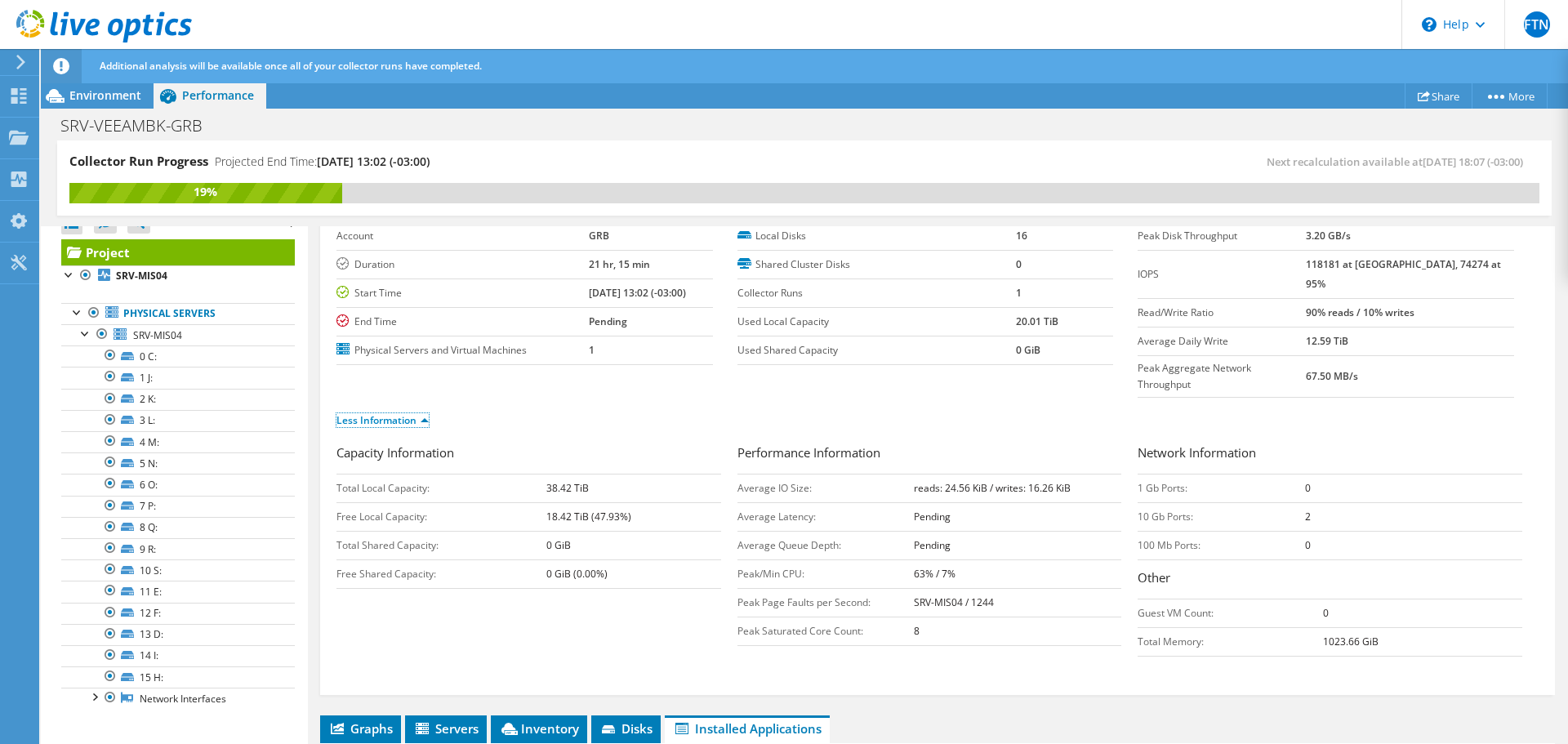
scroll to position [0, 0]
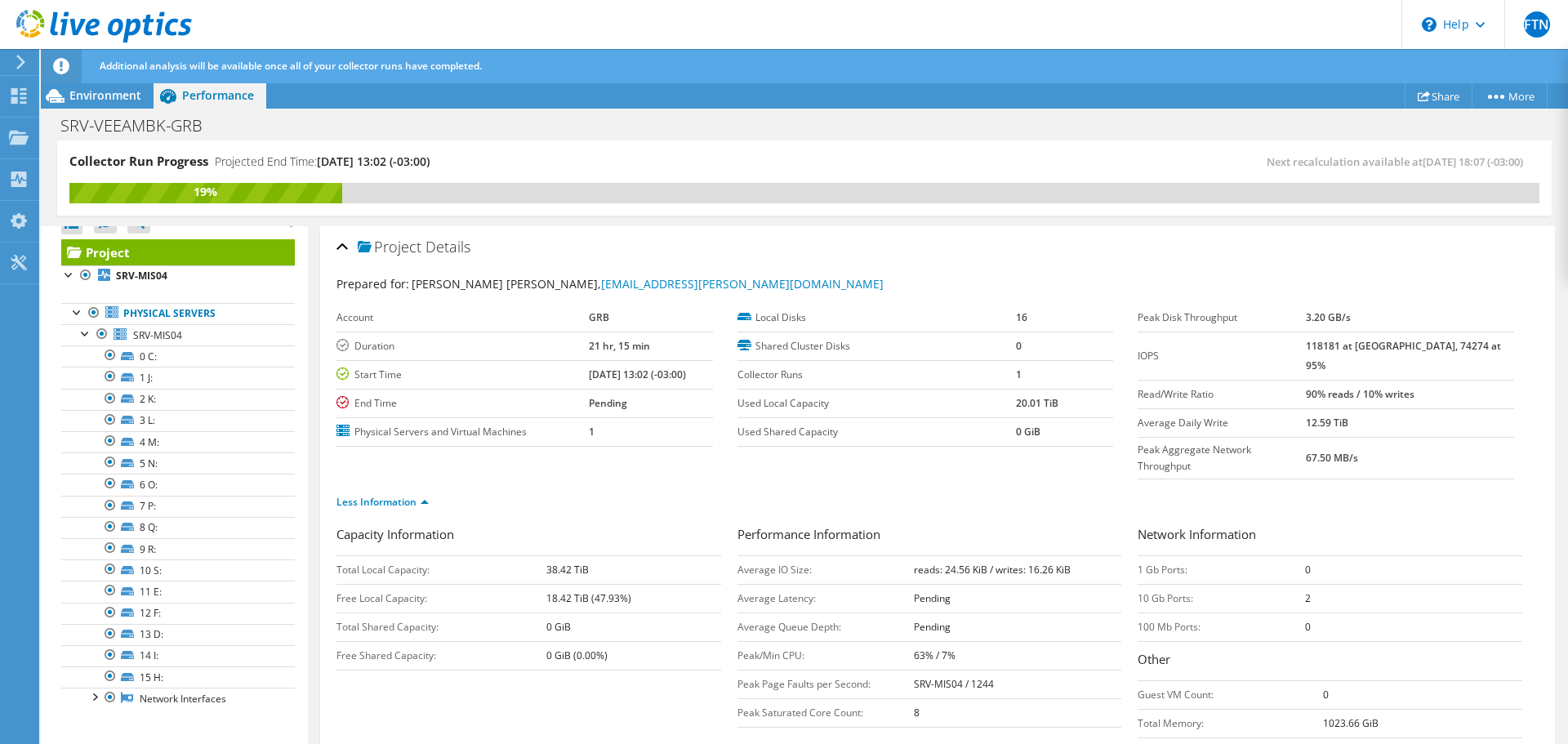
click at [338, 249] on div "Project Details" at bounding box center [937, 247] width 1203 height 35
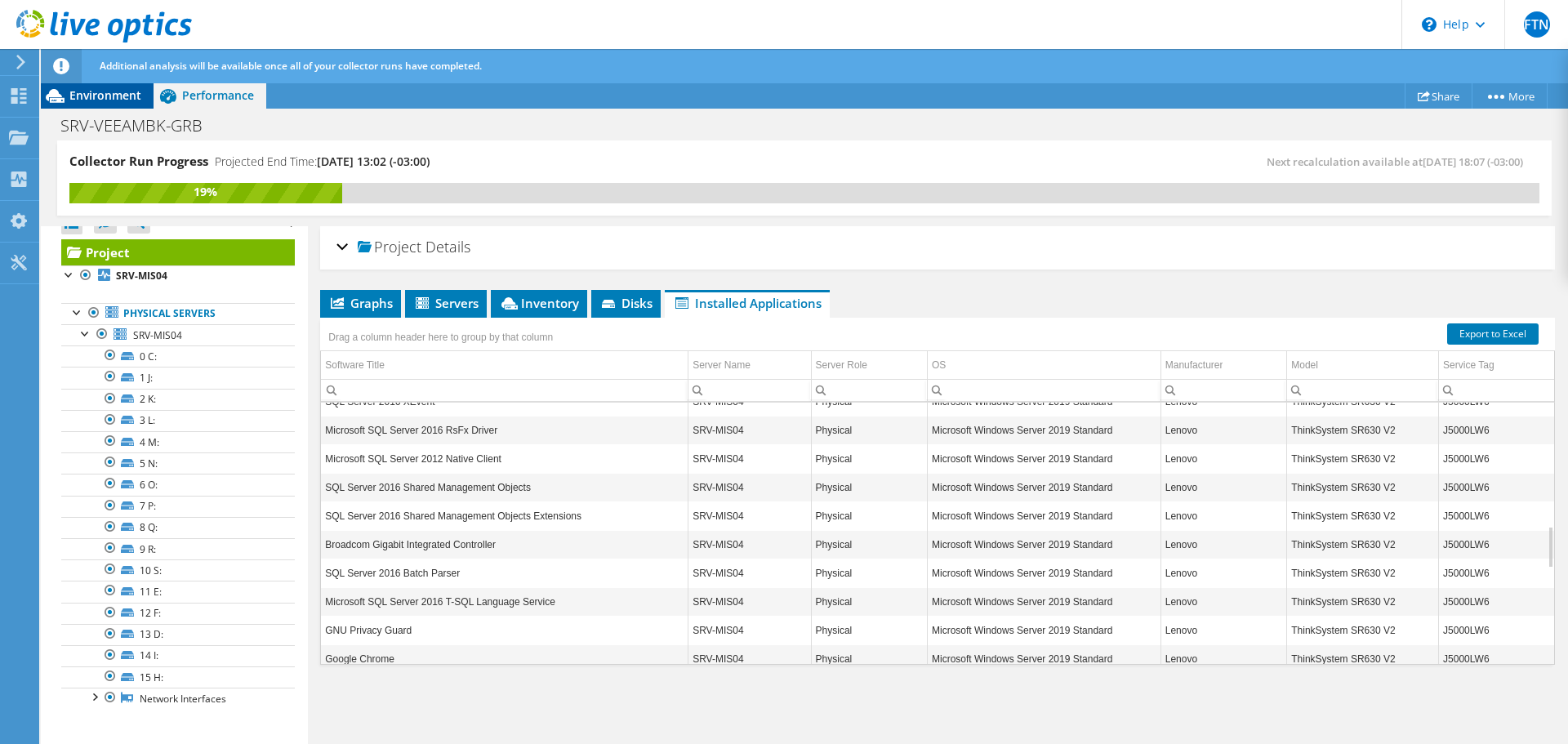
click at [107, 99] on span "Environment" at bounding box center [106, 95] width 72 height 15
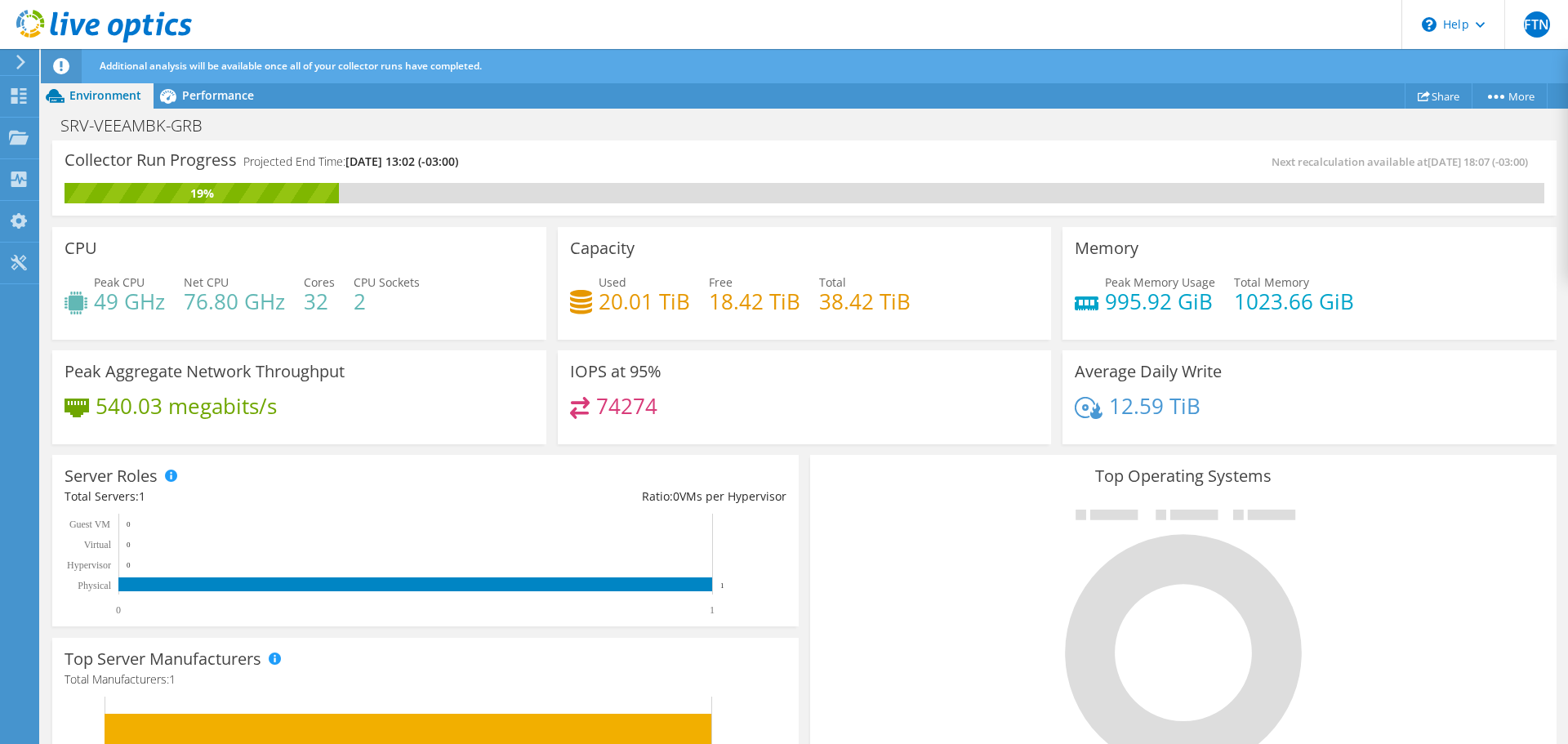
click at [627, 403] on h4 "74274" at bounding box center [627, 405] width 61 height 18
click at [220, 99] on span "Performance" at bounding box center [218, 95] width 72 height 15
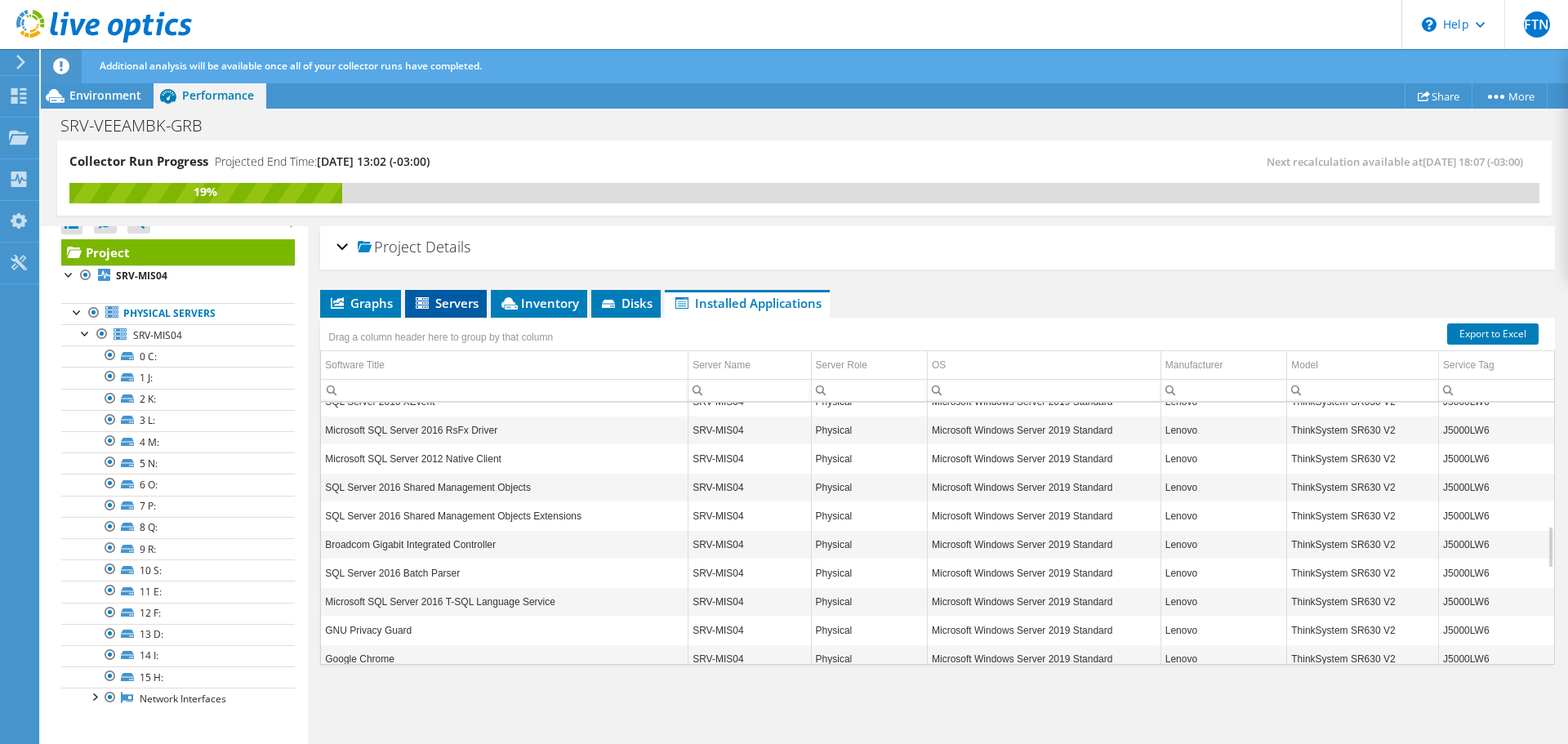
click at [442, 302] on span "Servers" at bounding box center [446, 302] width 65 height 16
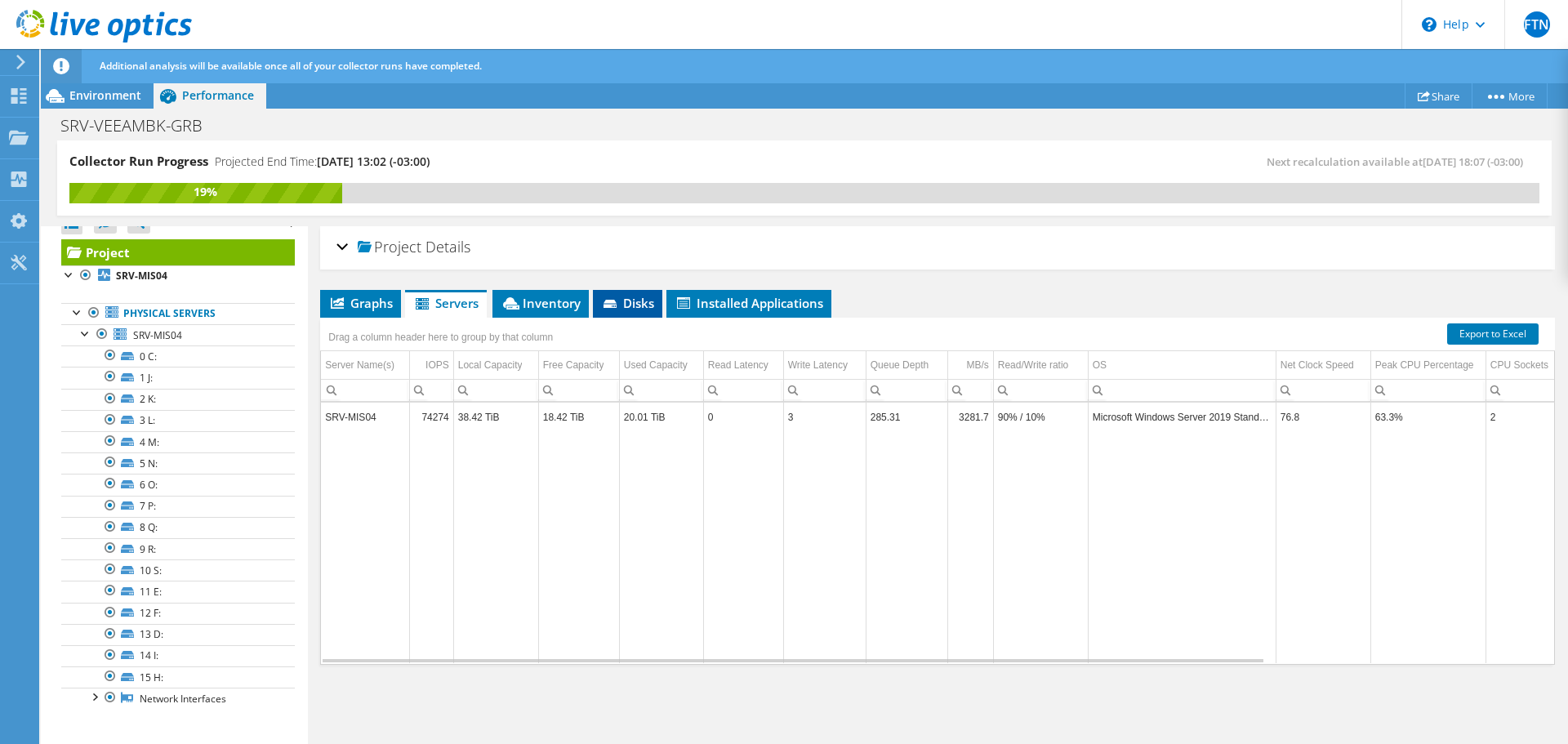
click at [614, 296] on span "Disks" at bounding box center [628, 302] width 53 height 16
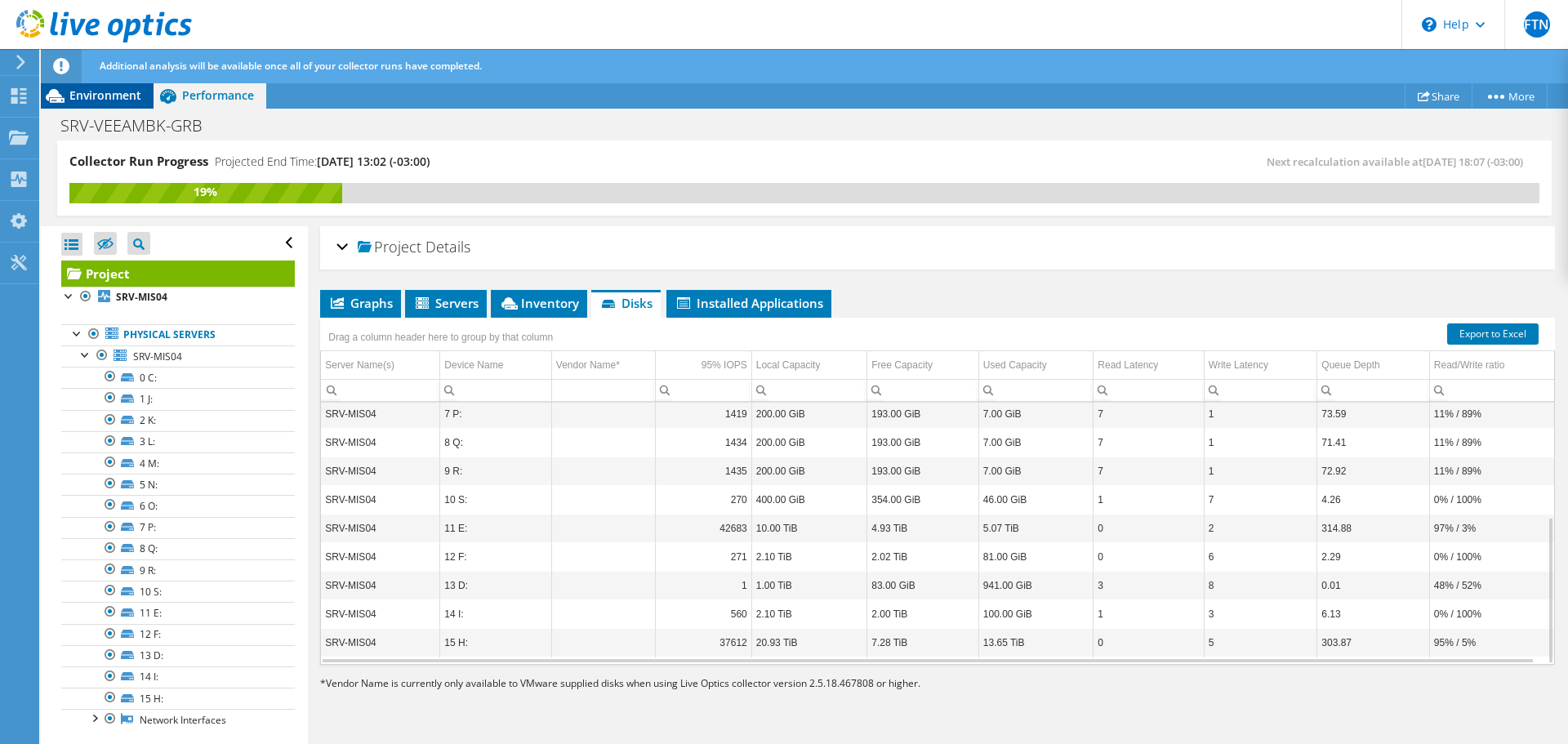
click at [85, 100] on span "Environment" at bounding box center [106, 95] width 72 height 15
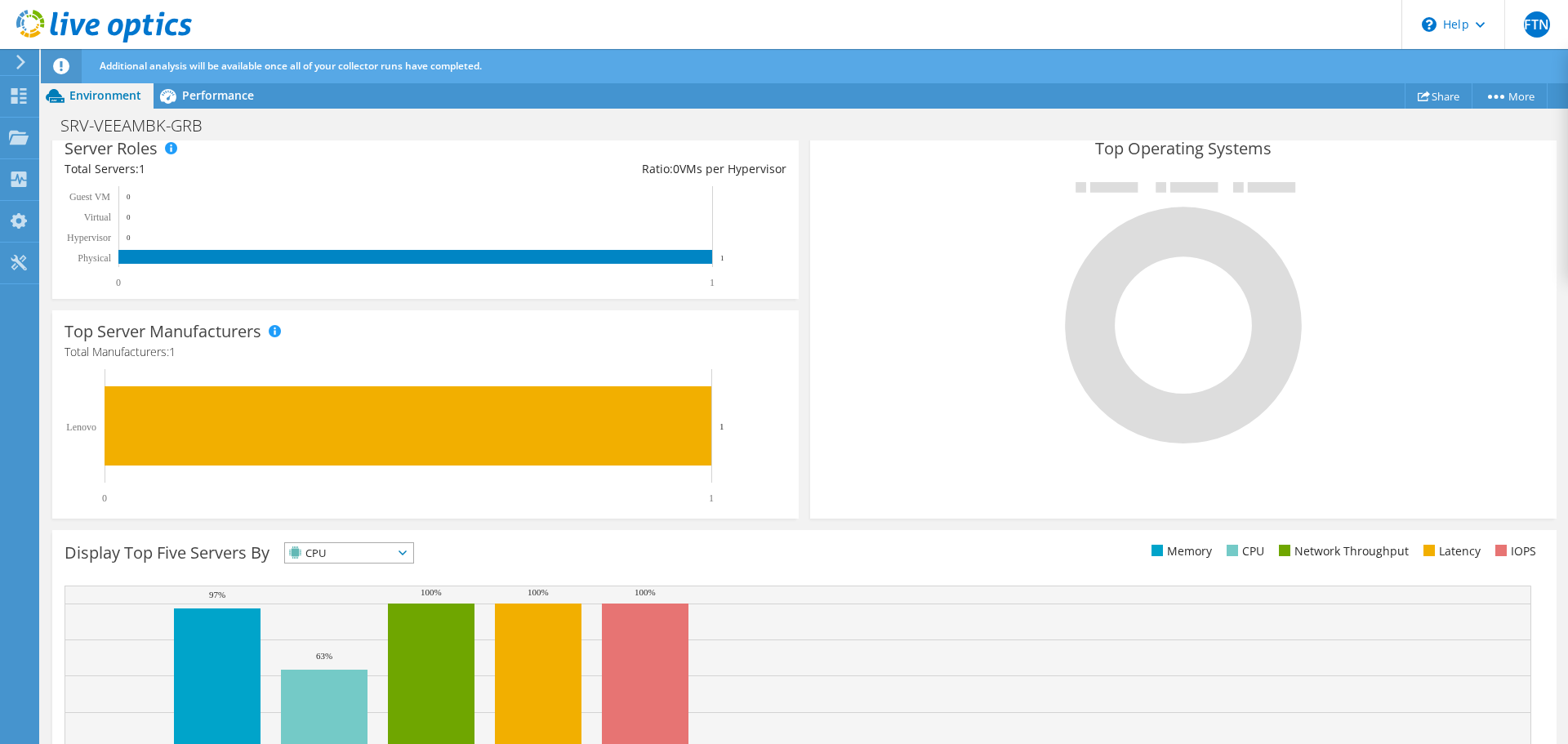
scroll to position [442, 0]
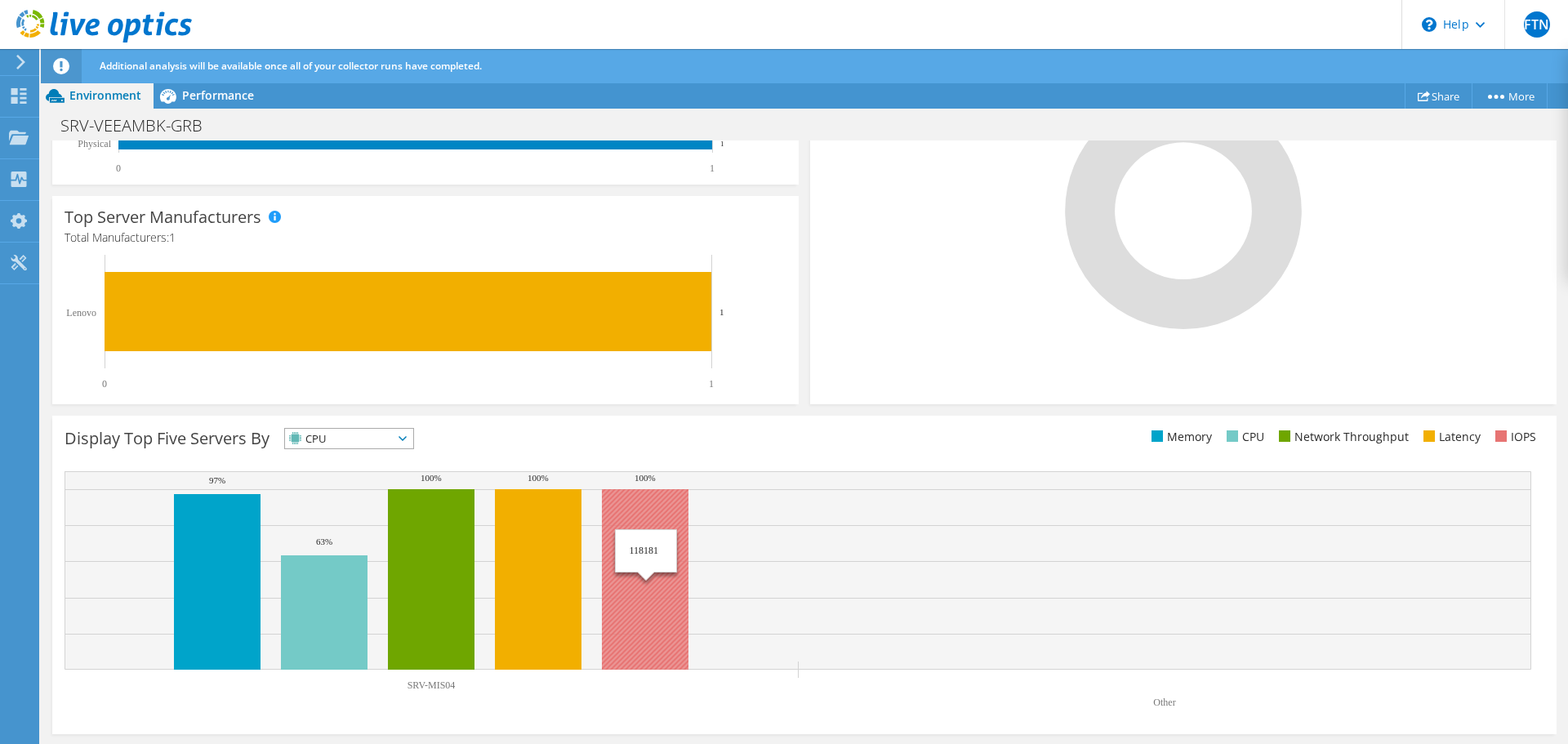
click at [643, 512] on rect at bounding box center [646, 579] width 87 height 180
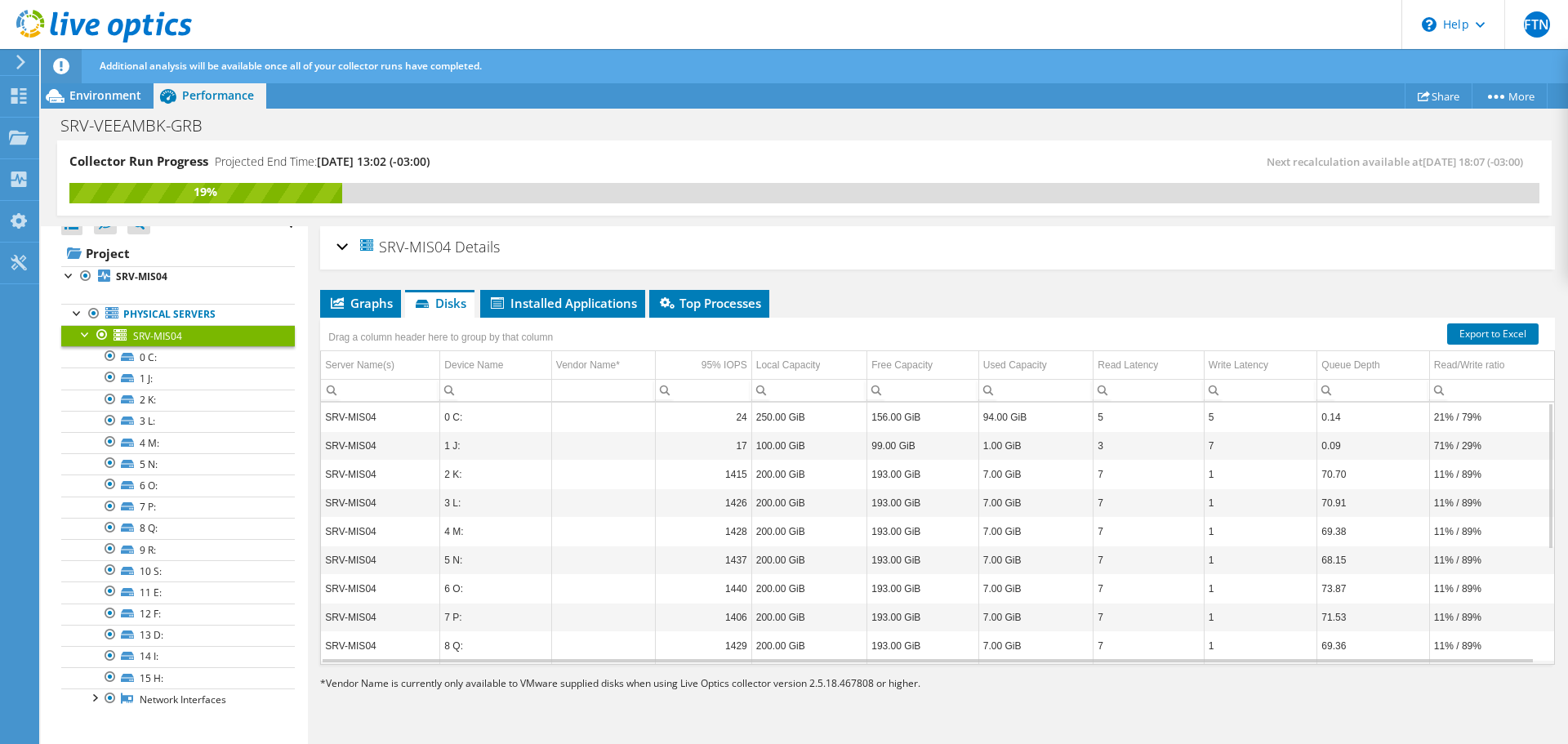
scroll to position [21, 0]
click at [694, 309] on span "Top Processes" at bounding box center [709, 302] width 104 height 16
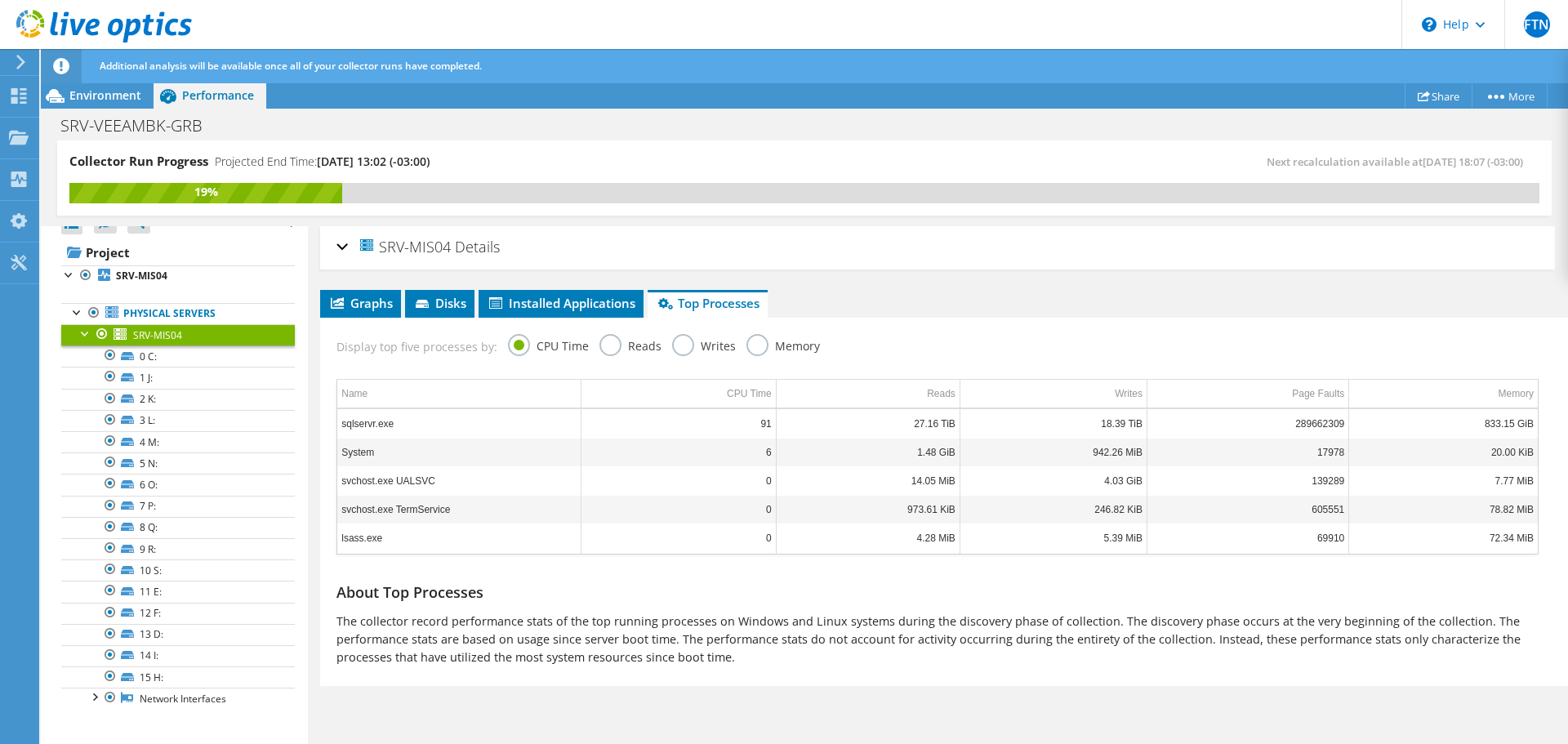
click at [677, 343] on label "Writes" at bounding box center [703, 345] width 63 height 21
click at [0, 0] on input "Writes" at bounding box center [0, 0] width 0 height 0
click at [760, 343] on label "Memory" at bounding box center [784, 345] width 74 height 21
click at [0, 0] on input "Memory" at bounding box center [0, 0] width 0 height 0
click at [565, 448] on td "Ssms.exe" at bounding box center [459, 452] width 244 height 28
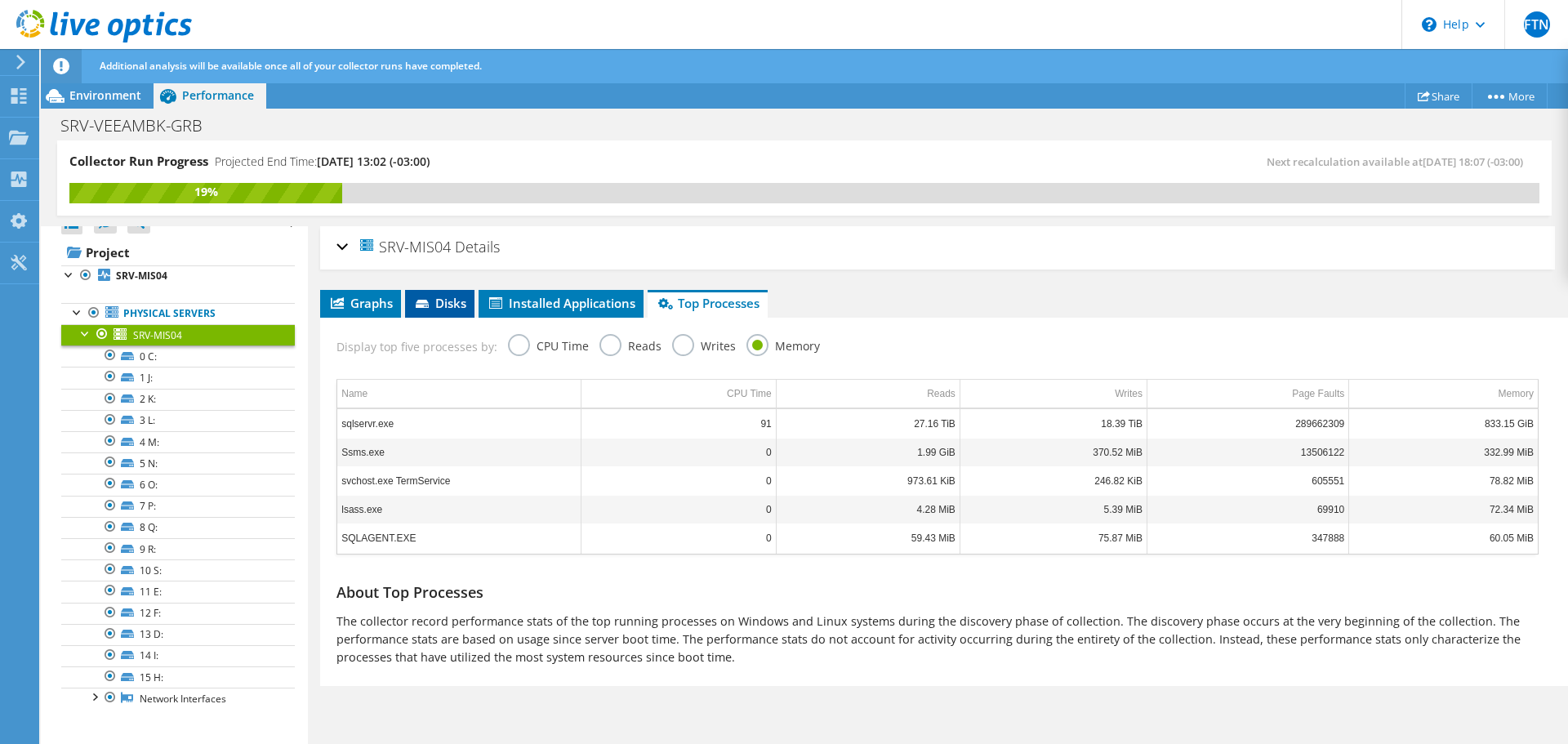
click at [451, 305] on span "Disks" at bounding box center [440, 302] width 53 height 16
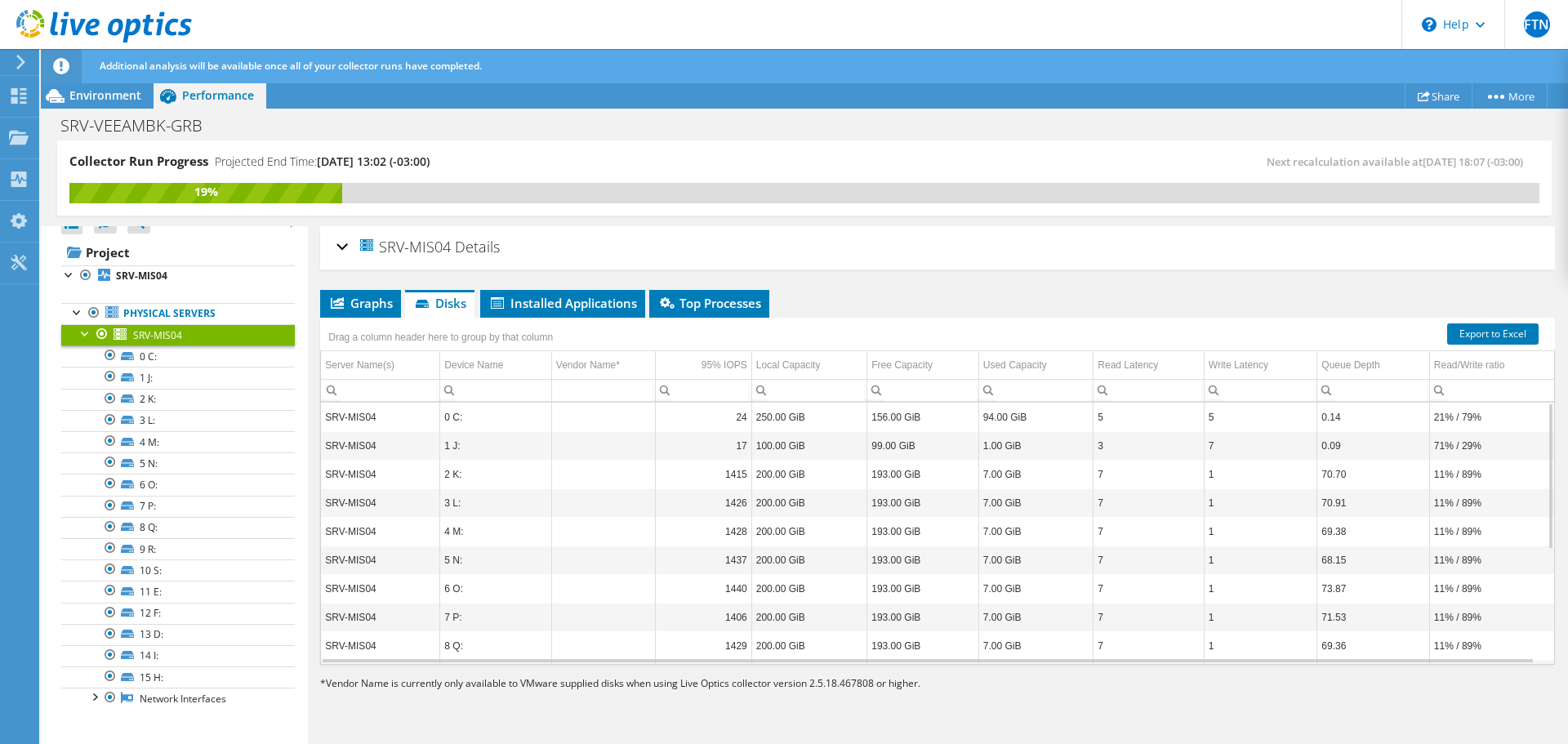
click at [396, 415] on td "SRV-MIS04" at bounding box center [380, 417] width 119 height 28
click at [464, 412] on td "0 C:" at bounding box center [496, 417] width 112 height 28
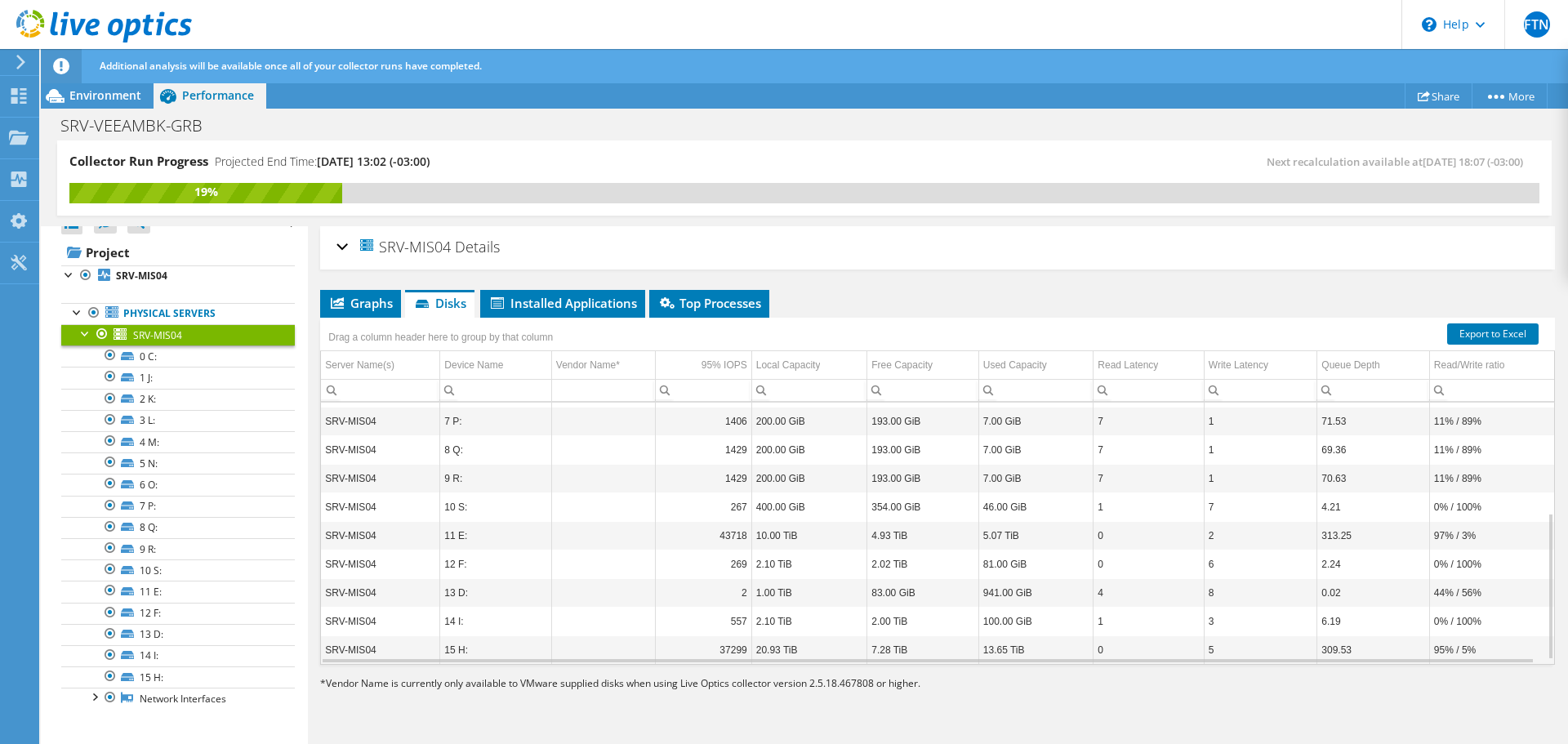
scroll to position [203, 0]
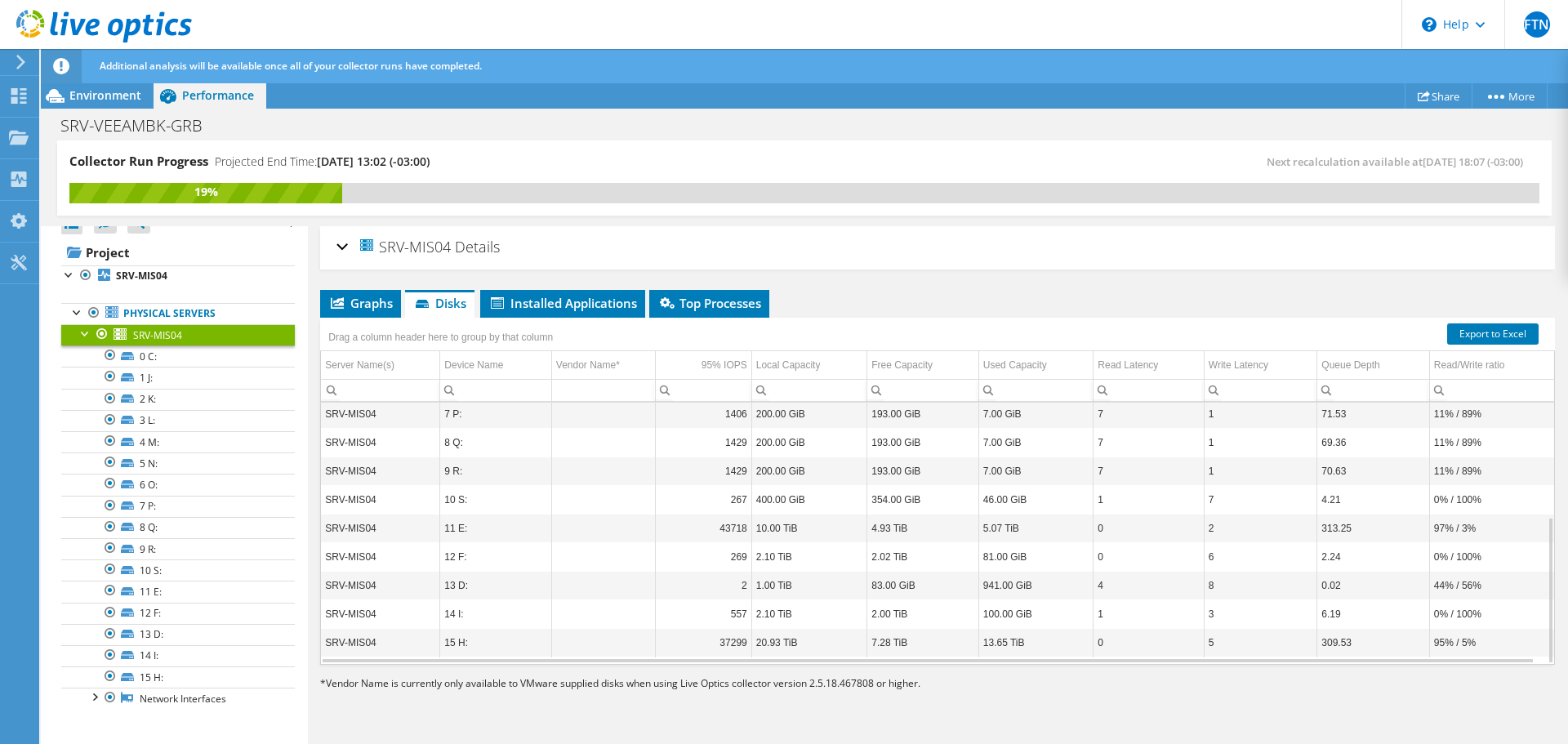
click at [717, 647] on td "37299" at bounding box center [703, 642] width 95 height 28
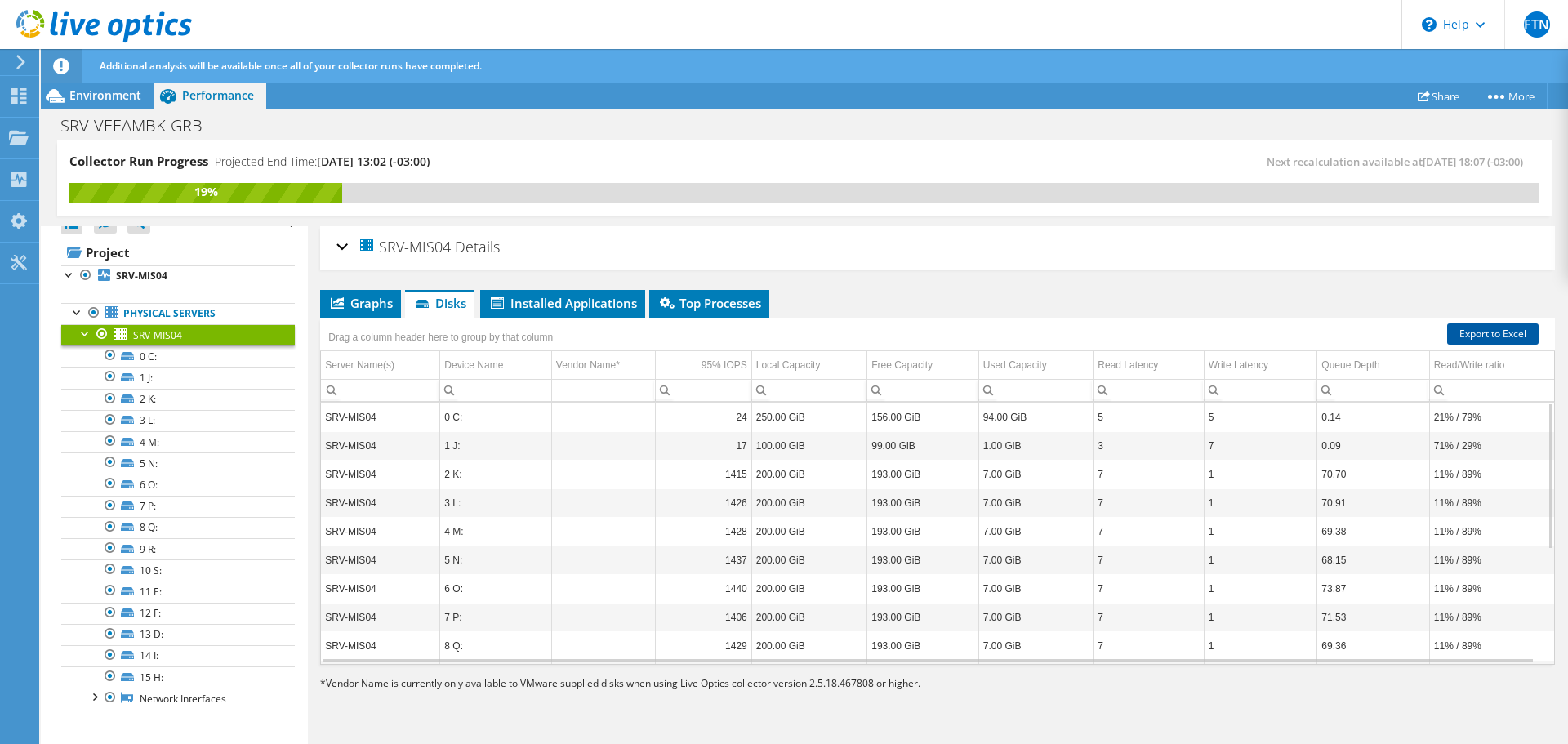
click at [1462, 335] on link "Export to Excel" at bounding box center [1492, 334] width 92 height 21
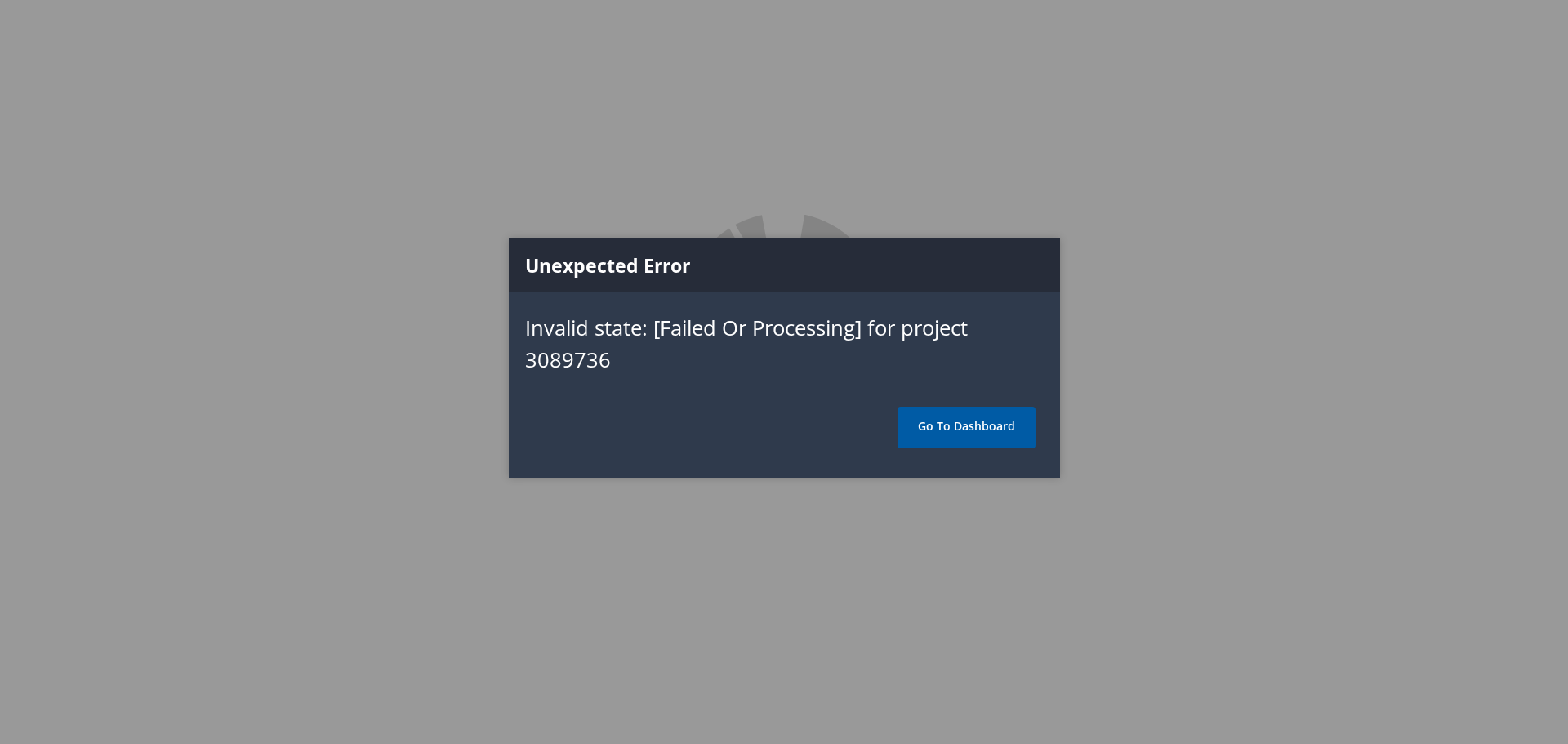
click at [970, 422] on link "Go To Dashboard" at bounding box center [967, 427] width 138 height 41
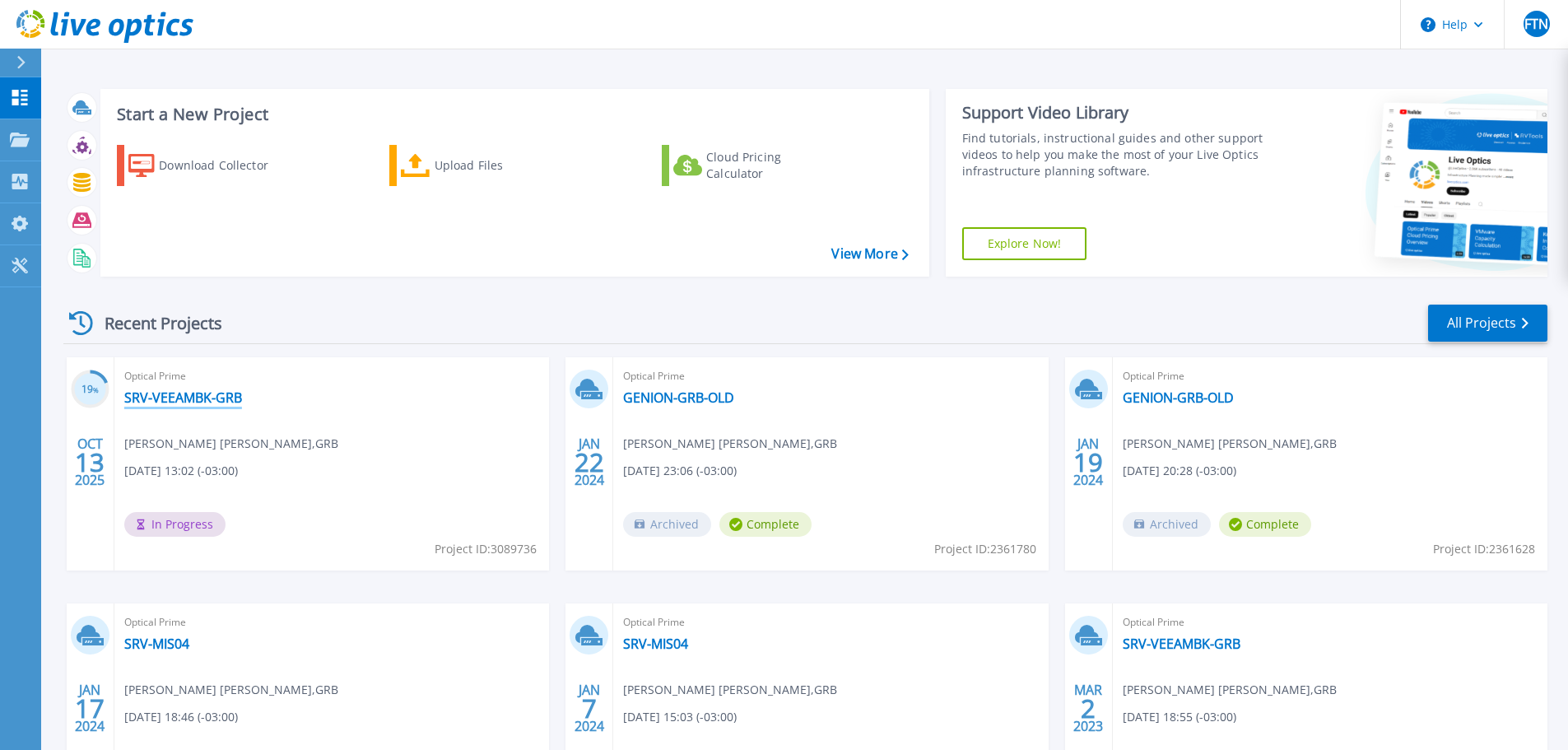
click at [181, 399] on link "SRV-VEEAMBK-GRB" at bounding box center [184, 397] width 118 height 16
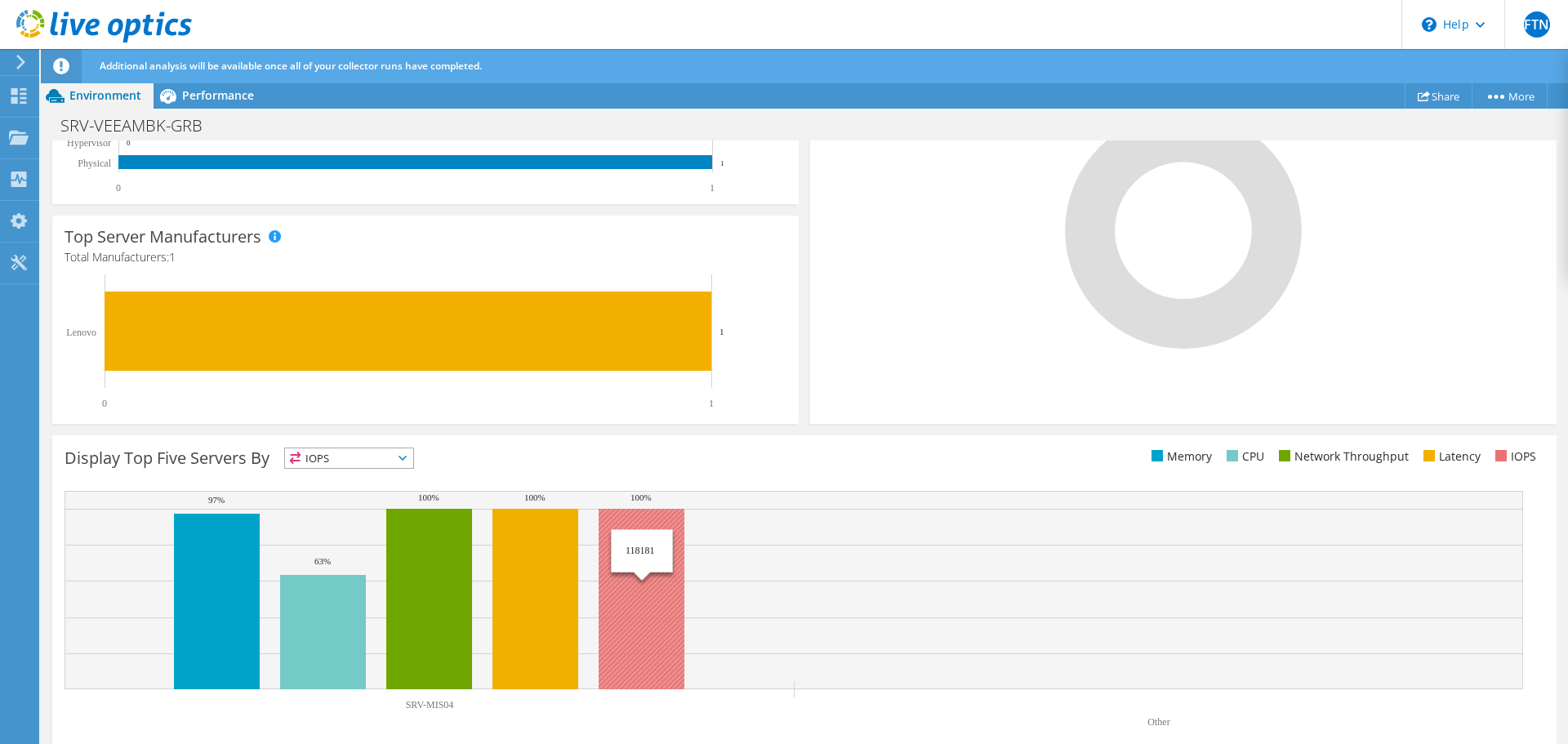
scroll to position [442, 0]
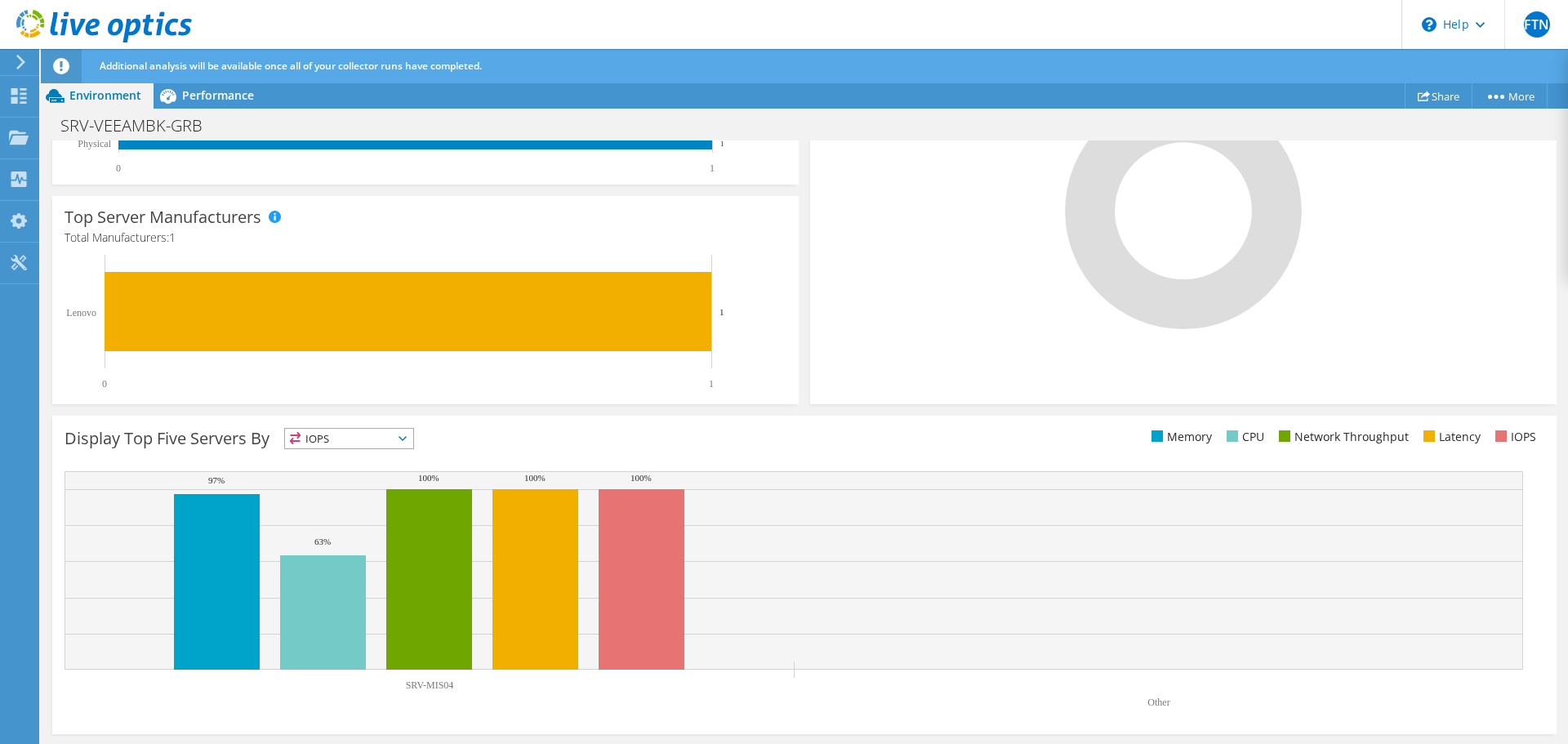
click at [394, 437] on span "IOPS" at bounding box center [349, 438] width 128 height 20
click at [413, 439] on span "IOPS" at bounding box center [349, 438] width 128 height 20
click at [1035, 691] on rect at bounding box center [793, 594] width 1458 height 245
